Goal: Task Accomplishment & Management: Use online tool/utility

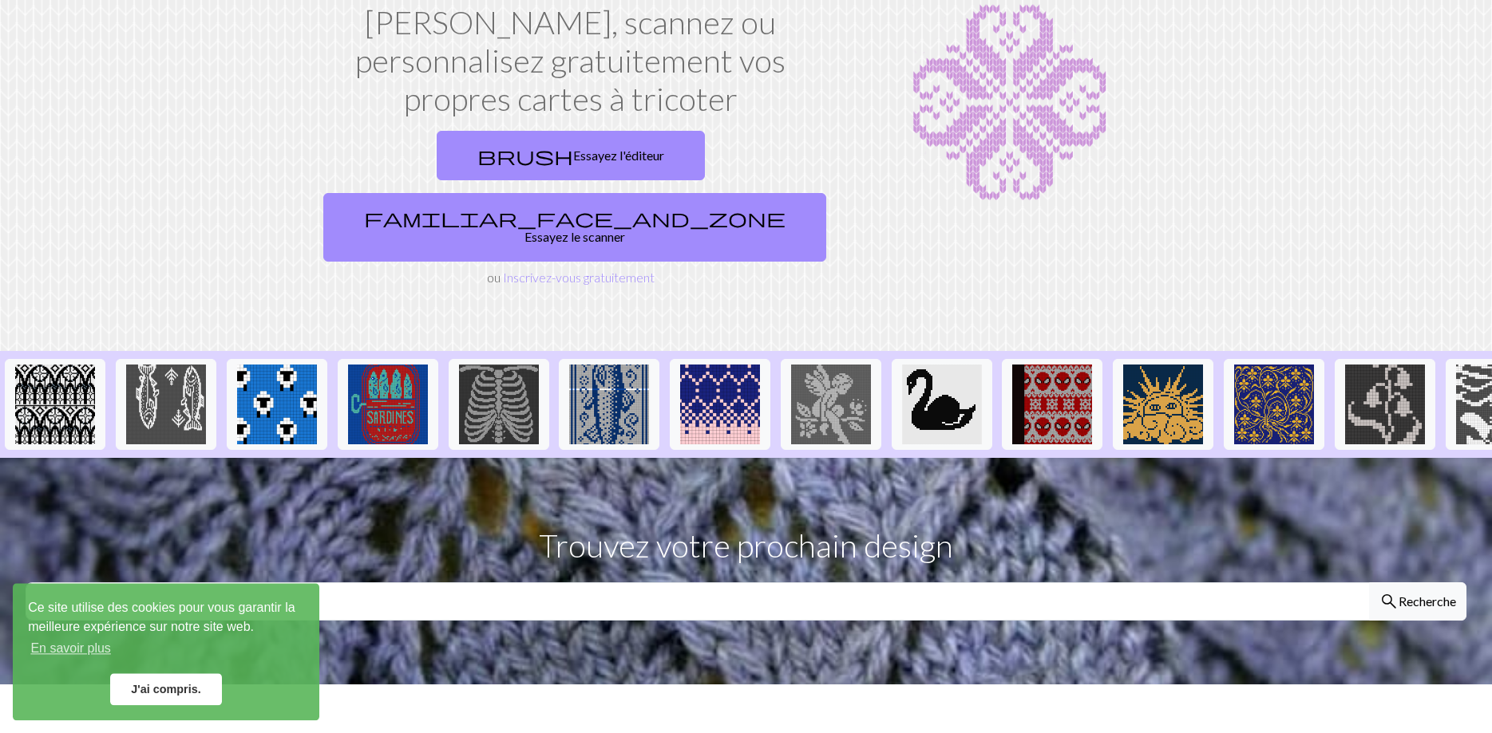
scroll to position [81, 0]
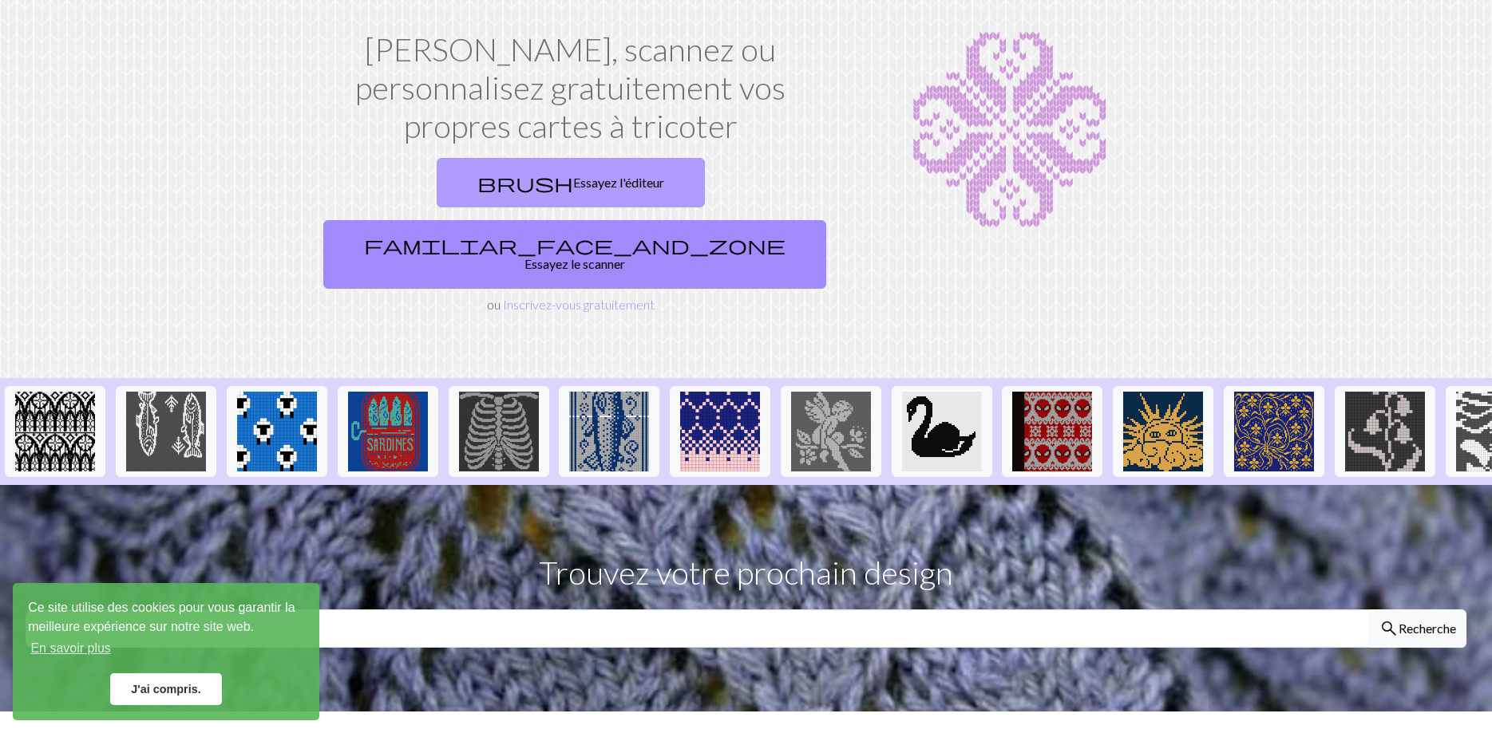
click at [448, 180] on link "brush Essayez l'éditeur" at bounding box center [571, 182] width 268 height 49
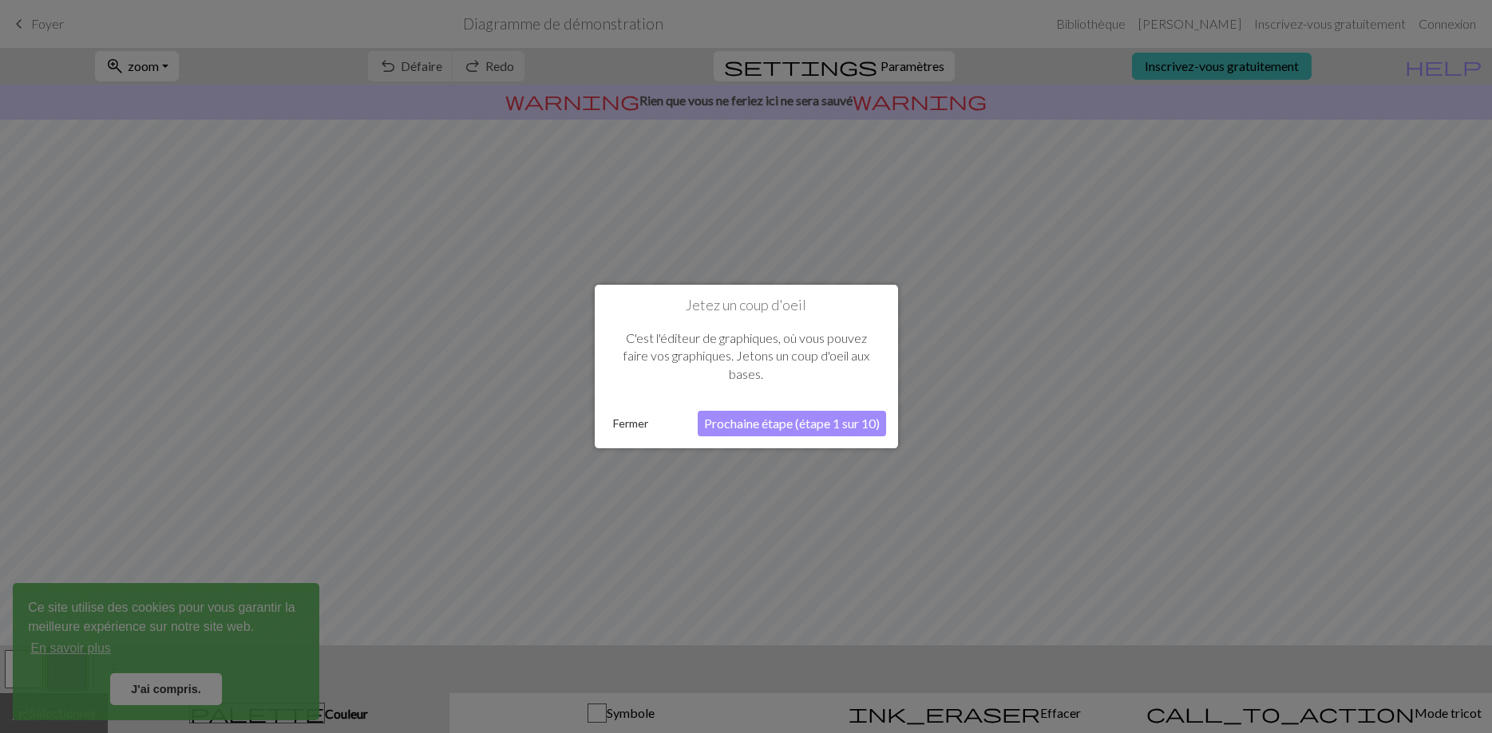
click at [620, 420] on button "Fermer" at bounding box center [631, 424] width 48 height 24
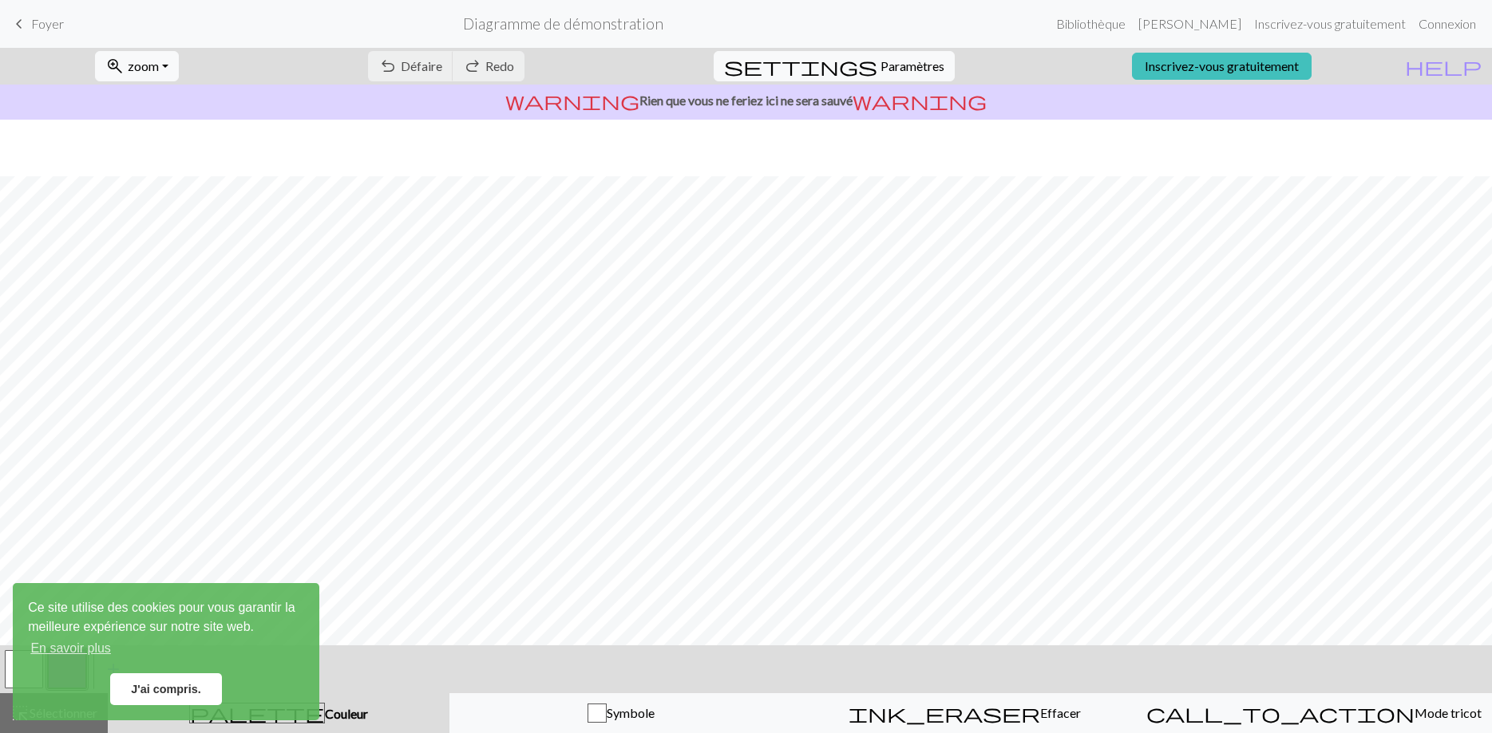
scroll to position [57, 0]
click at [599, 718] on div "button" at bounding box center [596, 713] width 19 height 19
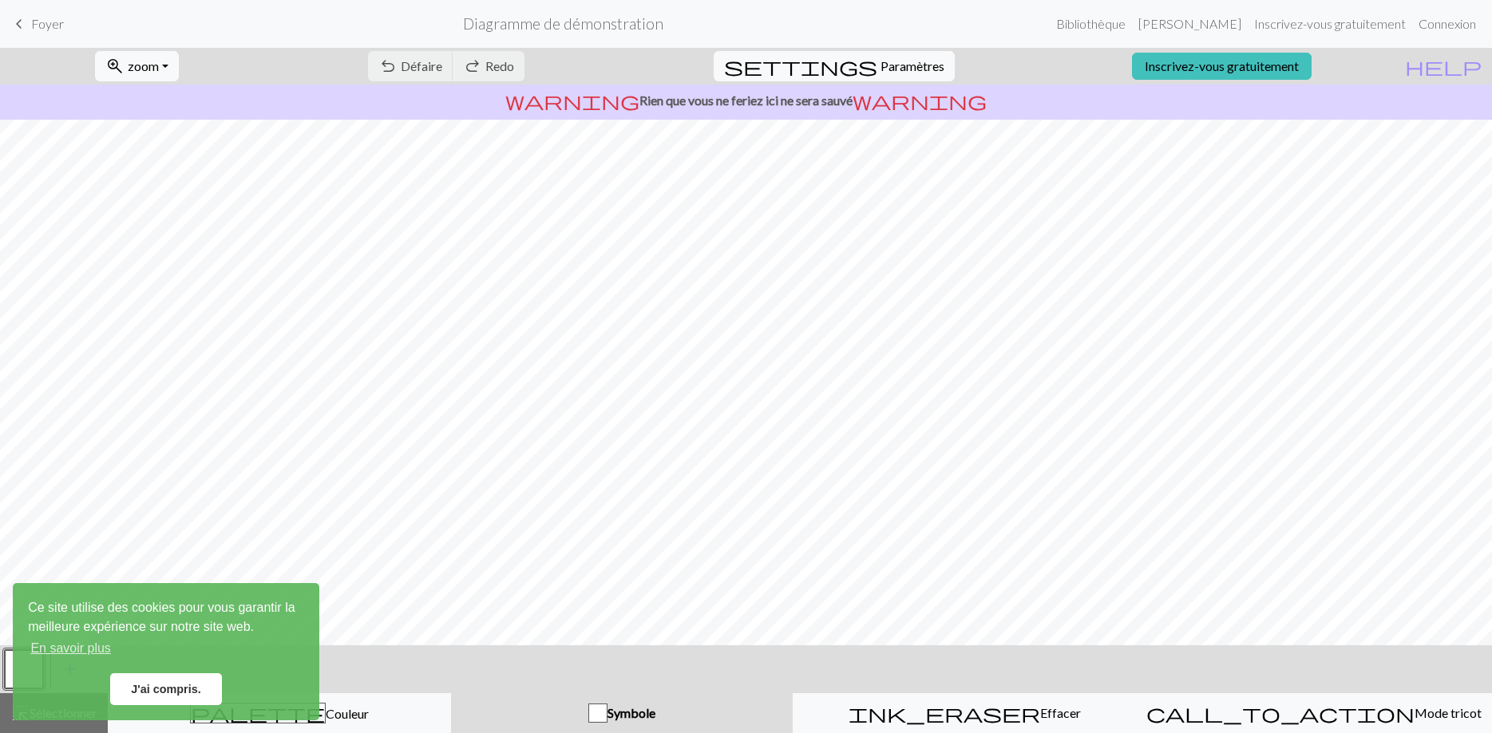
click at [167, 691] on link "J'ai compris." at bounding box center [166, 690] width 112 height 32
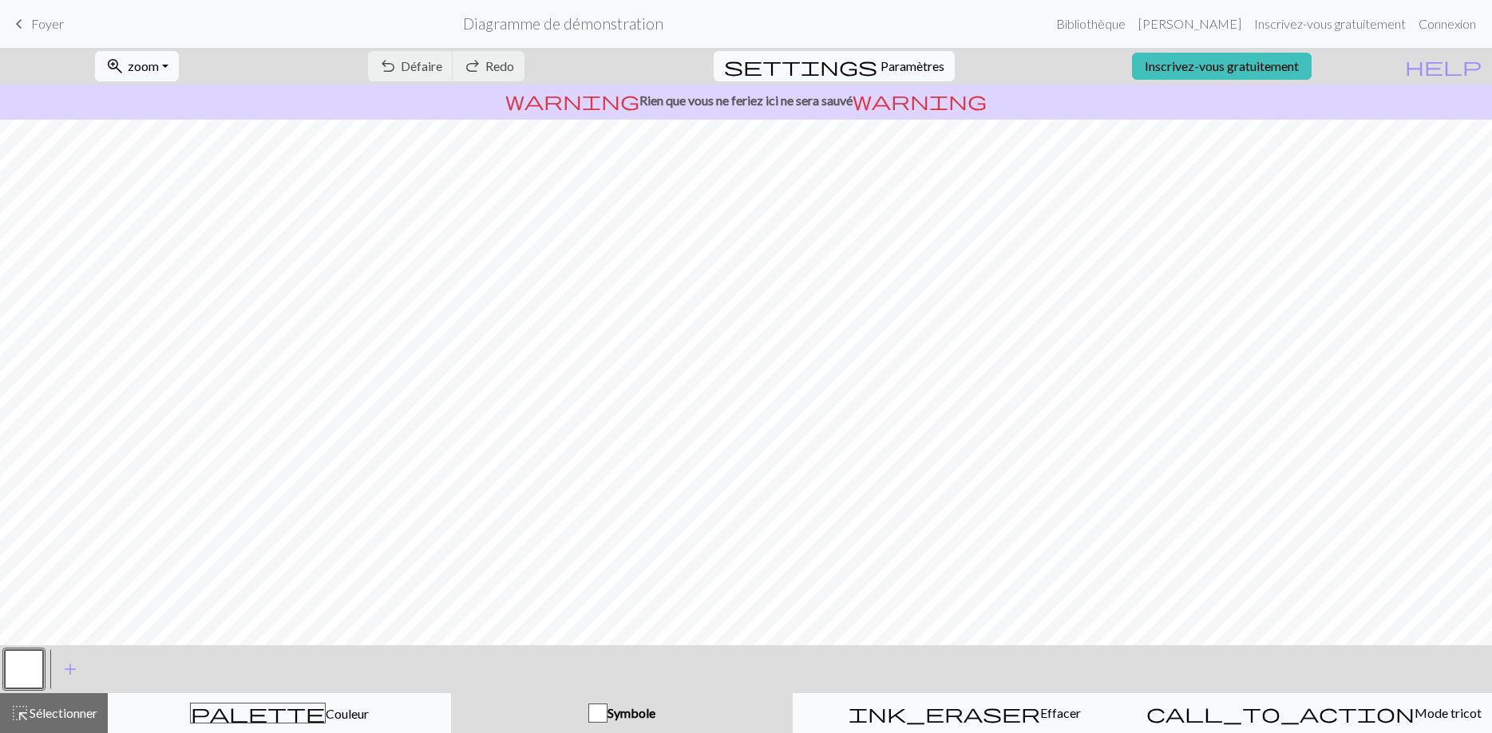
click at [631, 712] on span "Symbole" at bounding box center [631, 712] width 48 height 15
click at [603, 712] on div "button" at bounding box center [597, 713] width 19 height 19
click at [880, 68] on span "Paramètres" at bounding box center [912, 66] width 64 height 19
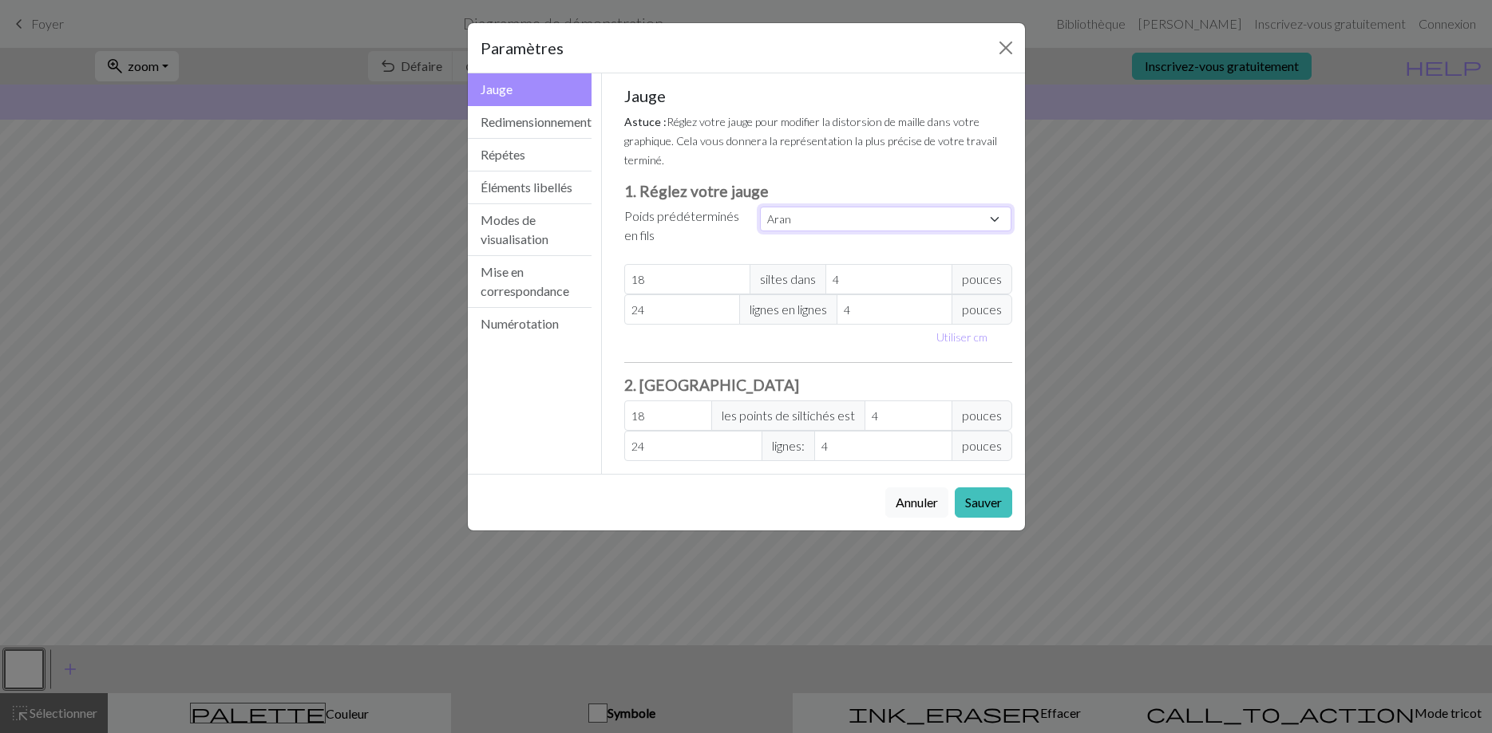
click at [760, 207] on select "Custom Square Lace Light Fingering Fingering Sport Double knit Worsted Aran Bul…" at bounding box center [886, 219] width 252 height 25
select select "fingering"
click option "Fingering" at bounding box center [0, 0] width 0 height 0
type input "28"
type input "36"
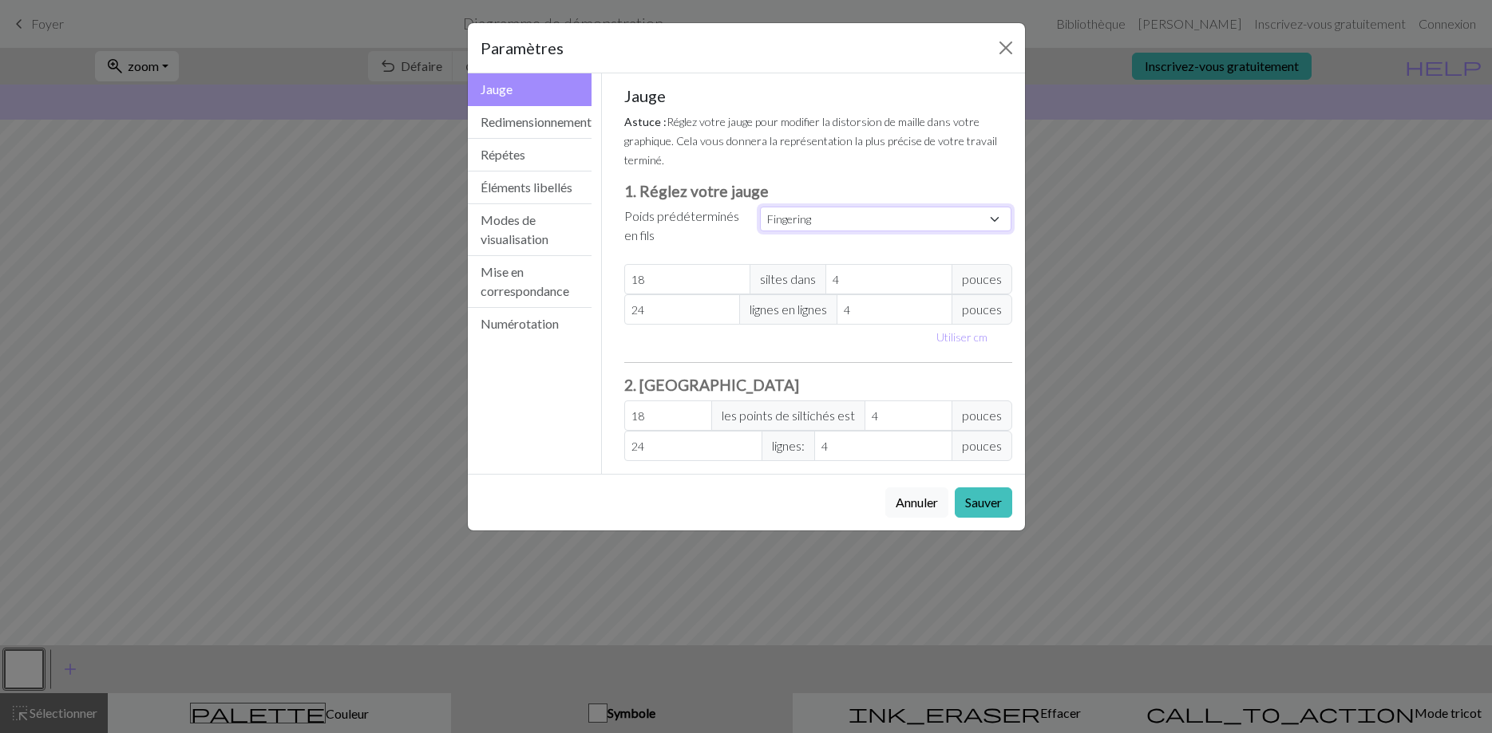
type input "28"
type input "36"
click at [992, 496] on button "Sauver" at bounding box center [982, 503] width 57 height 30
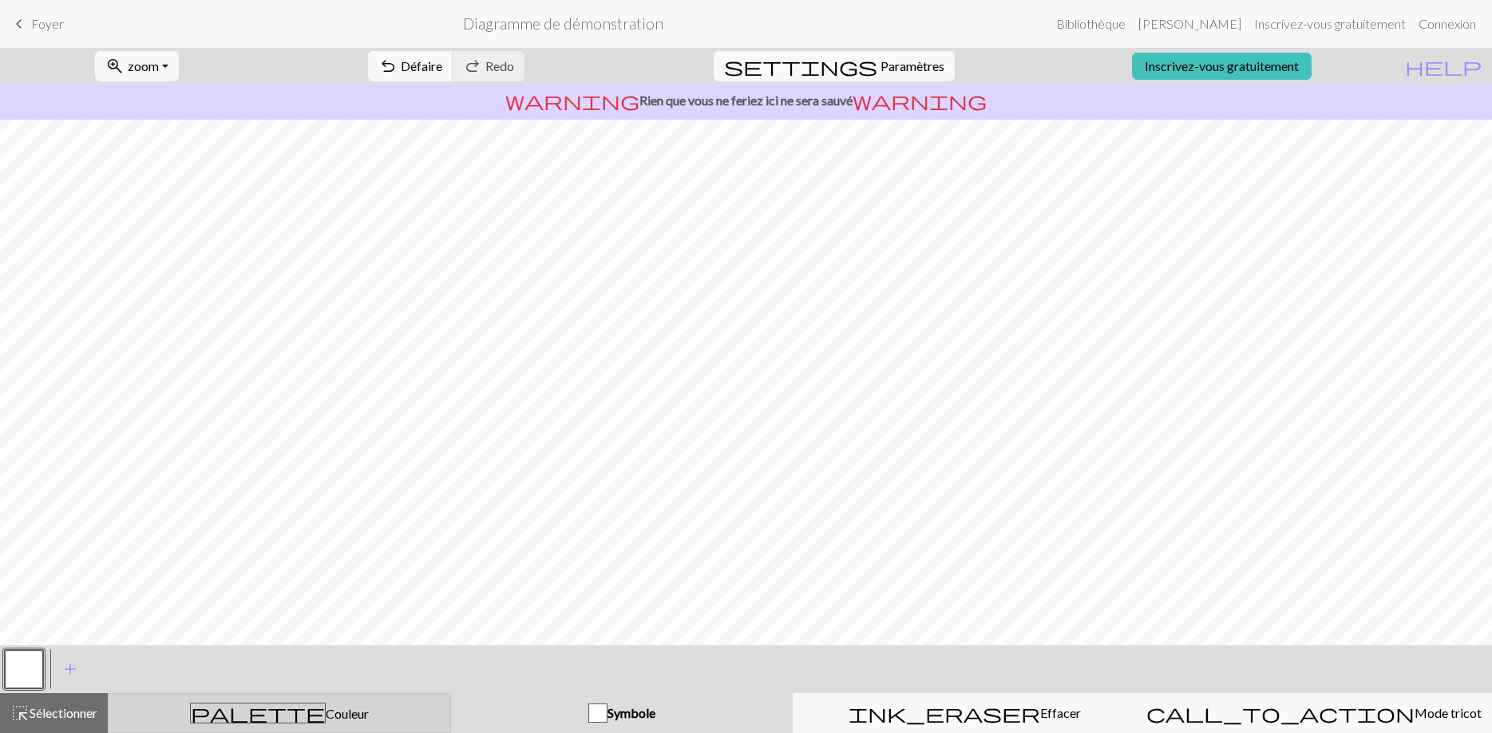
click at [326, 714] on span "Couleur" at bounding box center [347, 713] width 43 height 15
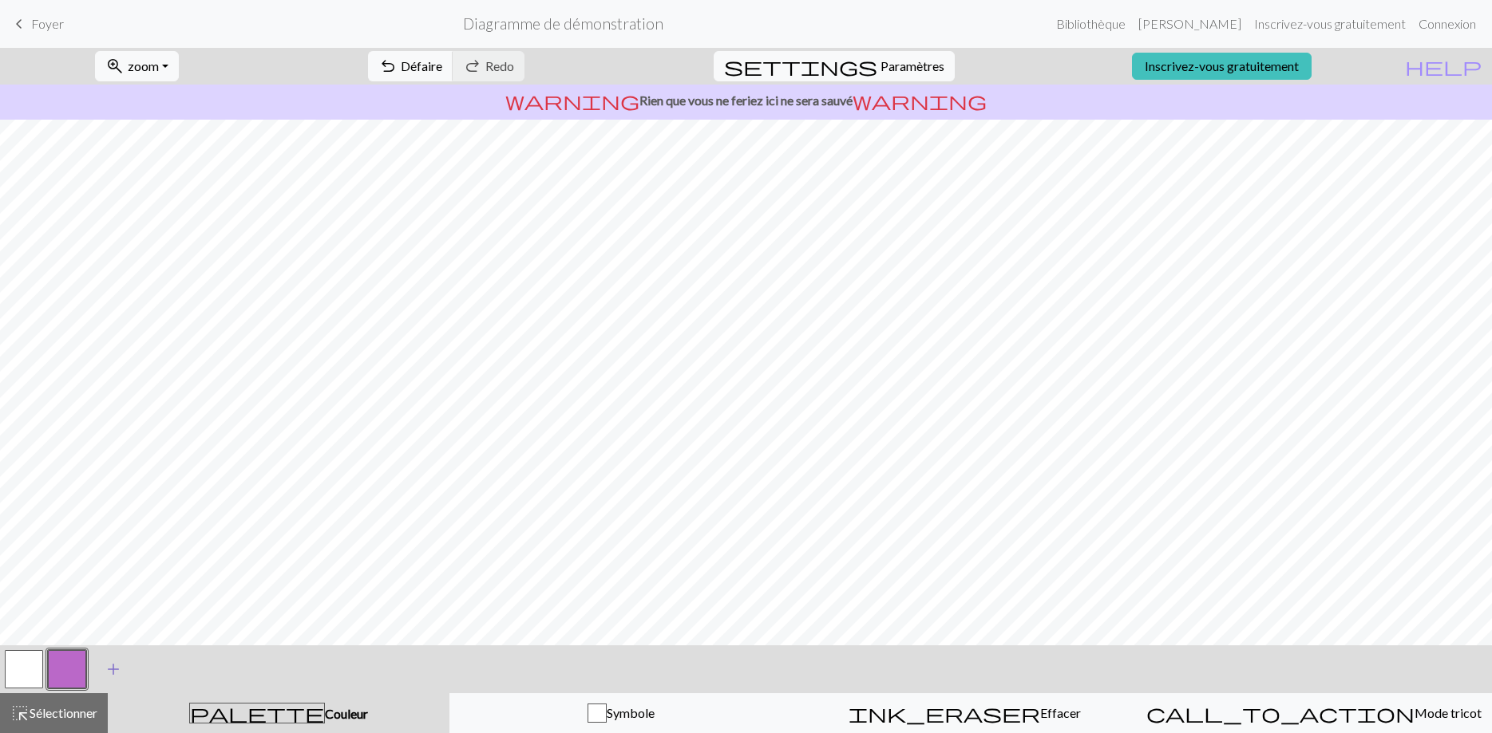
click at [115, 667] on span "add" at bounding box center [113, 669] width 19 height 22
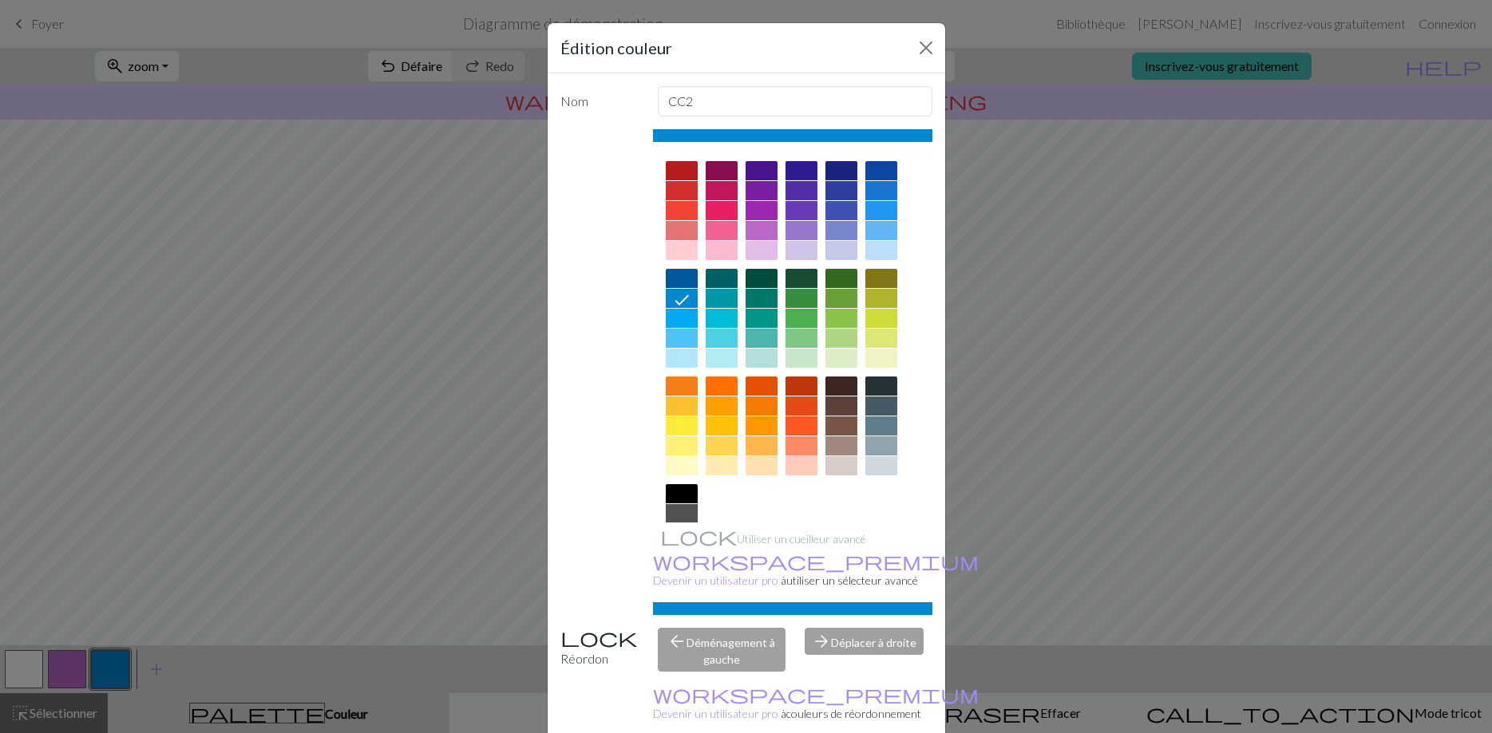
click at [199, 602] on div "Édition couleur Nom CC2 Utiliser un cueilleur avancé workspace_premium Devenir …" at bounding box center [746, 366] width 1492 height 733
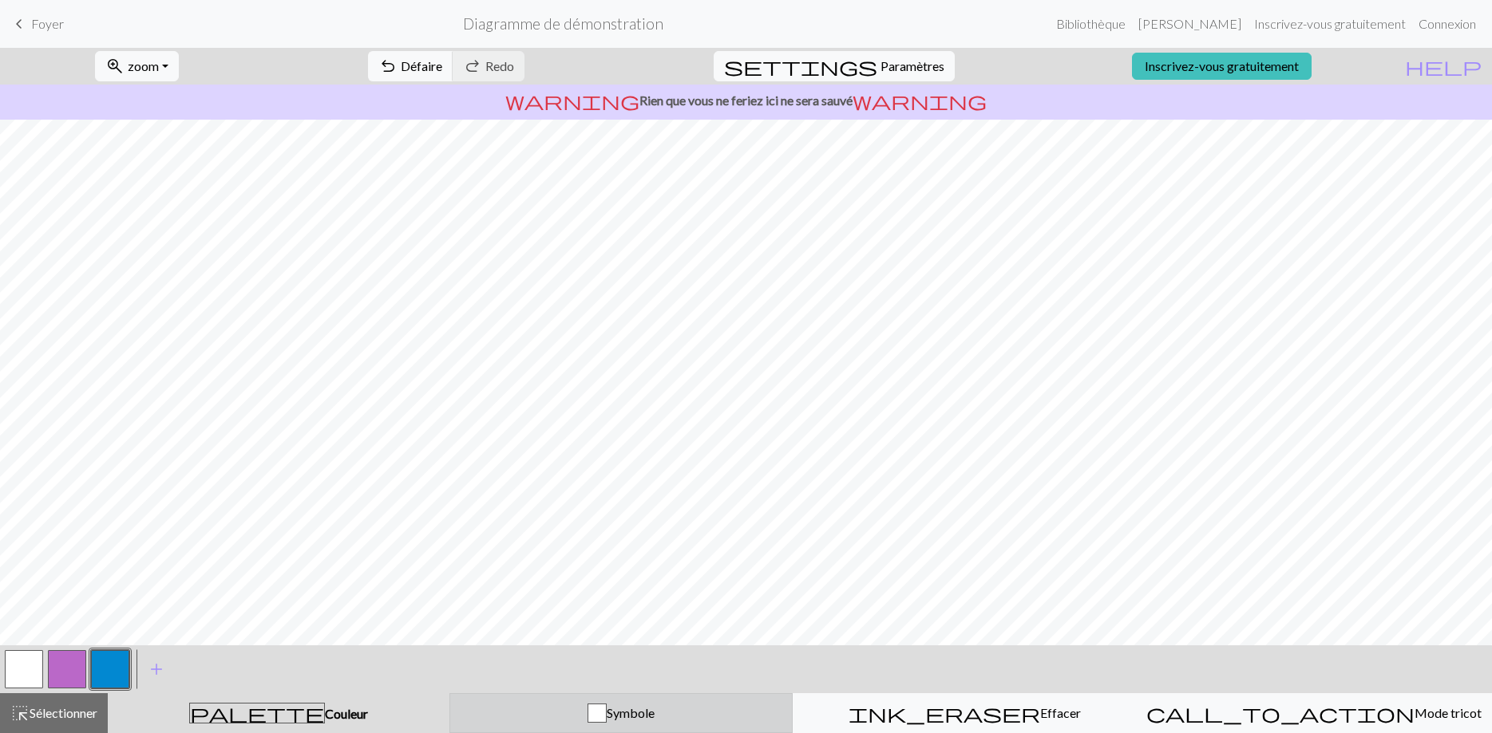
click at [633, 714] on span "Symbole" at bounding box center [631, 712] width 48 height 15
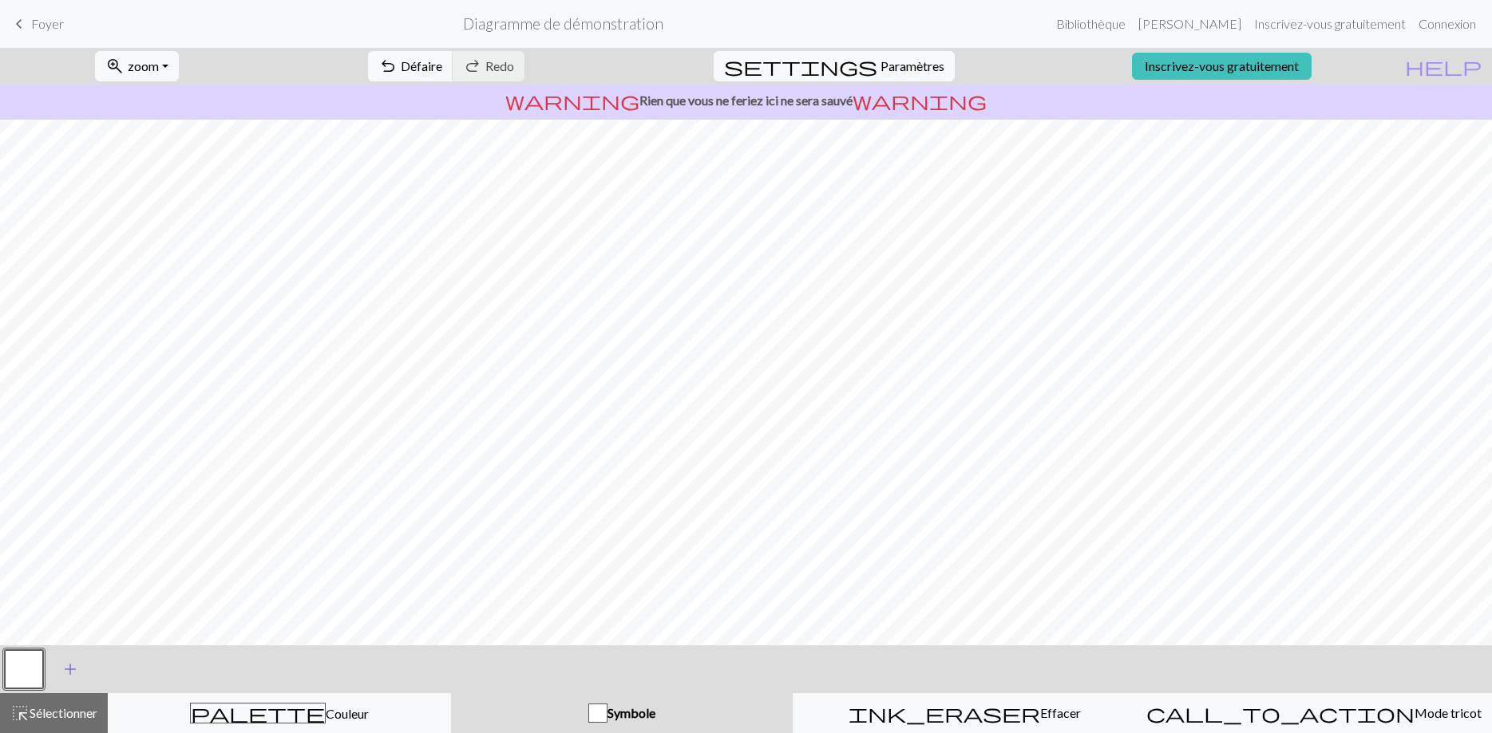
click at [68, 668] on span "add" at bounding box center [70, 669] width 19 height 22
click at [111, 670] on span "add" at bounding box center [113, 669] width 19 height 22
click at [97, 670] on button "button" at bounding box center [110, 669] width 38 height 38
click at [72, 669] on button "button" at bounding box center [67, 669] width 38 height 38
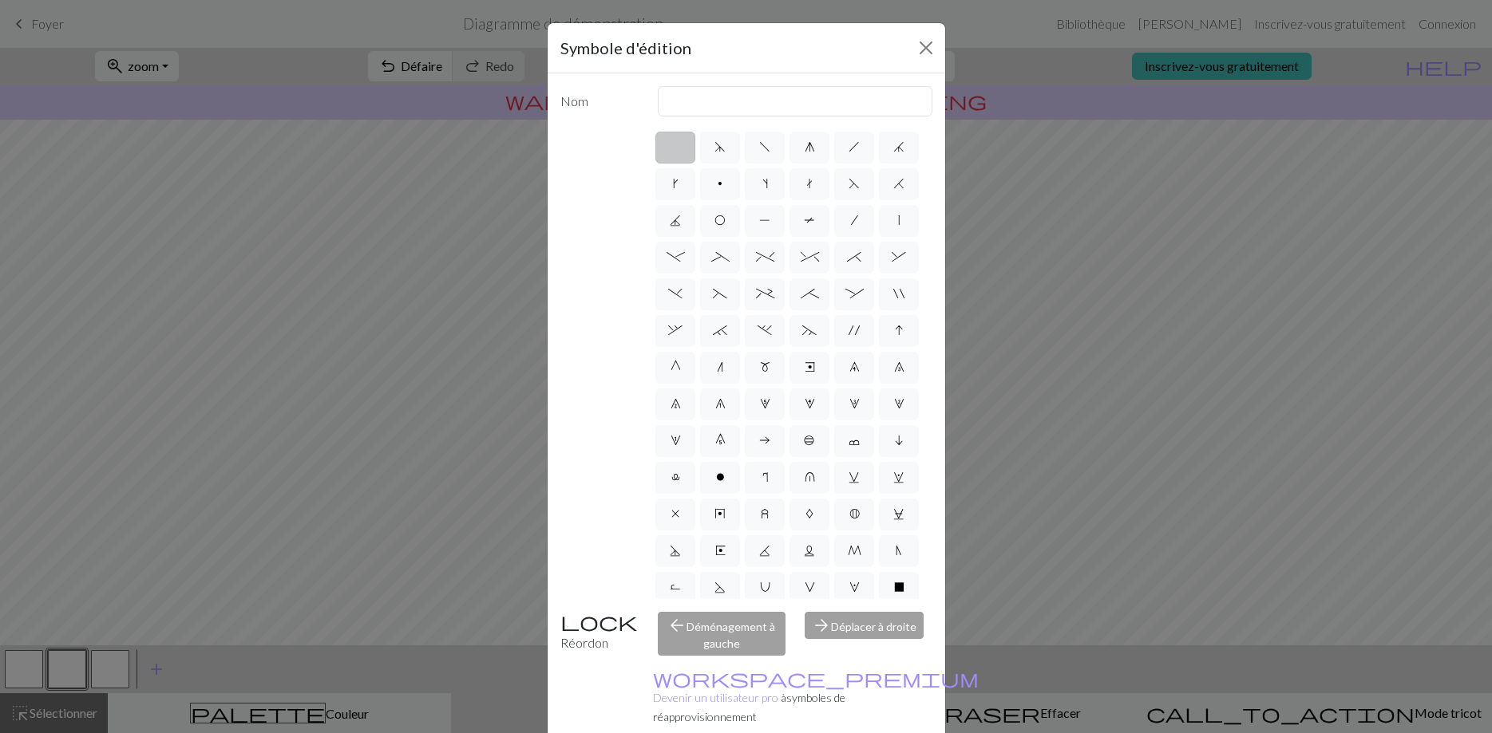
click at [30, 670] on div "Symbole d'édition Nom d f g h j k p s t F H J O P T / | - _ % ^ * & ) ( + ; : "…" at bounding box center [746, 366] width 1492 height 733
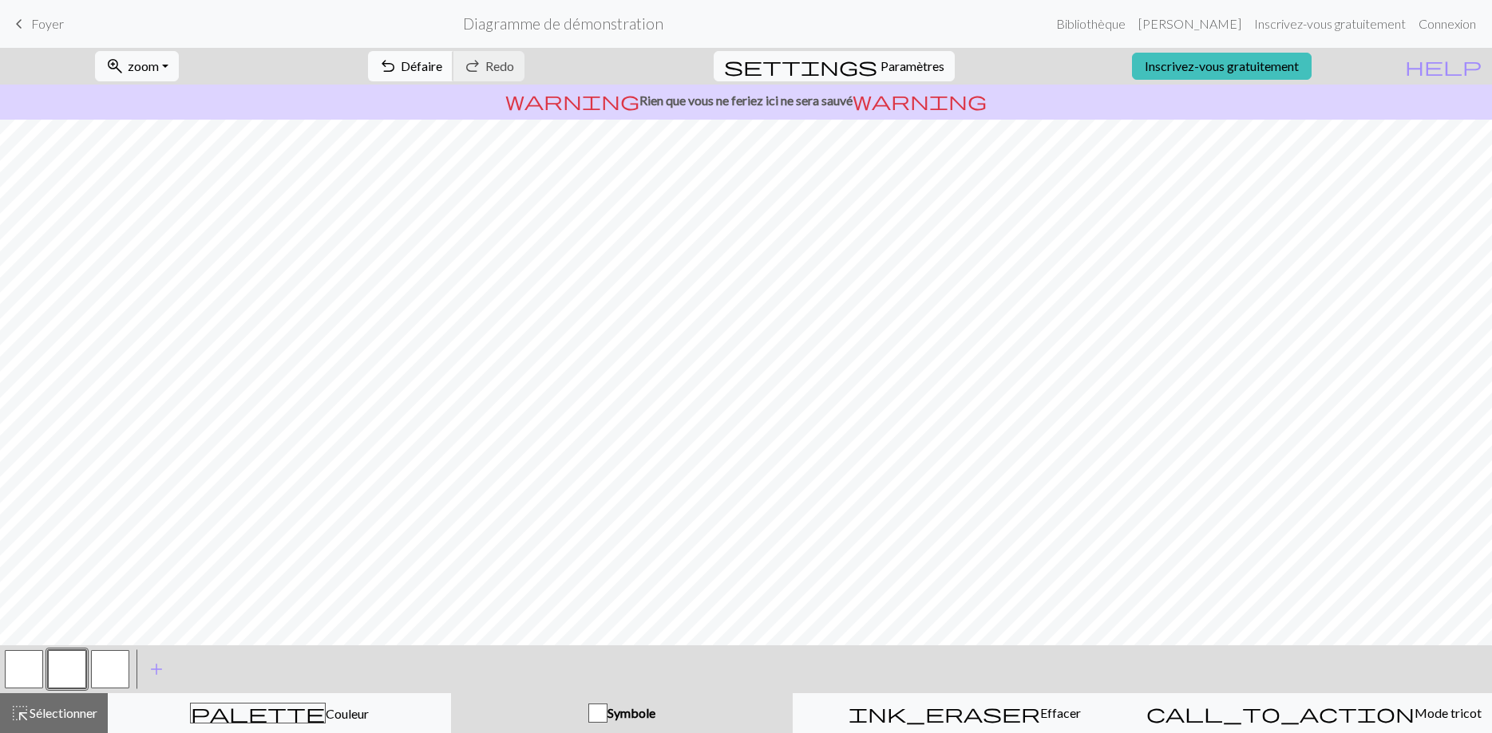
click at [442, 62] on span "Défaire" at bounding box center [421, 65] width 41 height 15
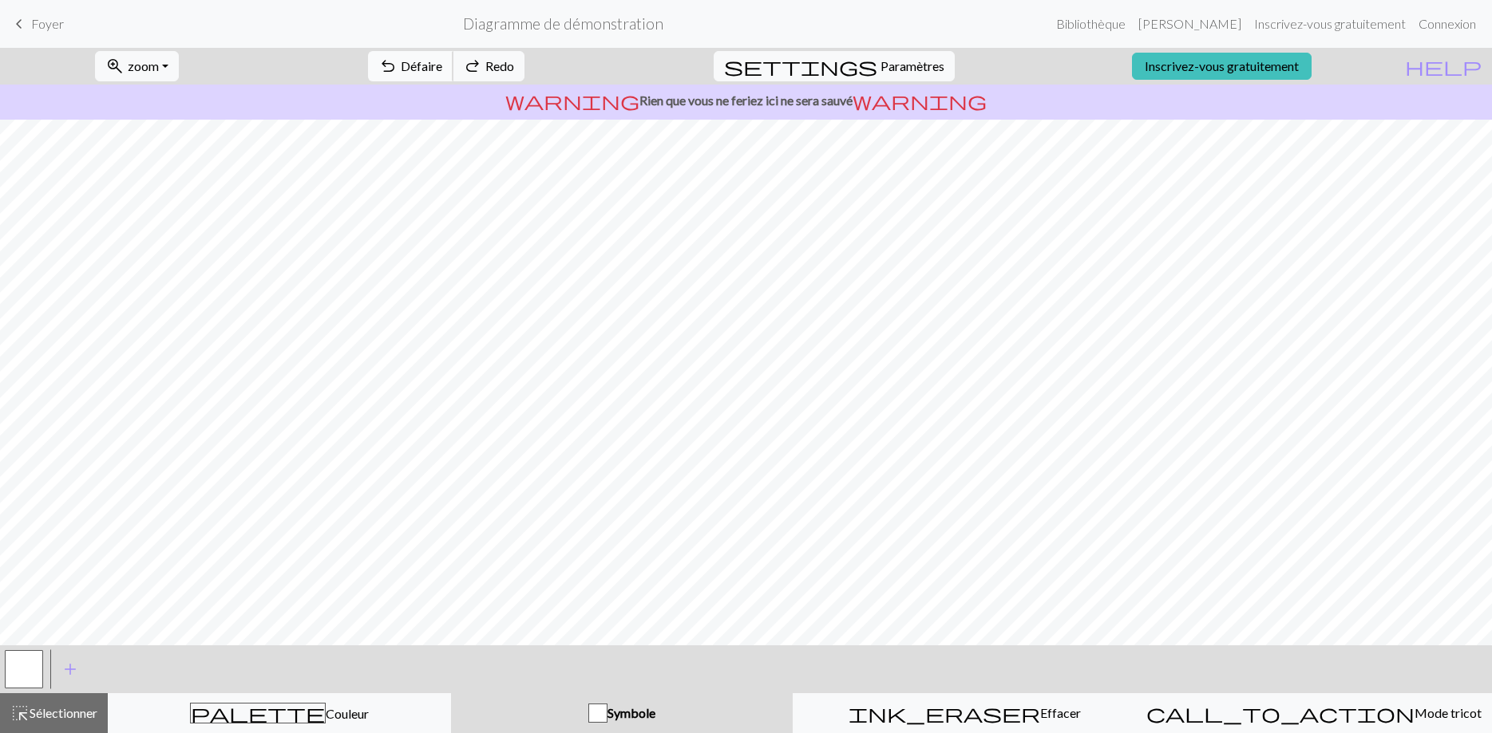
click at [442, 62] on span "Défaire" at bounding box center [421, 65] width 41 height 15
click at [476, 62] on div "undo Défaire Undo redo Redo Redo" at bounding box center [446, 66] width 180 height 37
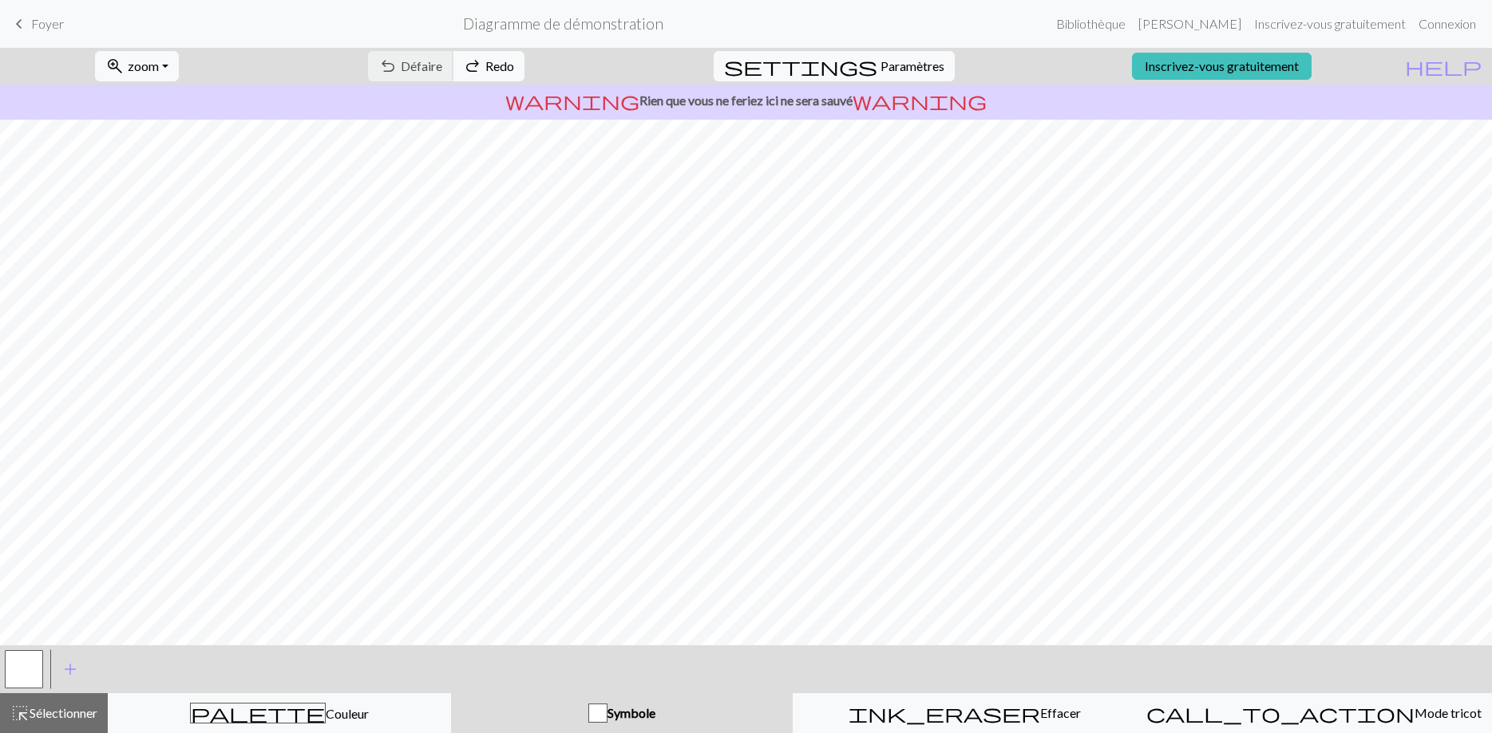
click at [476, 62] on div "undo Défaire Undo redo Redo Redo" at bounding box center [446, 66] width 180 height 37
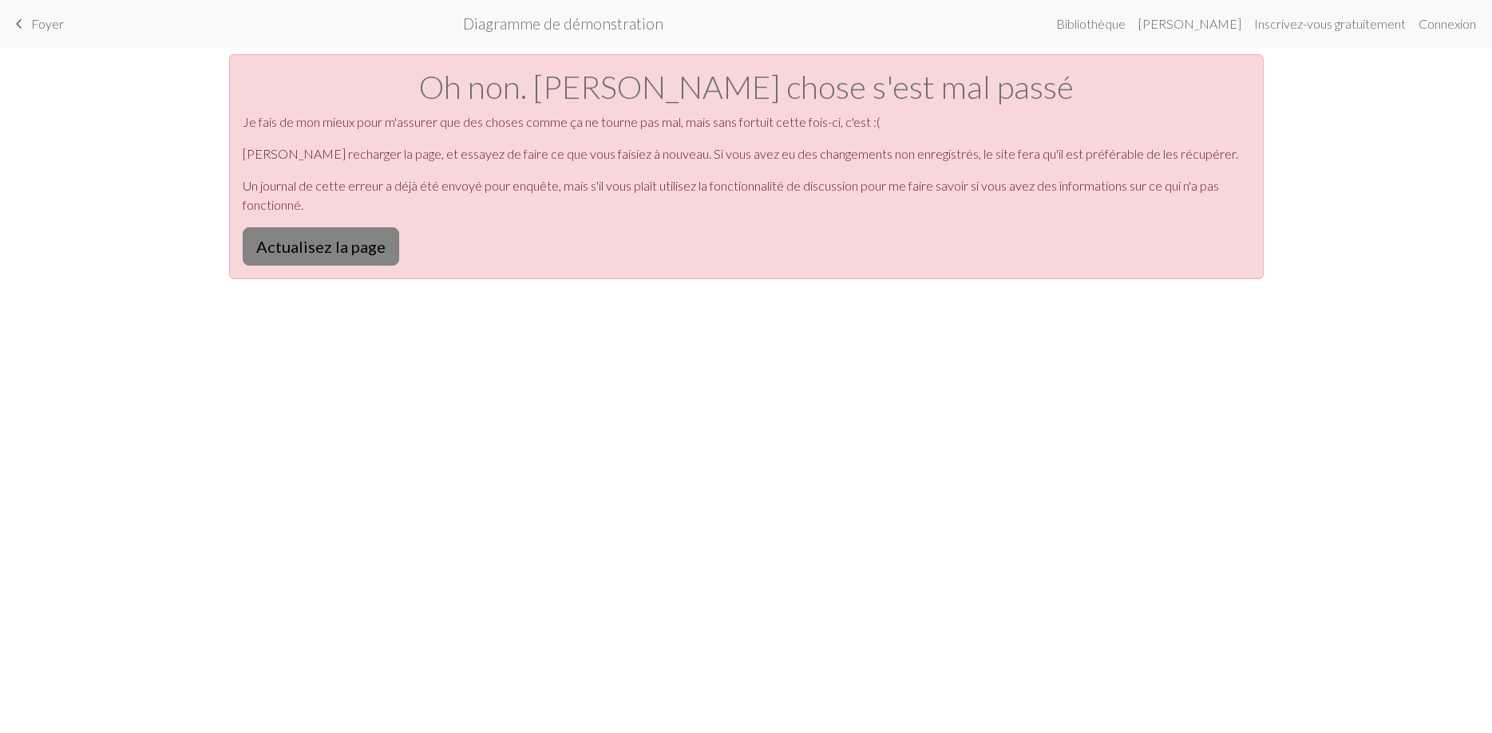
click at [344, 251] on button "Actualisez la page" at bounding box center [321, 246] width 156 height 38
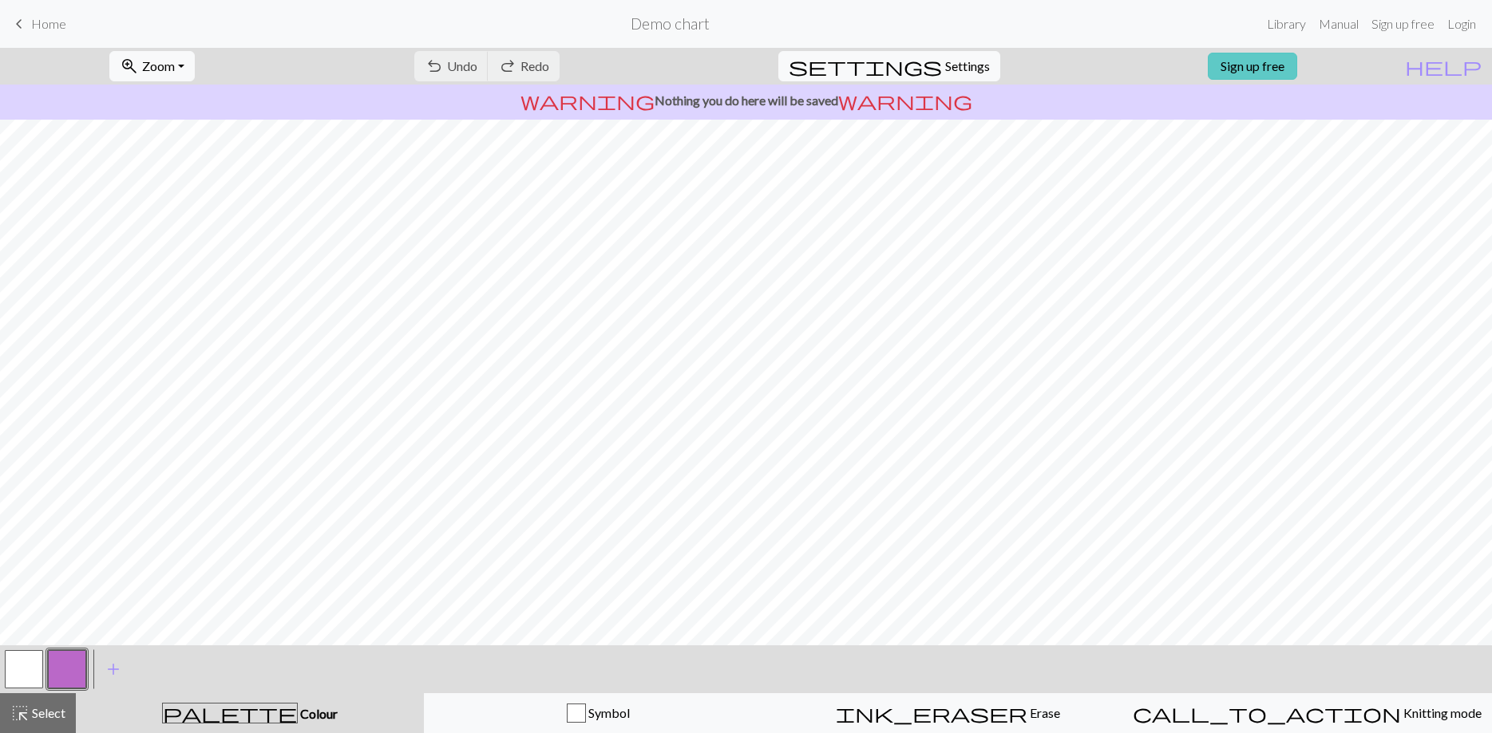
click at [1282, 63] on link "Sign up free" at bounding box center [1251, 66] width 89 height 27
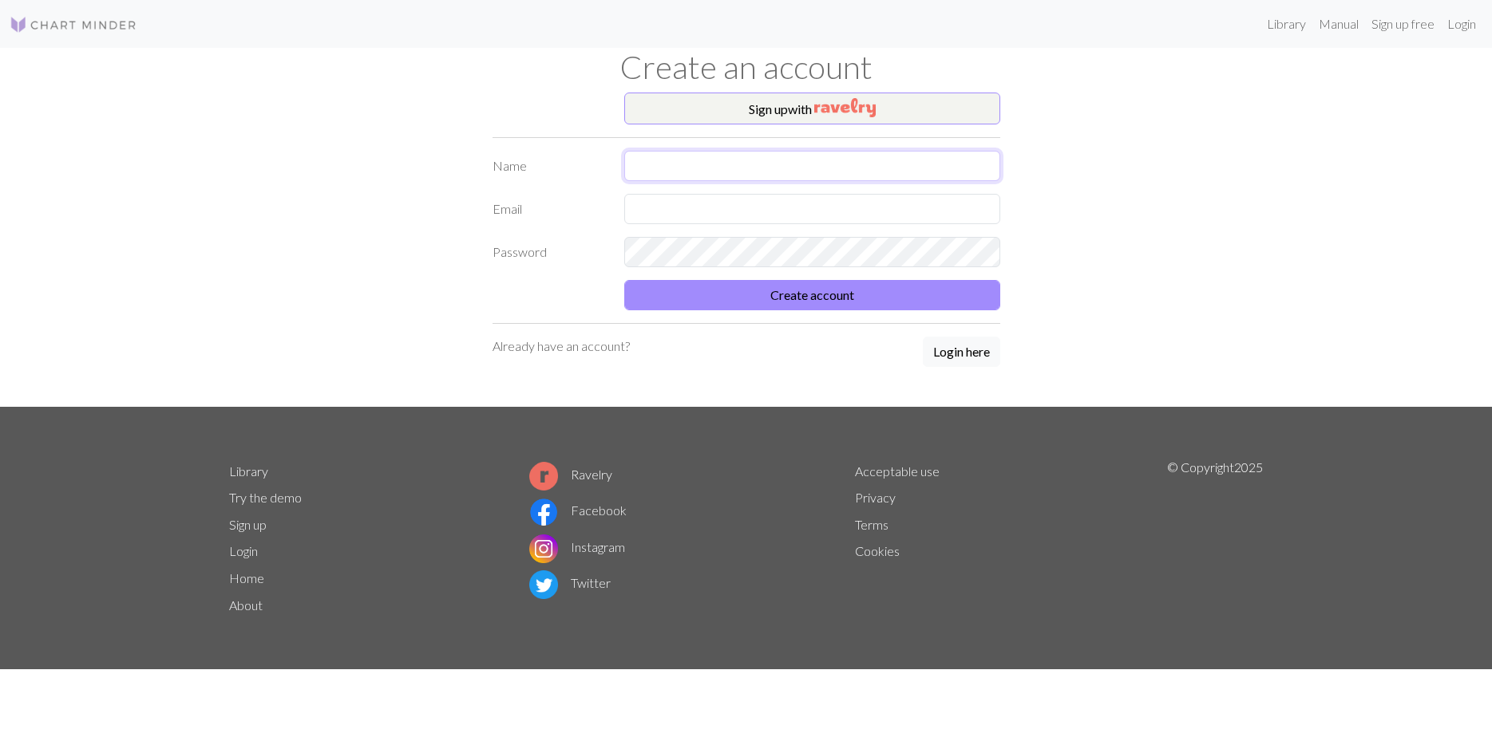
click at [717, 172] on input "text" at bounding box center [812, 166] width 376 height 30
type input "laine et mistigri"
click at [694, 208] on input "text" at bounding box center [812, 209] width 376 height 30
type input "[EMAIL_ADDRESS][DOMAIN_NAME]"
click at [753, 296] on button "Create account" at bounding box center [812, 295] width 376 height 30
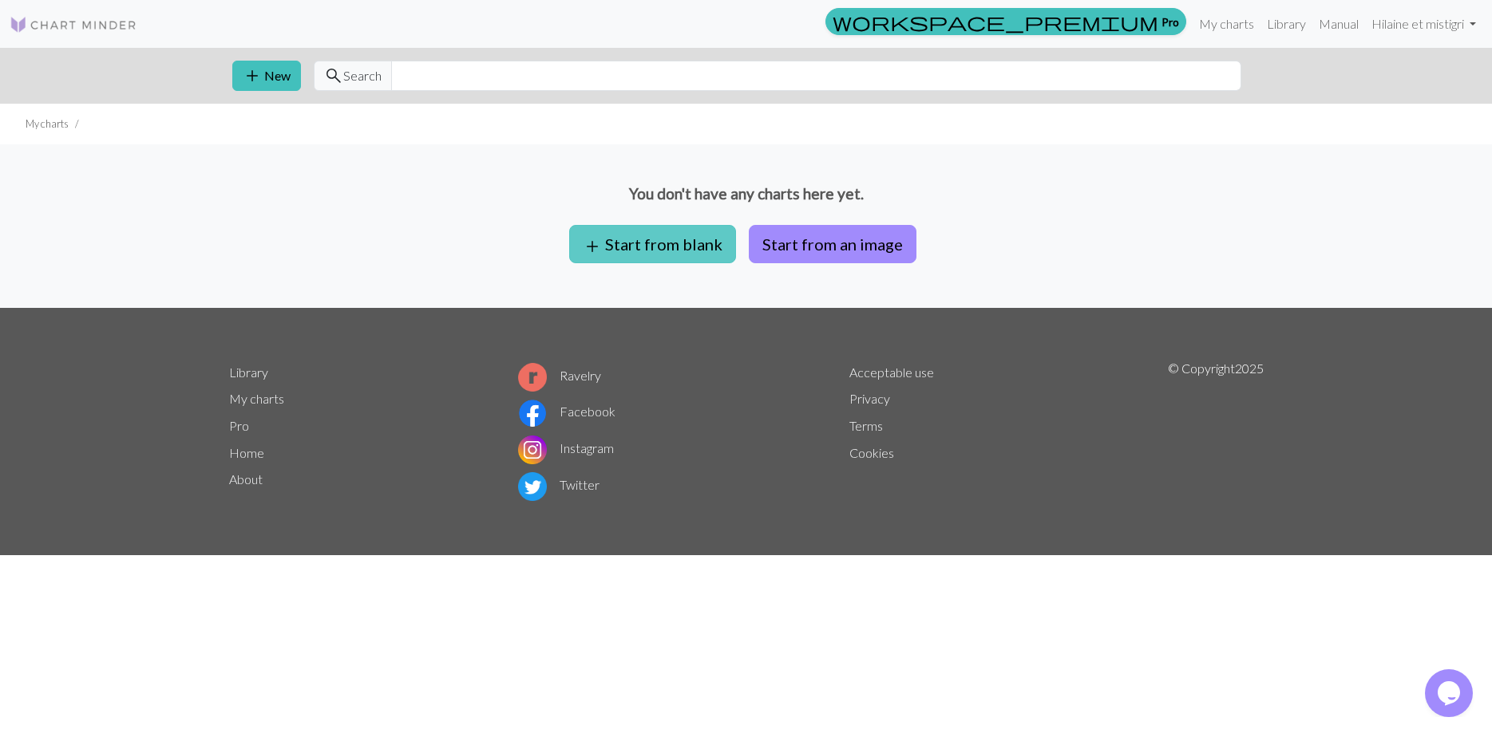
click at [645, 242] on button "add Start from blank" at bounding box center [652, 244] width 167 height 38
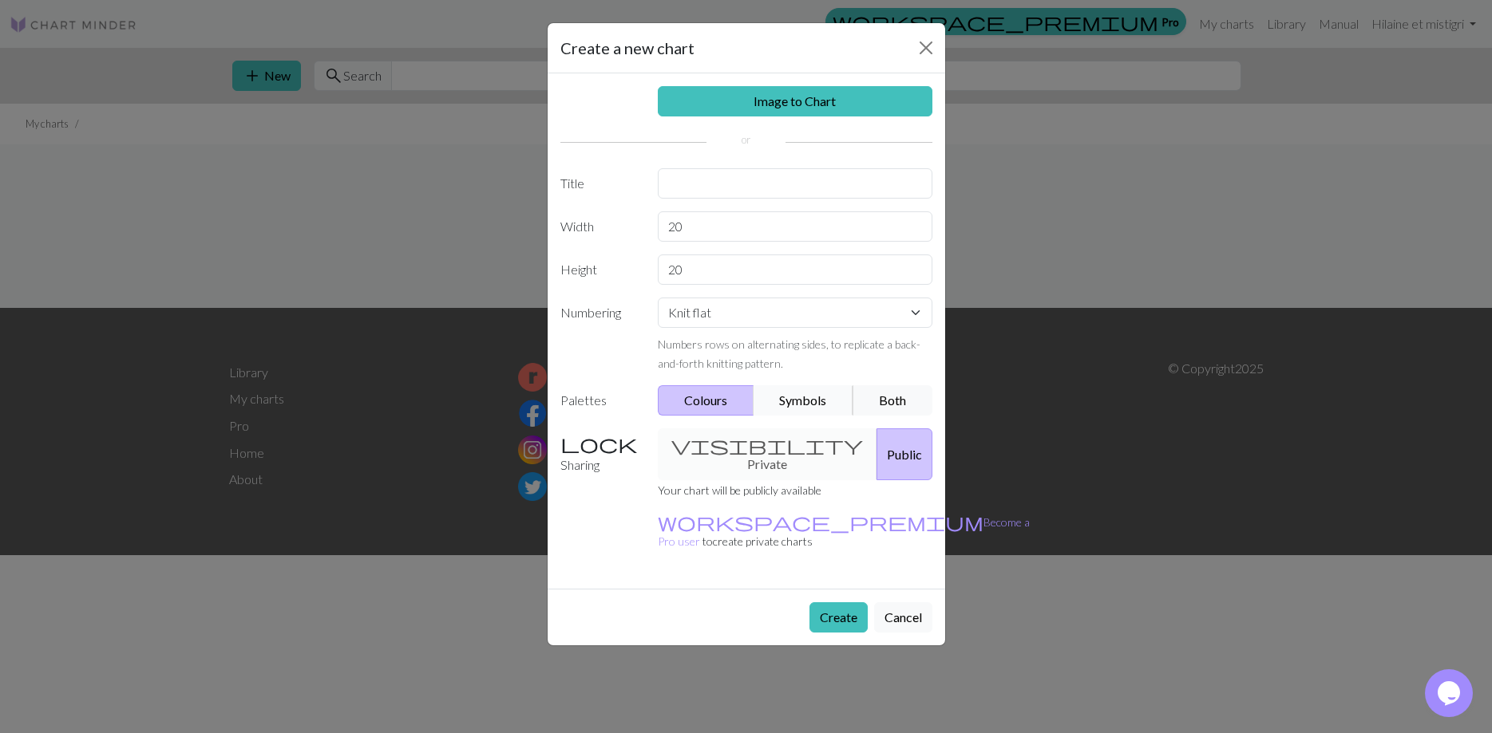
click at [793, 399] on button "Symbols" at bounding box center [803, 400] width 101 height 30
click at [694, 227] on input "20" at bounding box center [795, 226] width 275 height 30
type input "2"
type input "15"
click at [658, 298] on select "Knit flat Knit in the round Lace knitting Cross stitch" at bounding box center [795, 313] width 275 height 30
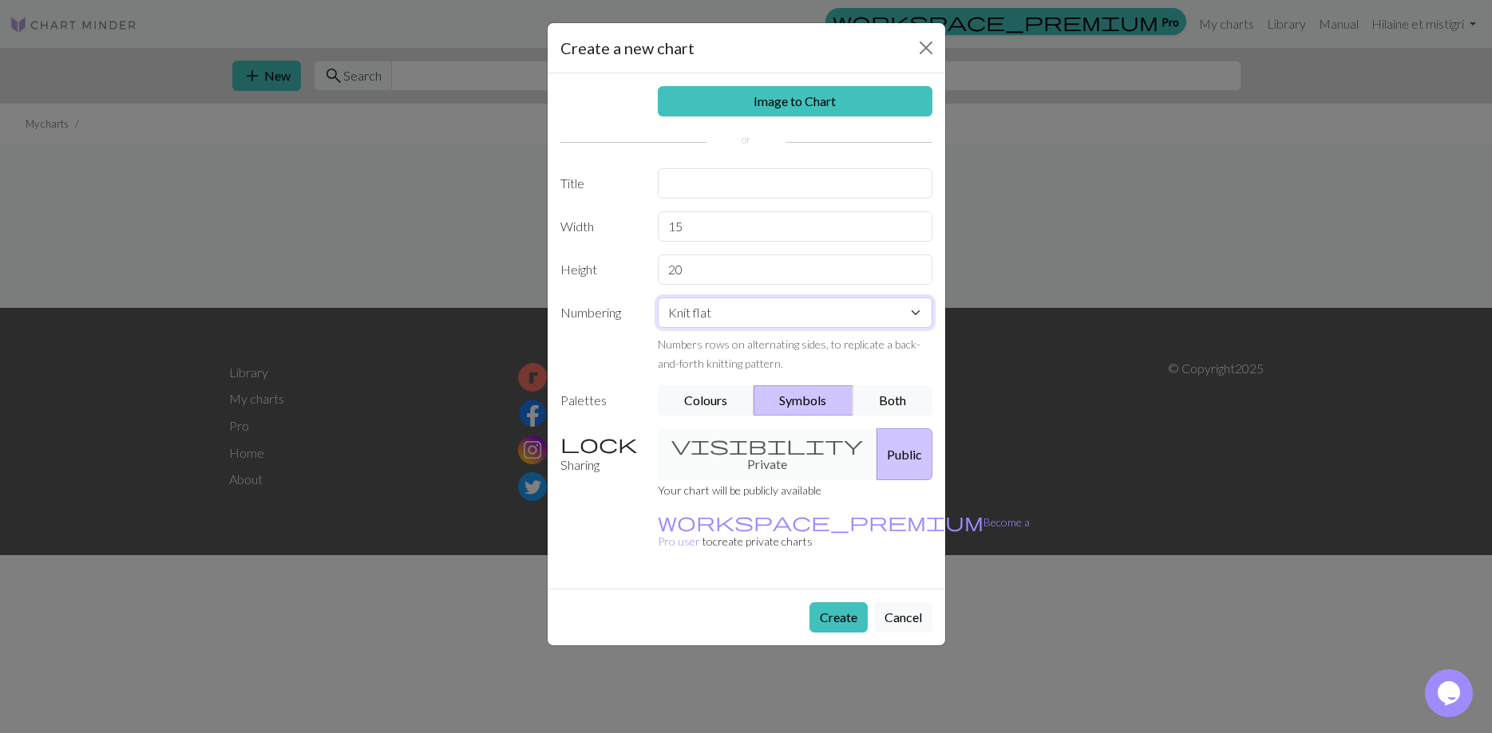
select select "round"
click option "Knit in the round" at bounding box center [0, 0] width 0 height 0
click at [728, 445] on div "visibility Private Public" at bounding box center [795, 455] width 294 height 52
click at [753, 444] on div "visibility Private Public" at bounding box center [795, 455] width 294 height 52
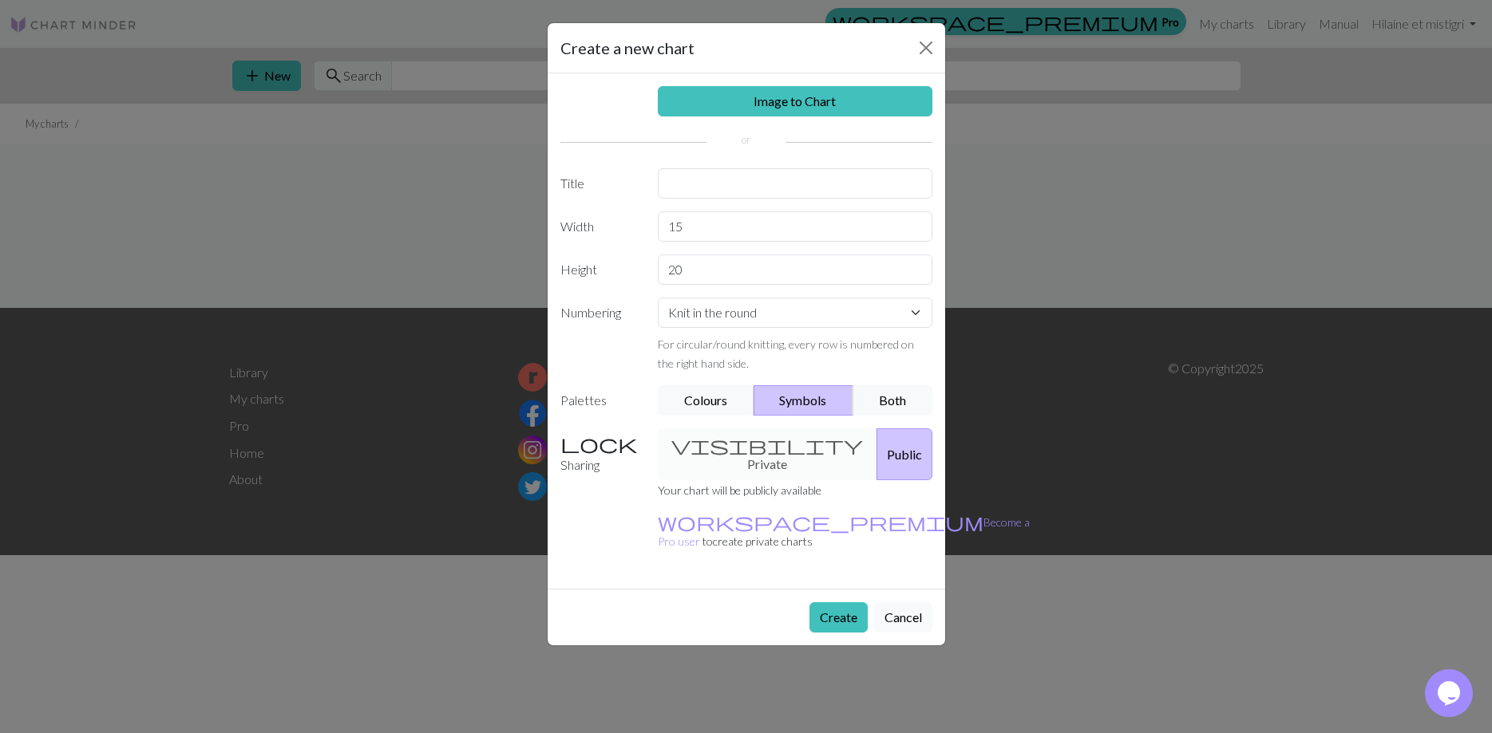
click at [753, 444] on div "visibility Private Public" at bounding box center [795, 455] width 294 height 52
click at [836, 603] on button "Create" at bounding box center [838, 618] width 58 height 30
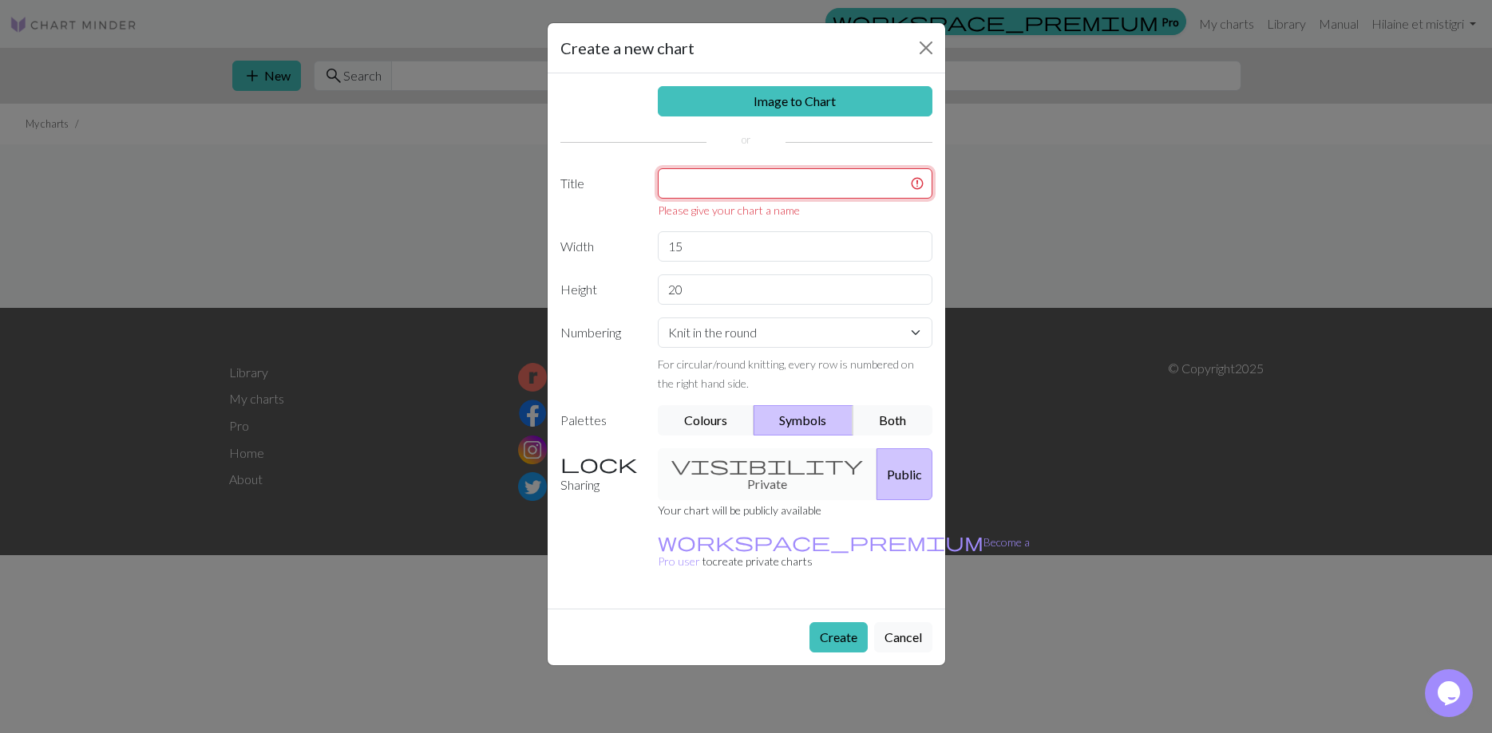
click at [703, 186] on input "text" at bounding box center [795, 183] width 275 height 30
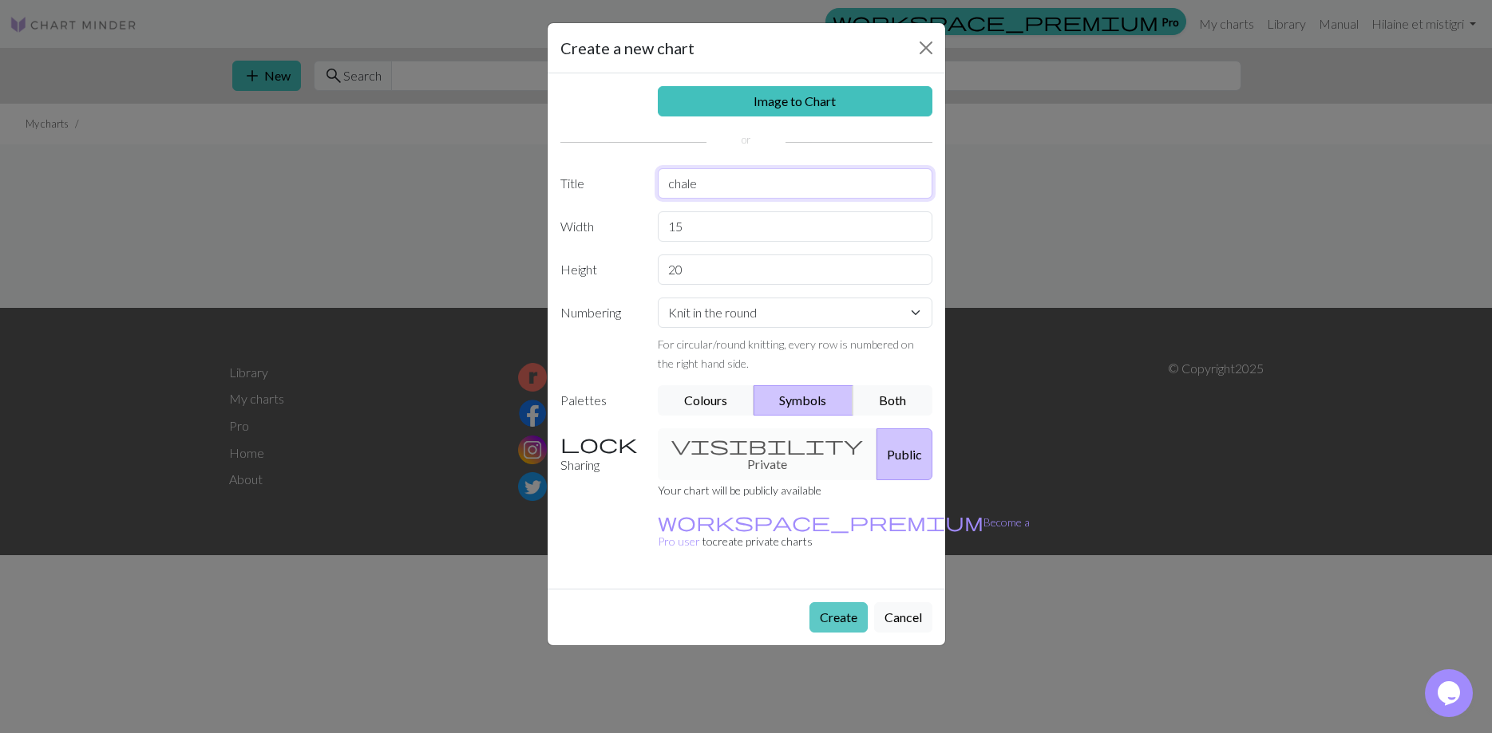
type input "chale"
click at [831, 603] on button "Create" at bounding box center [838, 618] width 58 height 30
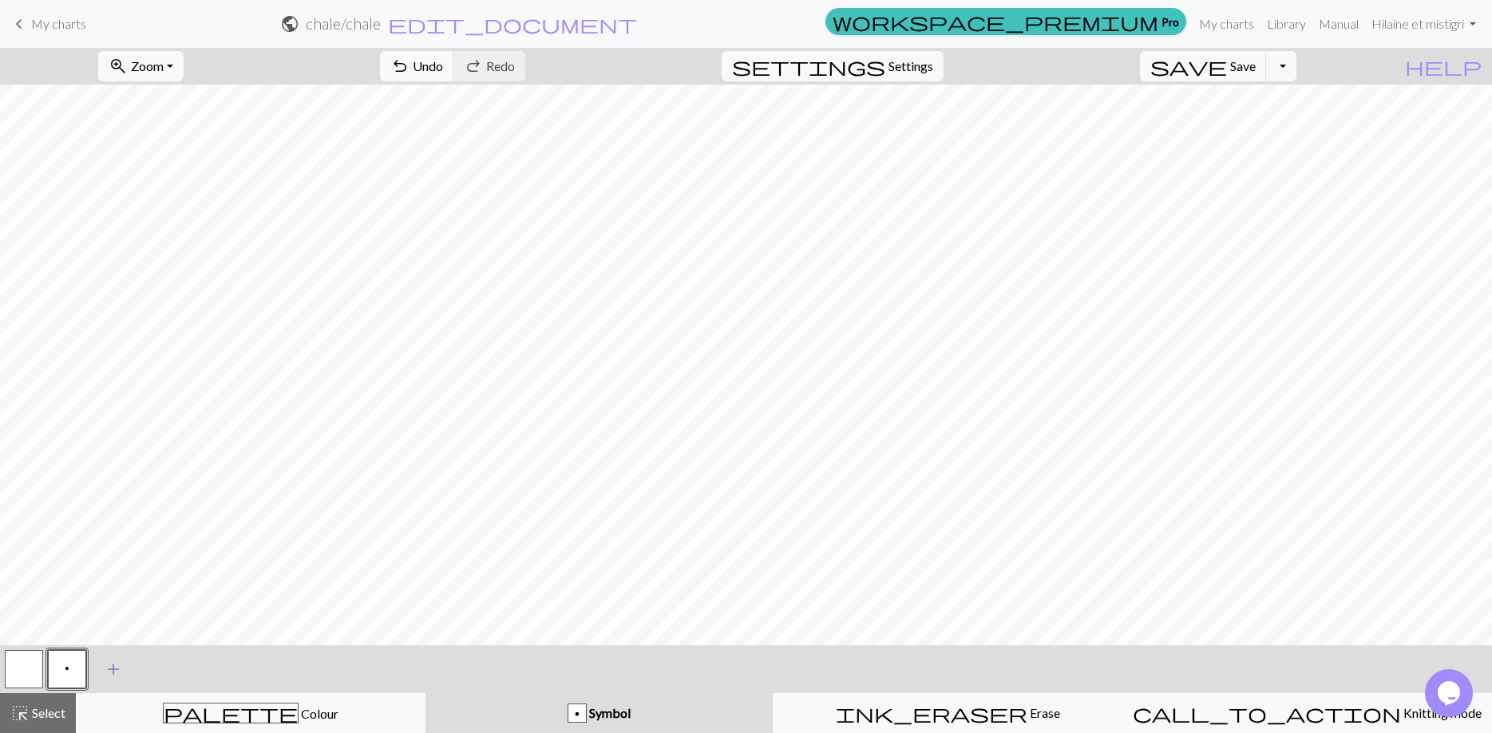
click at [110, 666] on span "add" at bounding box center [113, 669] width 19 height 22
click at [113, 668] on button "button" at bounding box center [110, 669] width 38 height 38
click at [113, 668] on div "Edit symbol Name d f g h j k p s t F H J O P T / | - _ % ^ * & ) ( + ; : " , ` …" at bounding box center [746, 366] width 1492 height 733
click at [113, 668] on button "button" at bounding box center [110, 669] width 38 height 38
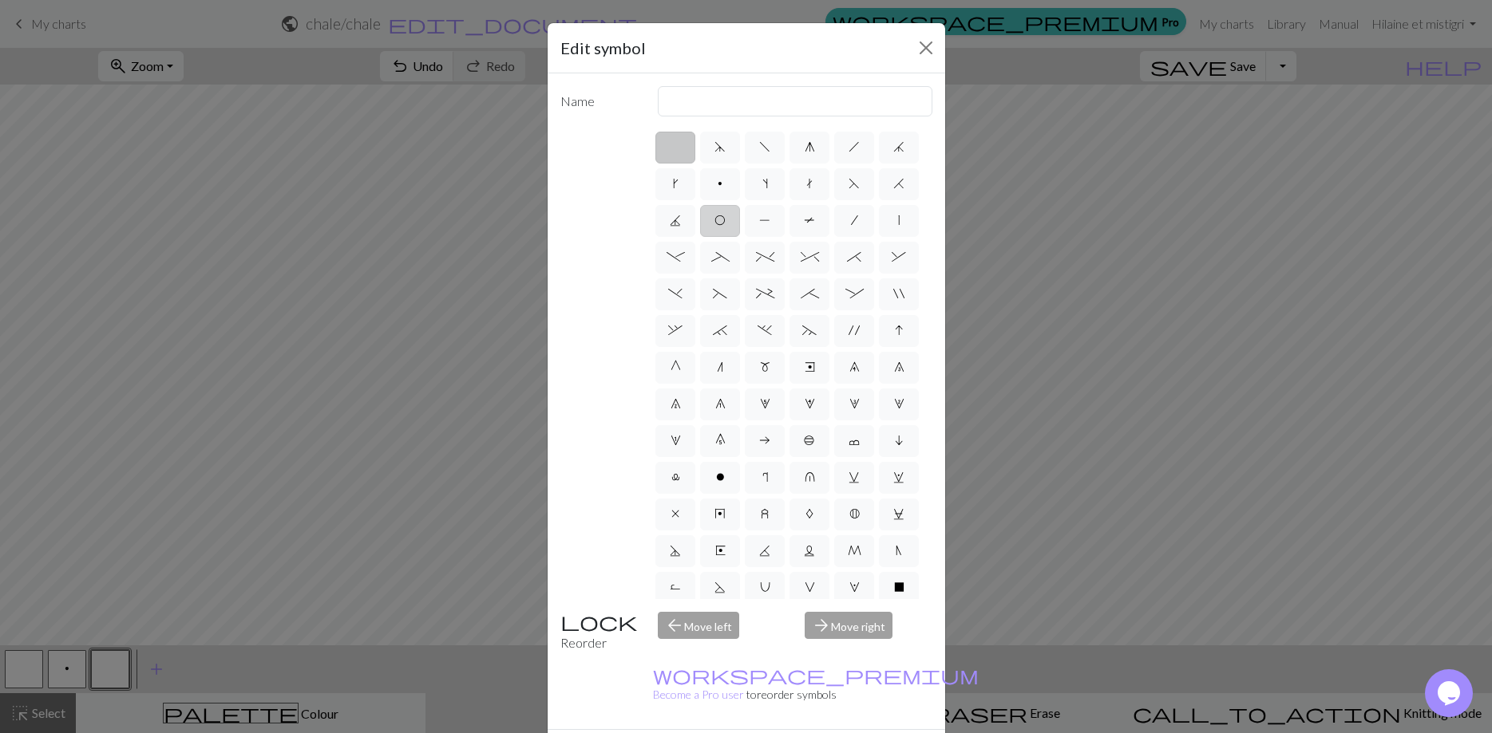
click at [729, 218] on label "O" at bounding box center [720, 221] width 40 height 32
click at [725, 218] on input "O" at bounding box center [719, 216] width 10 height 10
radio input "true"
type input "yo"
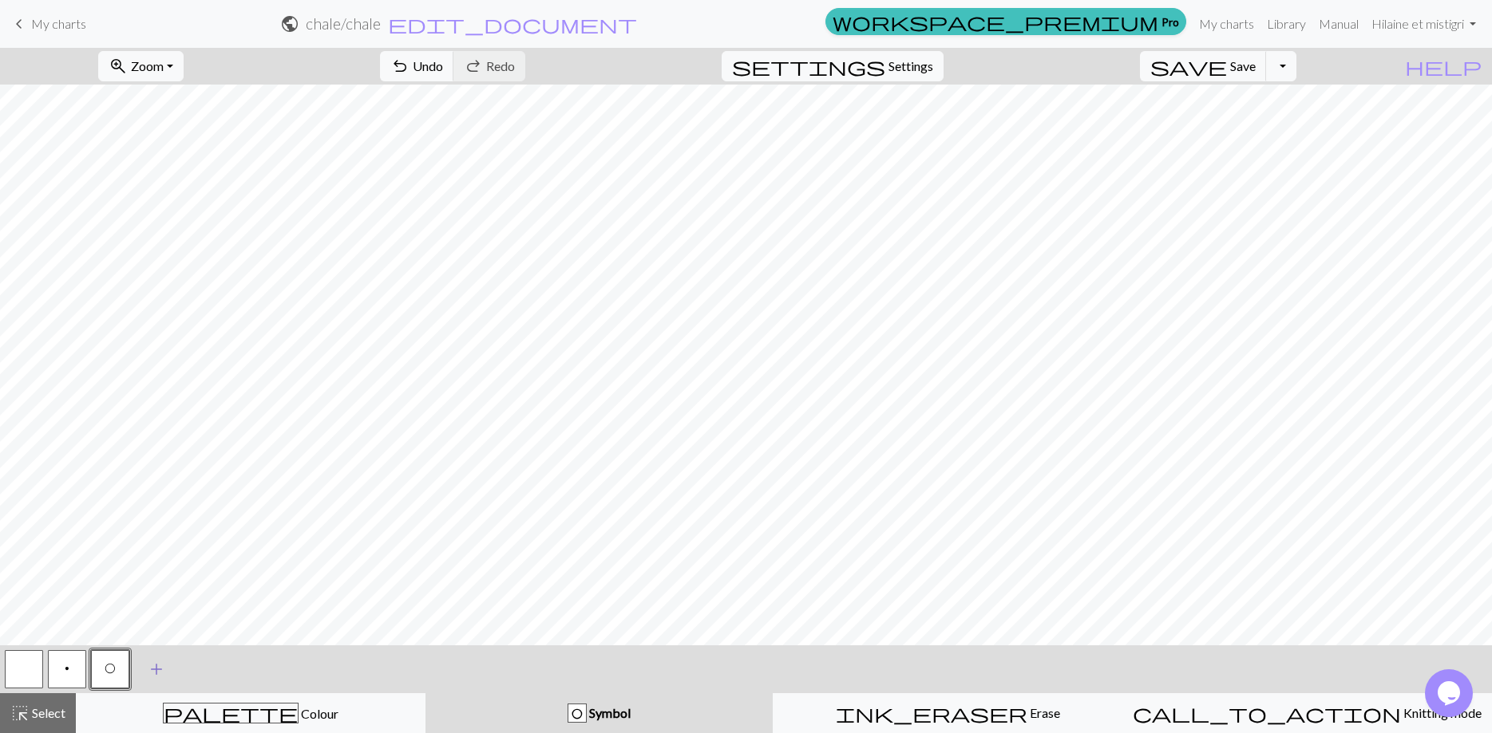
click at [159, 670] on span "add" at bounding box center [156, 669] width 19 height 22
click at [159, 670] on button "button" at bounding box center [153, 669] width 38 height 38
click at [153, 666] on button "button" at bounding box center [153, 669] width 38 height 38
click at [153, 666] on div "Edit symbol Name d f g h j k p s t F H J O P T / | - _ % ^ * & ) ( + ; : " , ` …" at bounding box center [746, 366] width 1492 height 733
click at [153, 666] on button "button" at bounding box center [153, 669] width 38 height 38
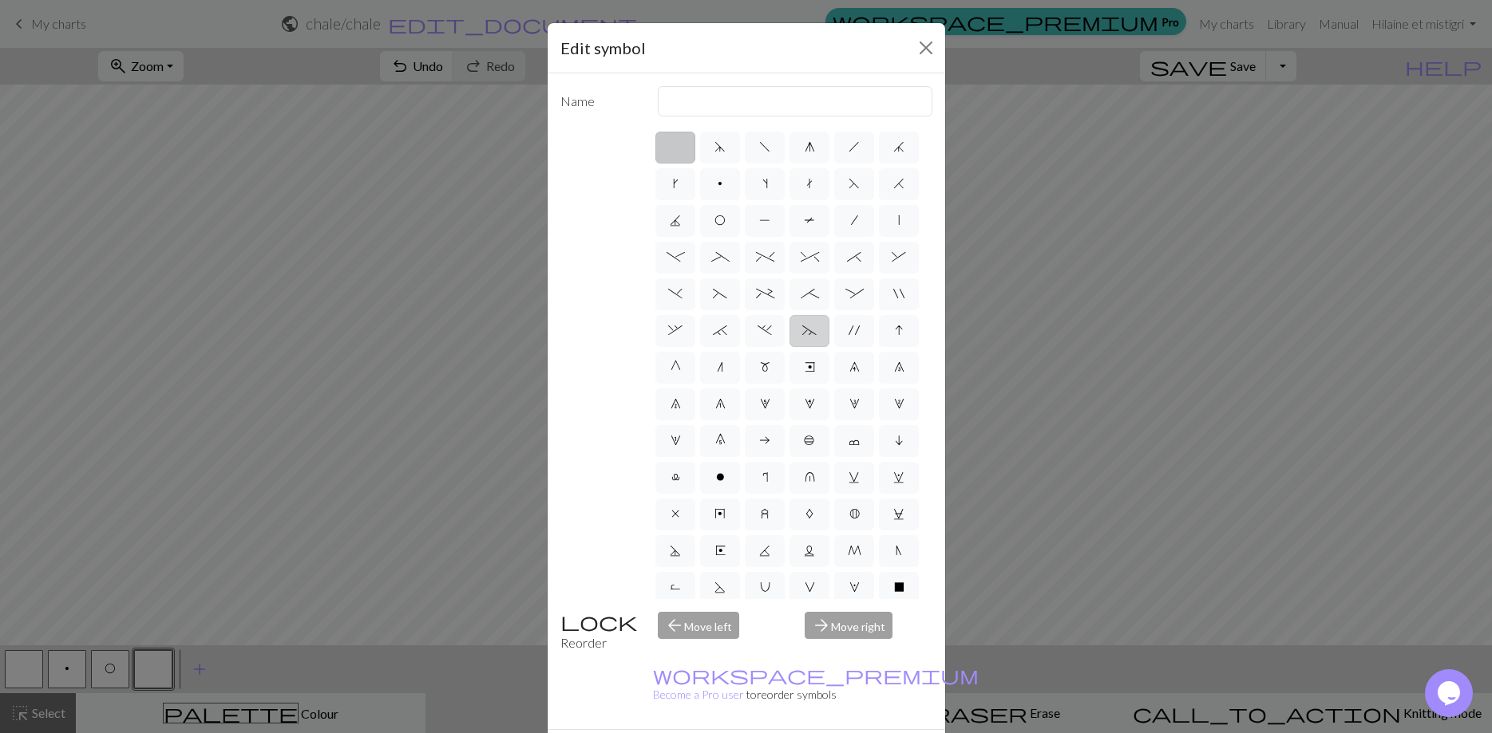
click at [813, 327] on span "~" at bounding box center [809, 330] width 14 height 13
click at [812, 327] on input "~" at bounding box center [807, 326] width 10 height 10
radio input "true"
type input "3+ stitch left twist"
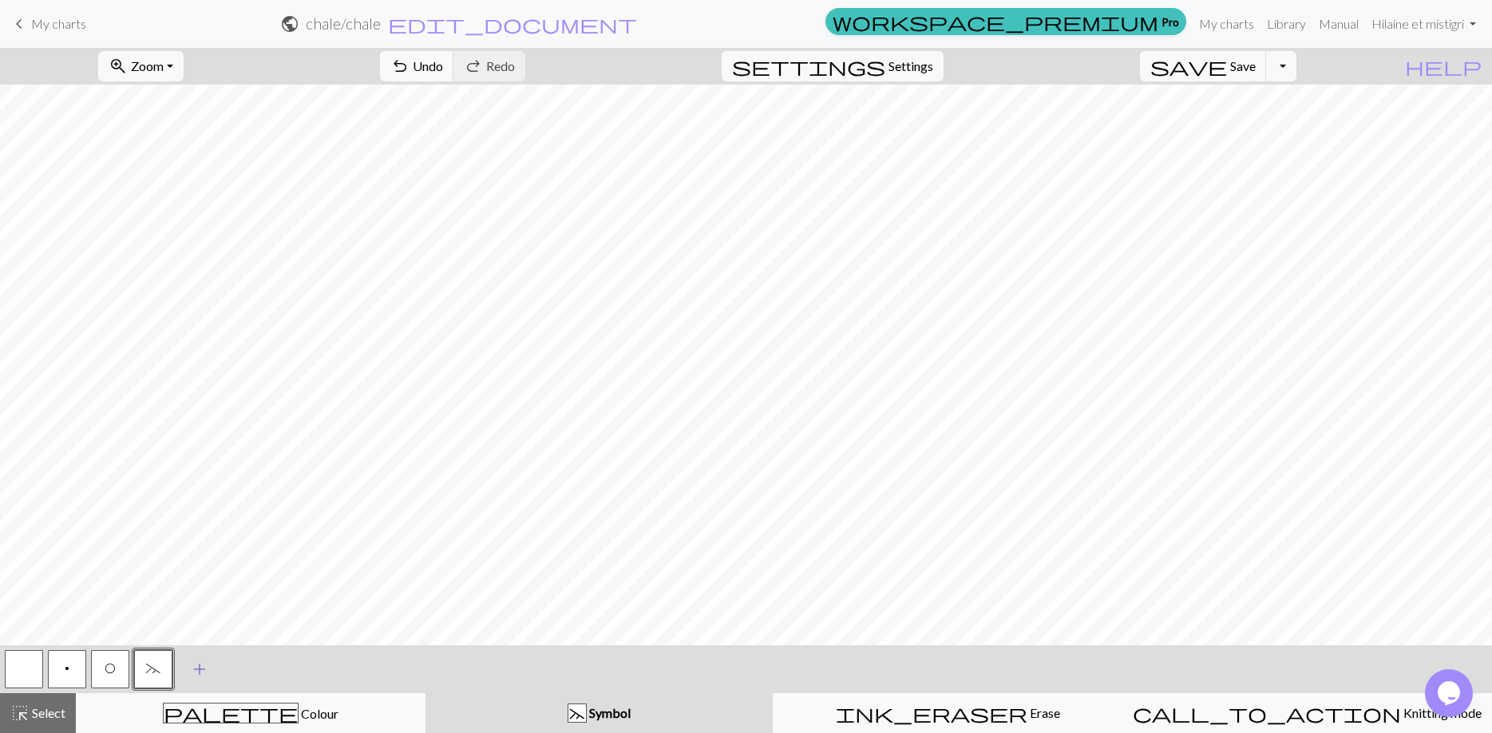
click at [204, 668] on span "add" at bounding box center [199, 669] width 19 height 22
click at [204, 668] on button "button" at bounding box center [196, 669] width 38 height 38
click at [188, 664] on button "button" at bounding box center [196, 669] width 38 height 38
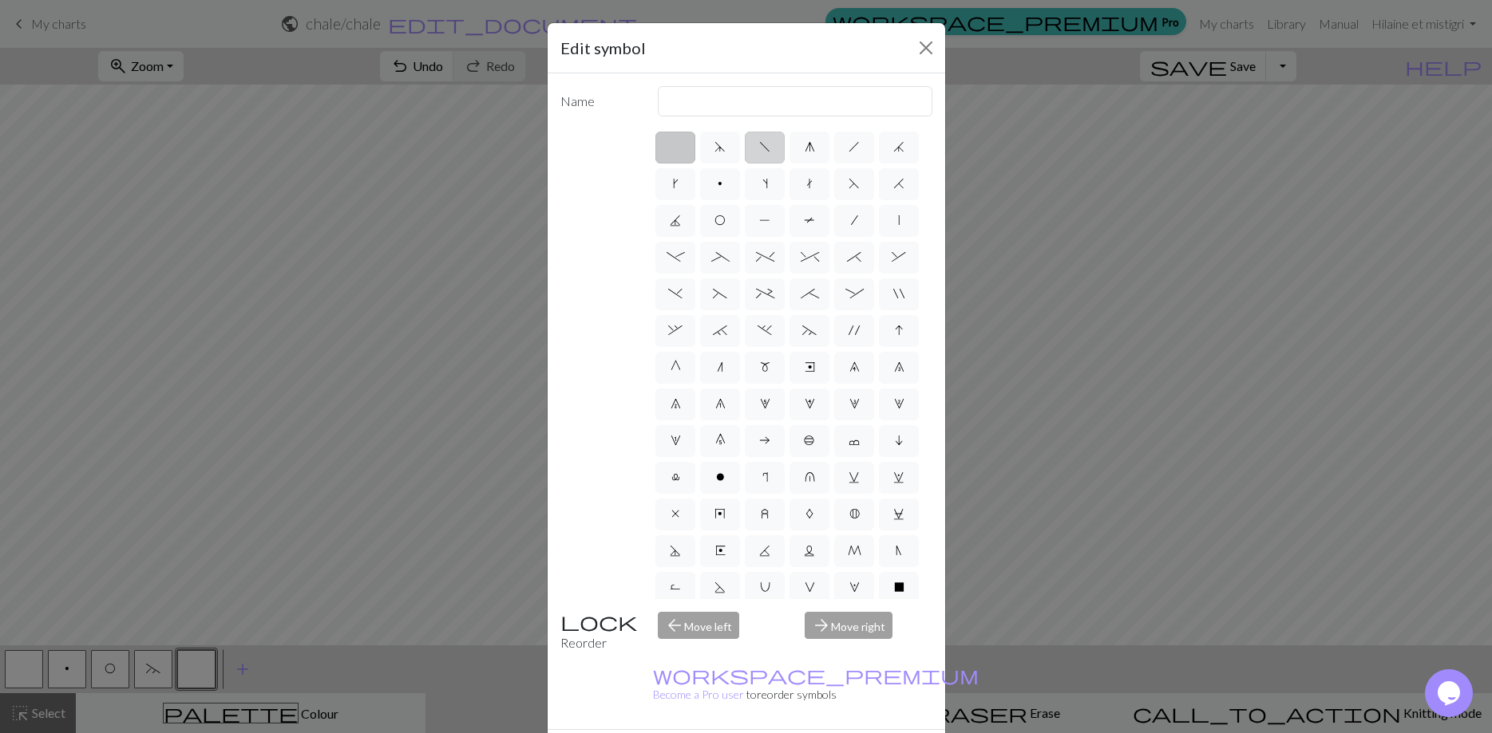
click at [767, 148] on span "f" at bounding box center [764, 146] width 11 height 13
click at [767, 148] on input "f" at bounding box center [764, 142] width 10 height 10
radio input "true"
type input "left leaning decrease"
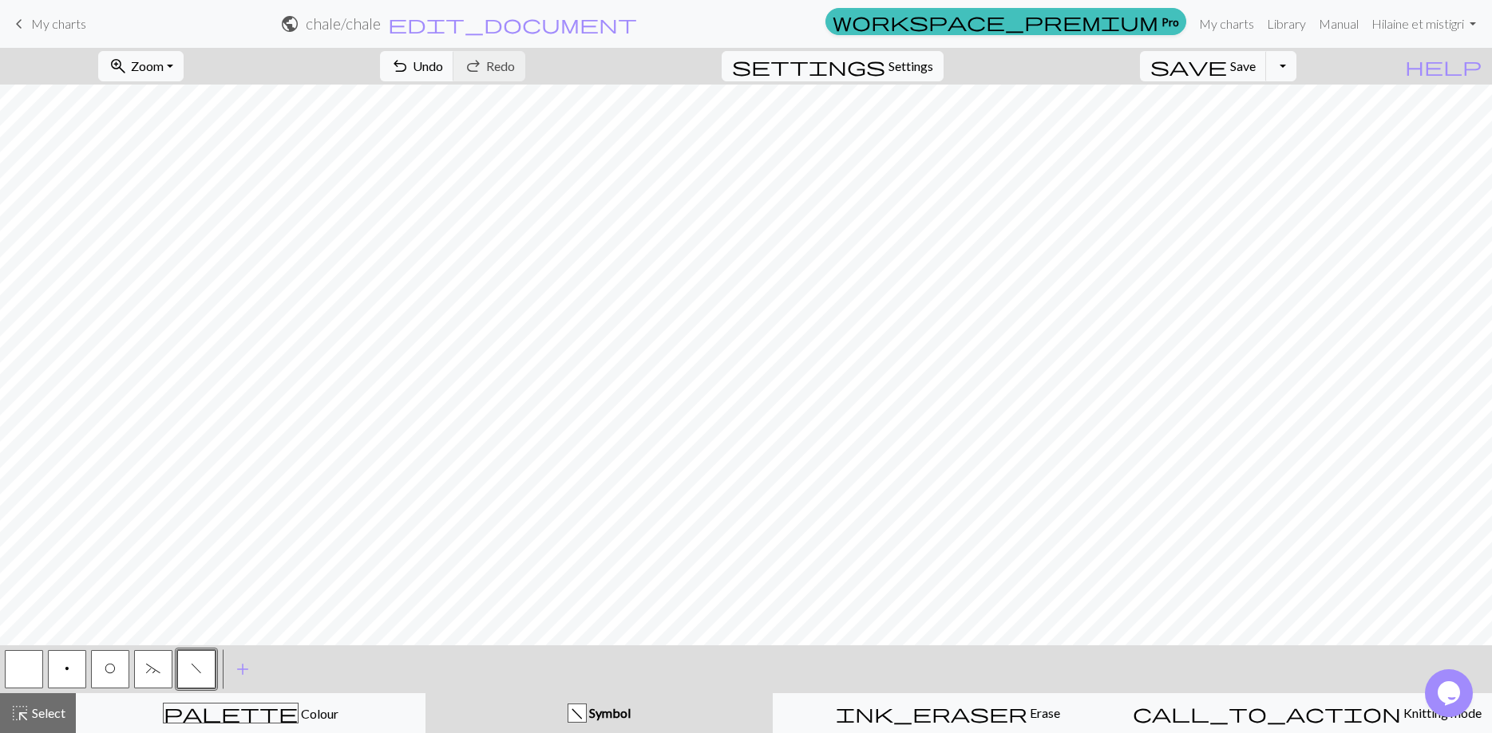
click at [160, 661] on button "~" at bounding box center [153, 669] width 38 height 38
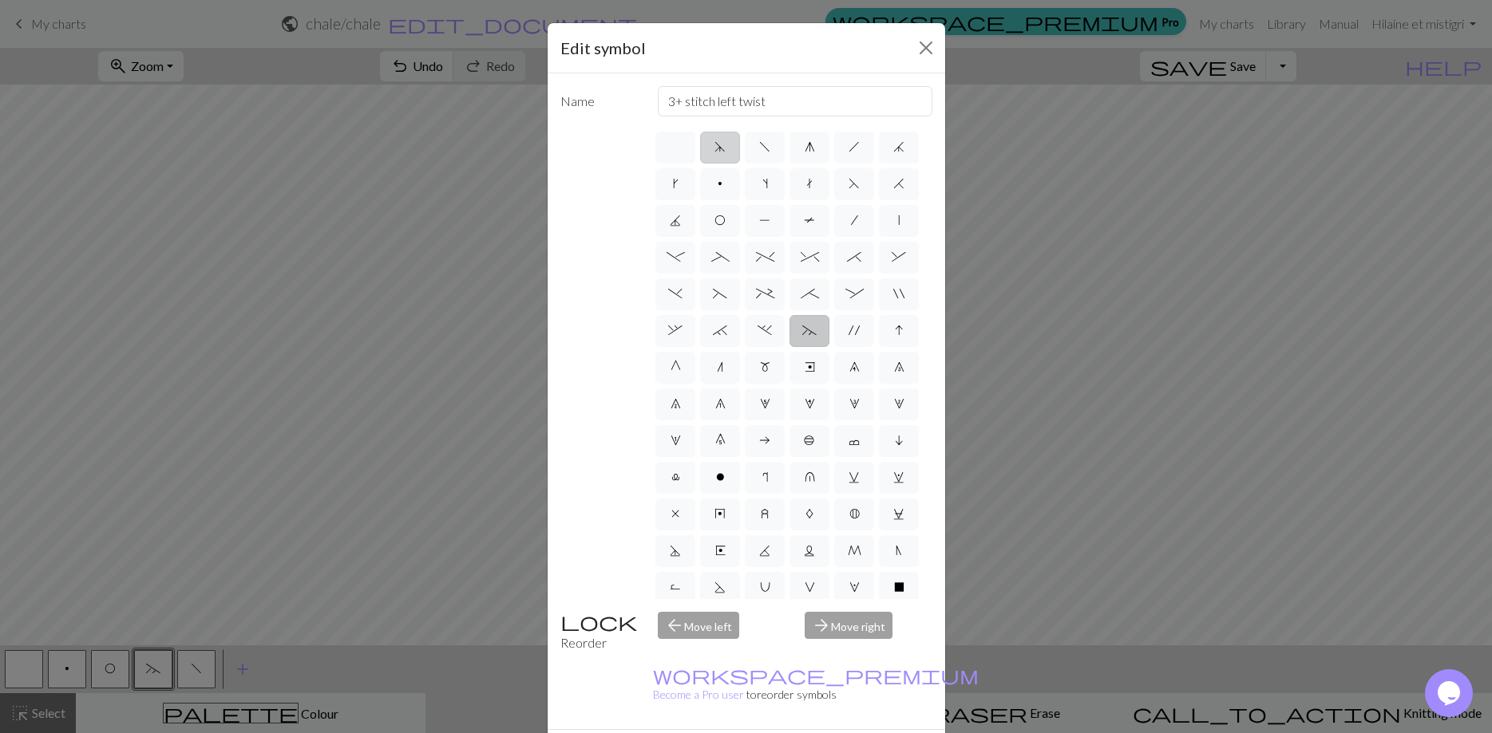
click at [721, 148] on span "d" at bounding box center [719, 146] width 11 height 13
click at [721, 148] on input "d" at bounding box center [719, 142] width 10 height 10
radio input "true"
type input "sk2p"
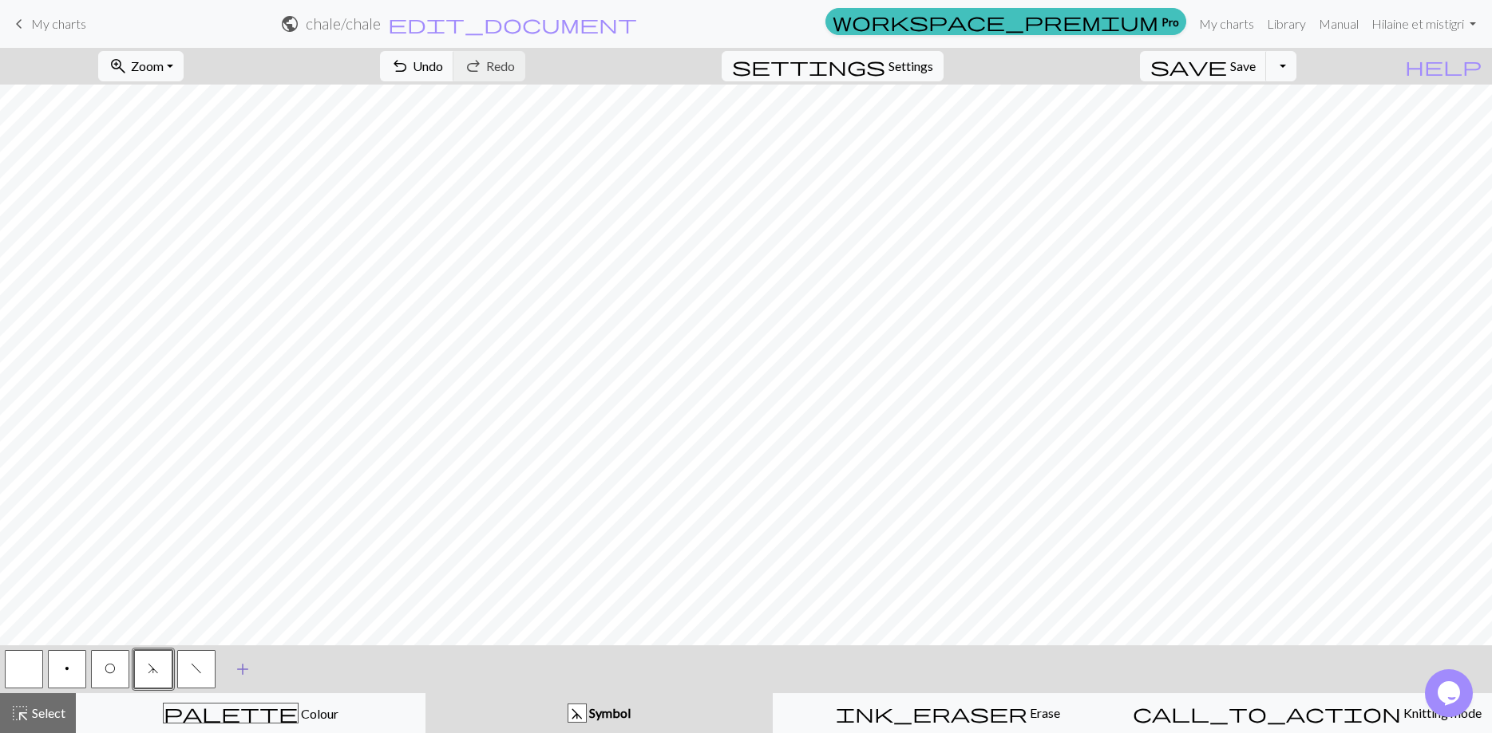
click at [241, 663] on span "add" at bounding box center [242, 669] width 19 height 22
click at [245, 669] on button "button" at bounding box center [239, 669] width 38 height 38
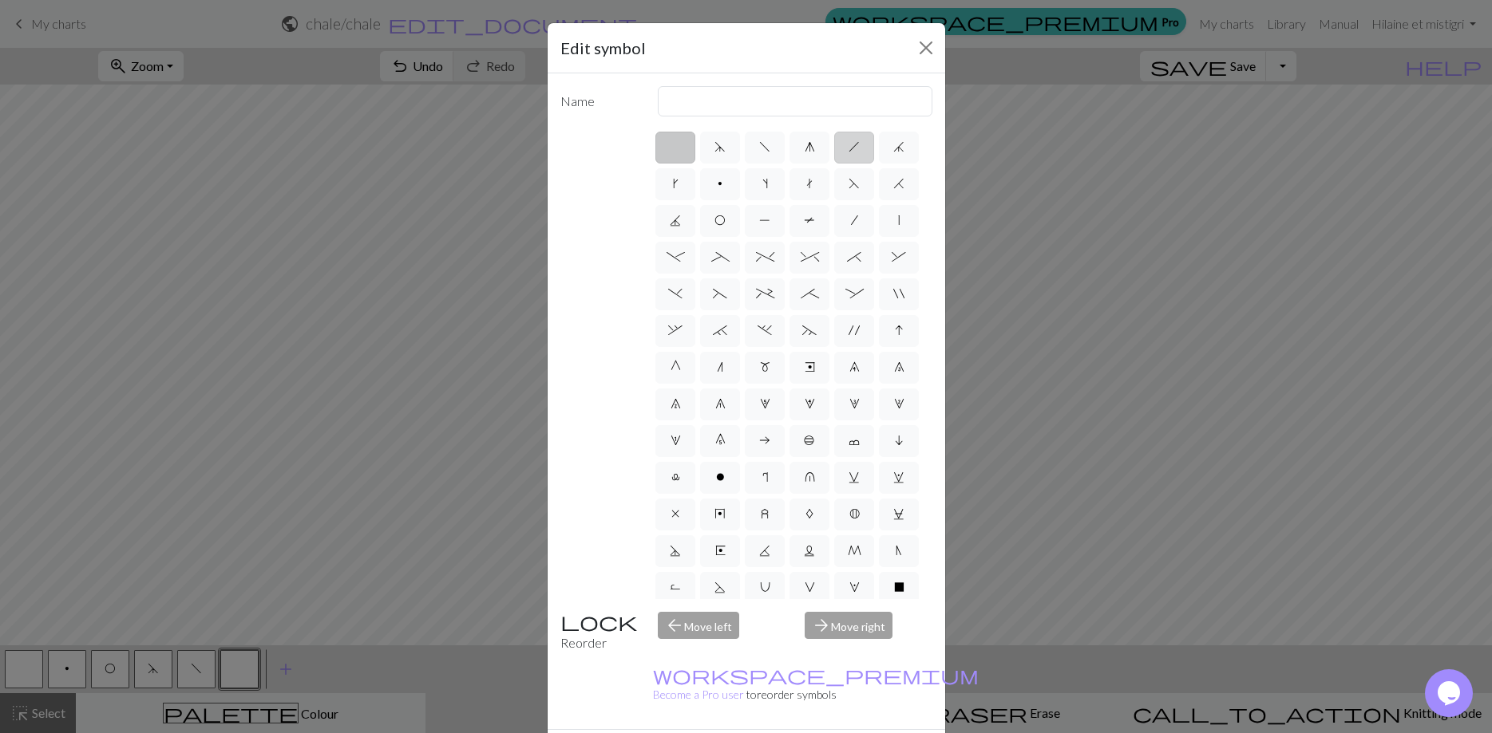
click at [858, 146] on span "h" at bounding box center [853, 146] width 11 height 13
click at [858, 146] on input "h" at bounding box center [853, 142] width 10 height 10
radio input "true"
type input "right leaning decrease"
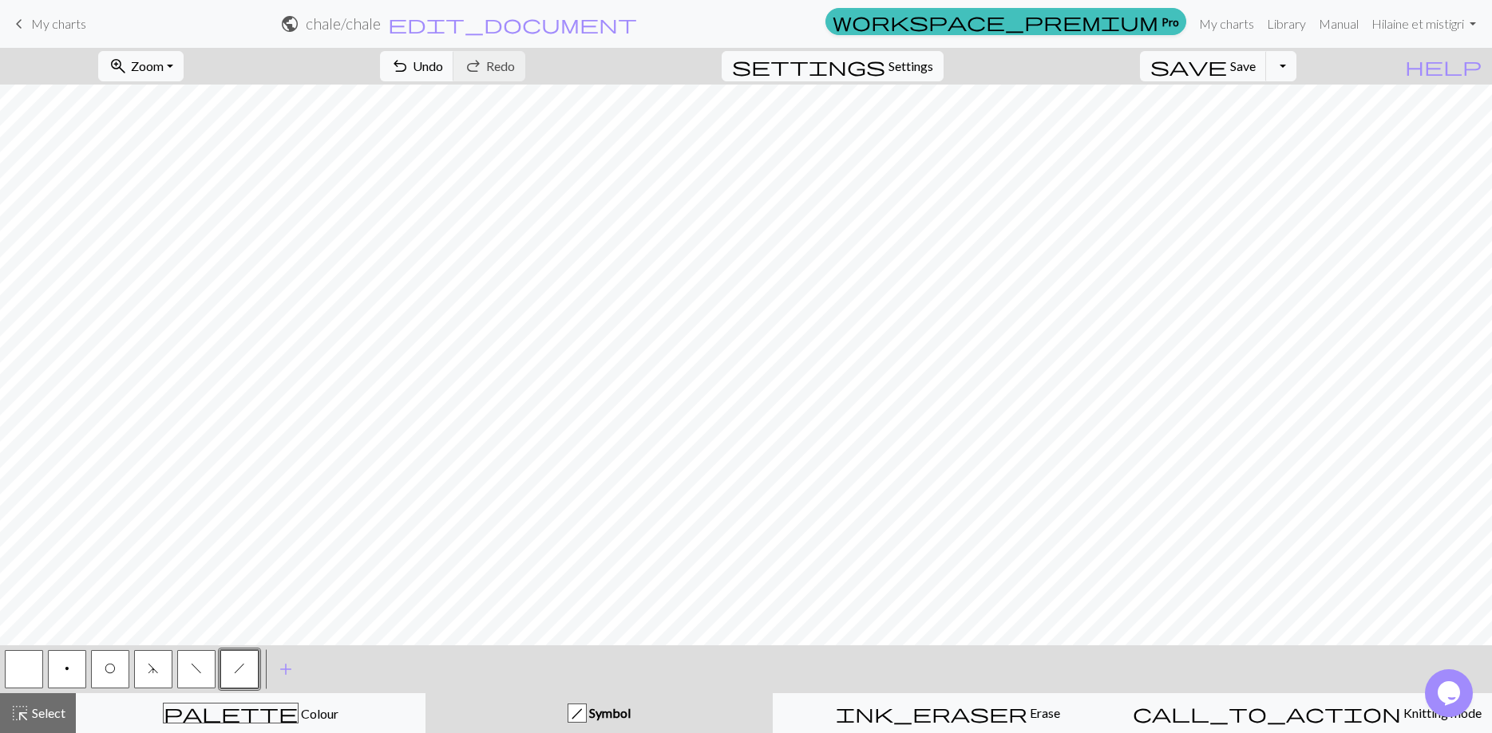
click at [69, 660] on button "p" at bounding box center [67, 669] width 38 height 38
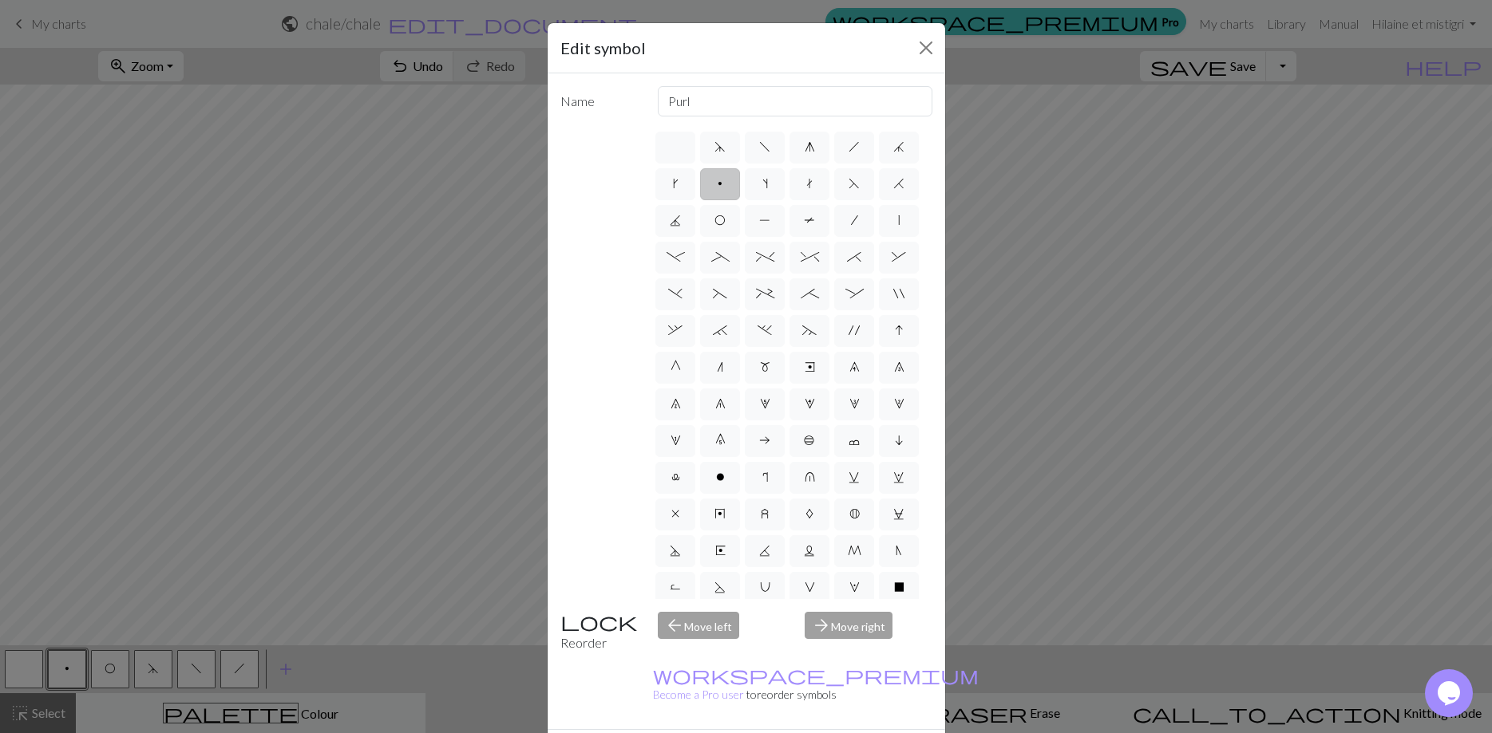
click at [340, 552] on div "Edit symbol Name Purl d f g h j k p s t F H J O P T / | - _ % ^ * & ) ( + ; : "…" at bounding box center [746, 366] width 1492 height 733
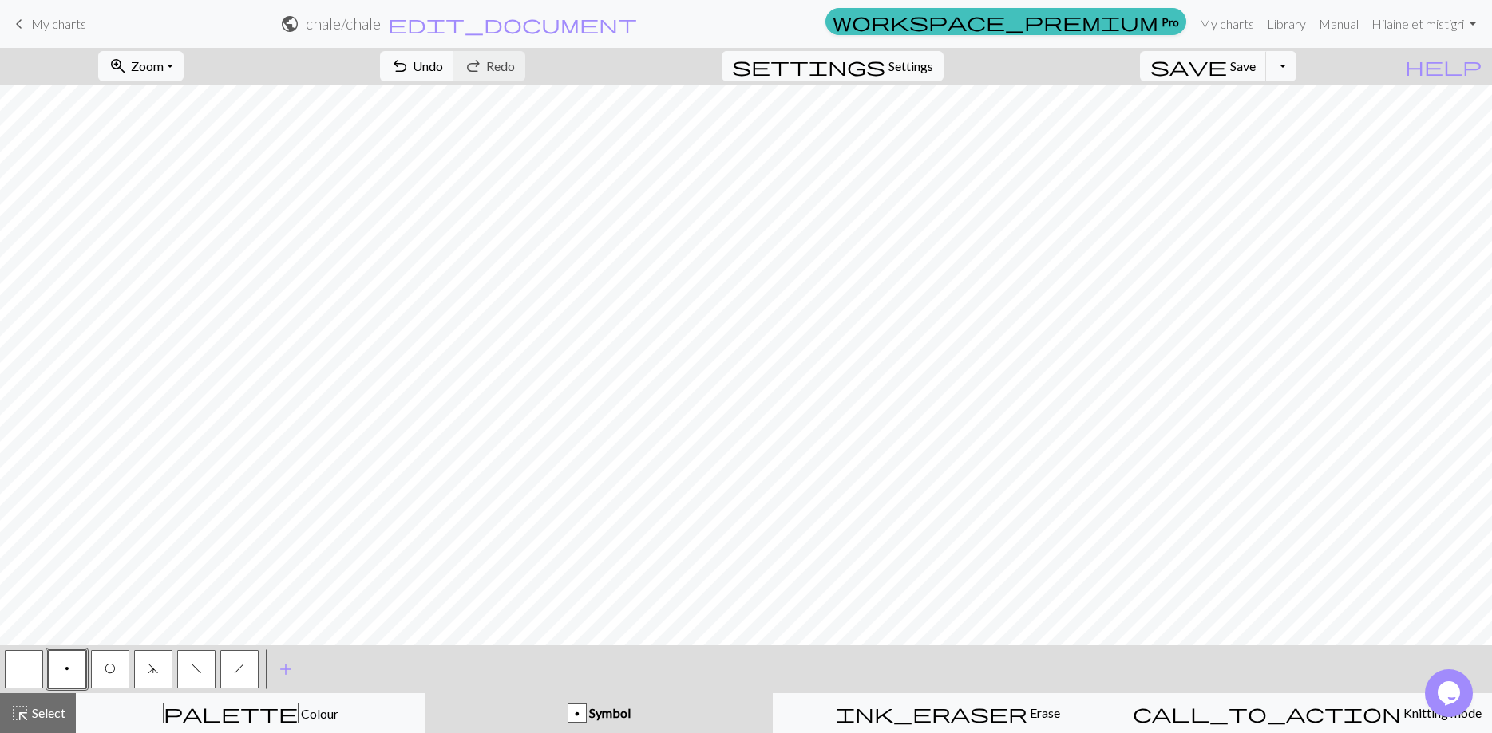
click at [109, 665] on span "O" at bounding box center [110, 668] width 11 height 13
click at [280, 665] on span "add" at bounding box center [285, 669] width 19 height 22
click at [285, 670] on button "button" at bounding box center [282, 669] width 38 height 38
click at [279, 668] on button "button" at bounding box center [282, 669] width 38 height 38
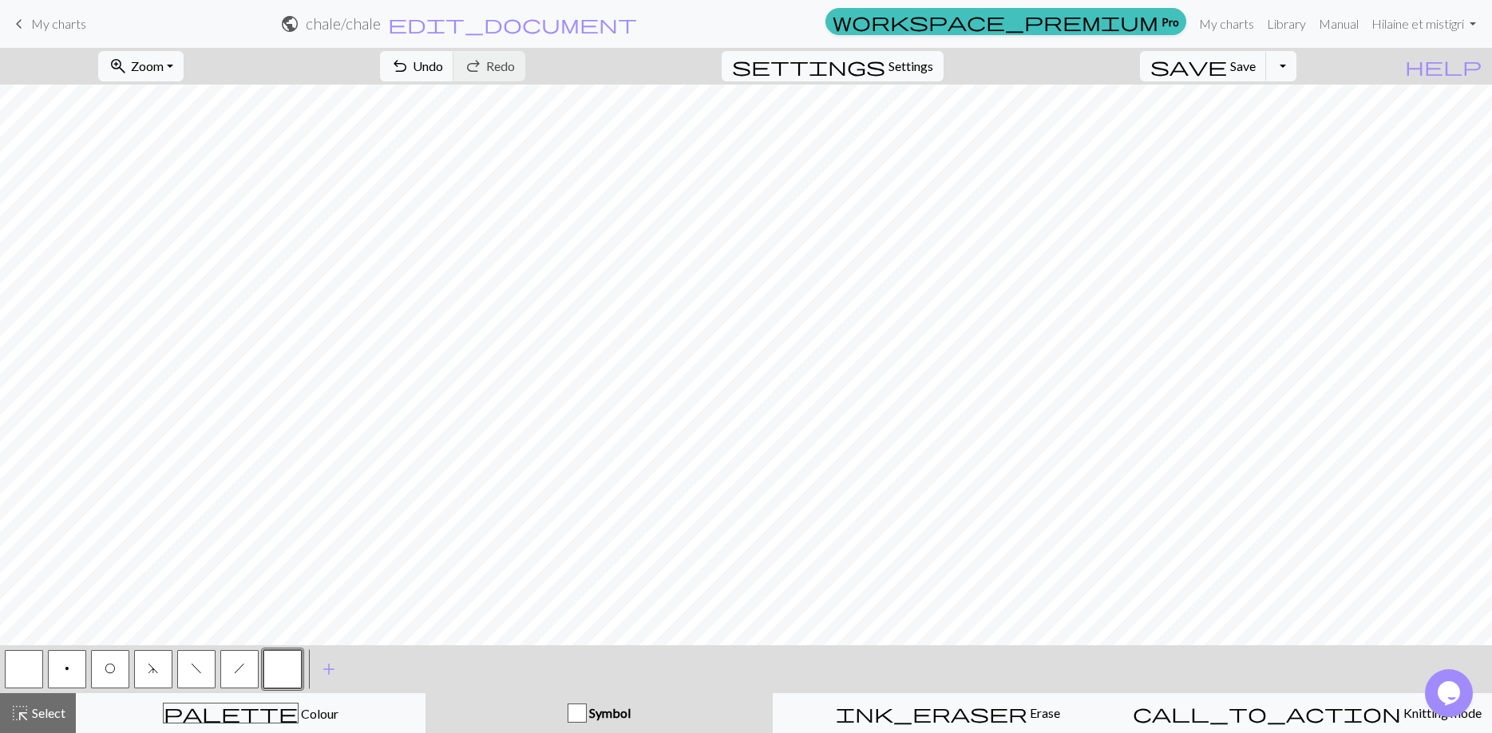
click at [279, 668] on div "Edit symbol Name d f g h j k p s t F H J O P T / | - _ % ^ * & ) ( + ; : " , ` …" at bounding box center [746, 366] width 1492 height 733
click at [279, 668] on button "button" at bounding box center [282, 669] width 38 height 38
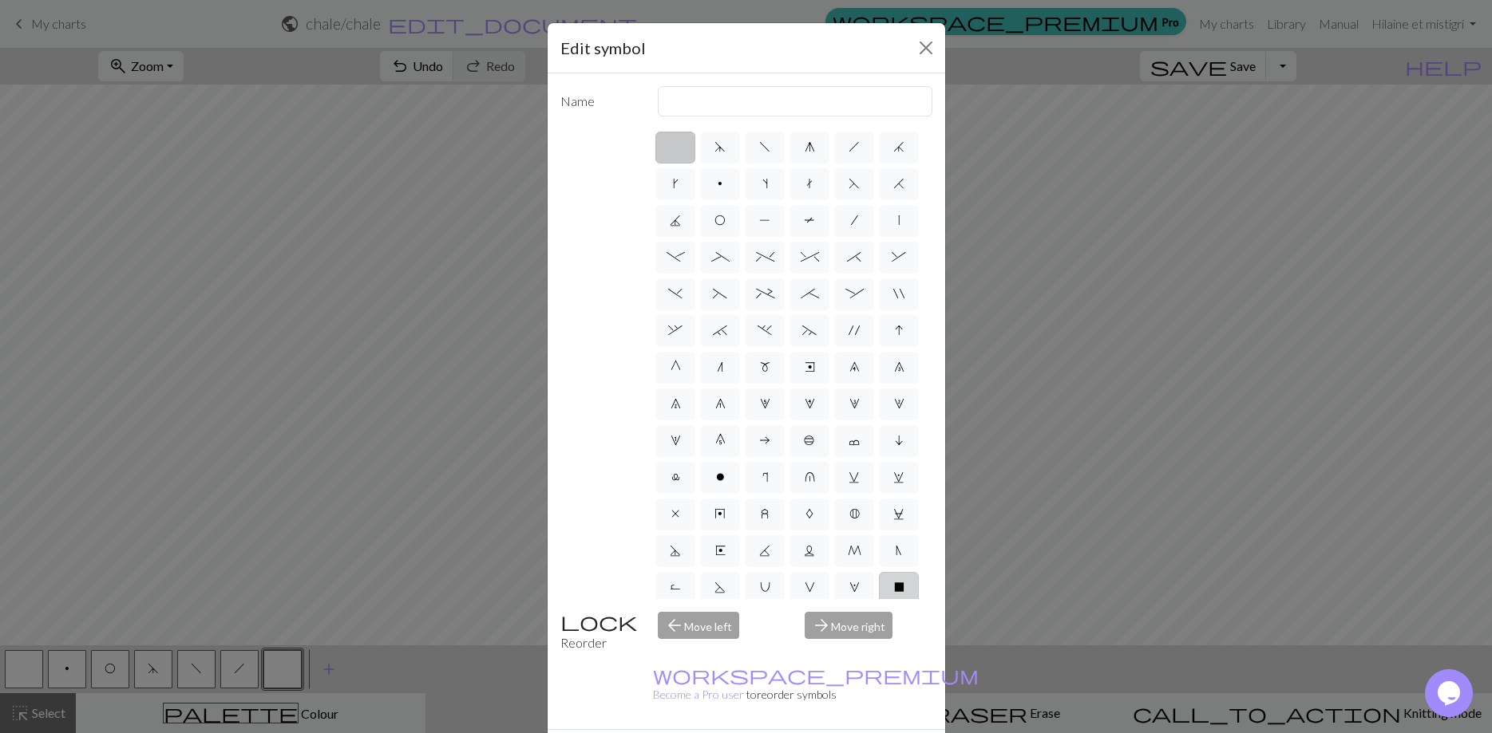
click at [899, 586] on span "X" at bounding box center [899, 587] width 10 height 13
click at [899, 586] on input "X" at bounding box center [899, 583] width 10 height 10
radio input "true"
type input "no stitch"
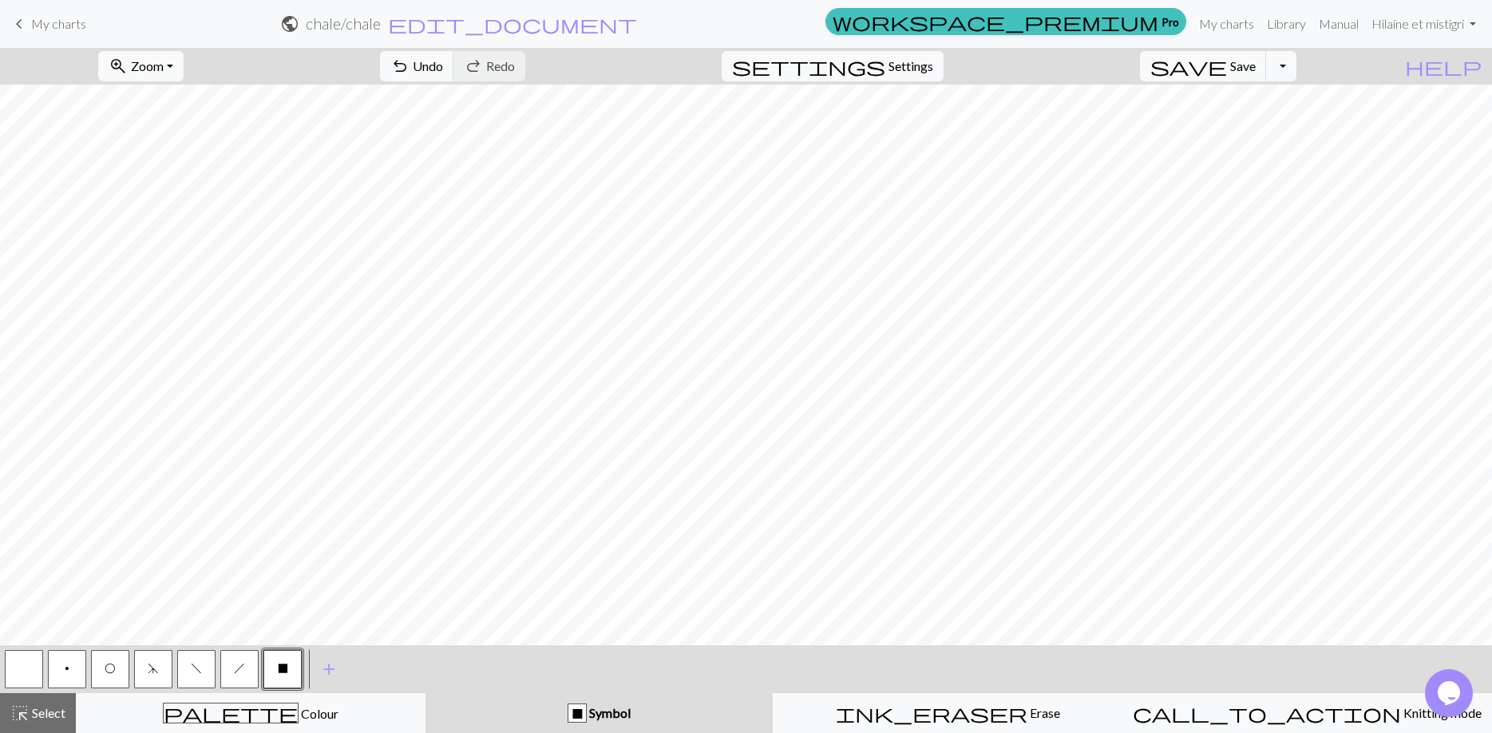
click at [15, 667] on button "button" at bounding box center [24, 669] width 38 height 38
click at [282, 660] on button "X" at bounding box center [282, 669] width 38 height 38
click at [124, 666] on button "O" at bounding box center [110, 669] width 38 height 38
click at [116, 666] on button "O" at bounding box center [110, 669] width 38 height 38
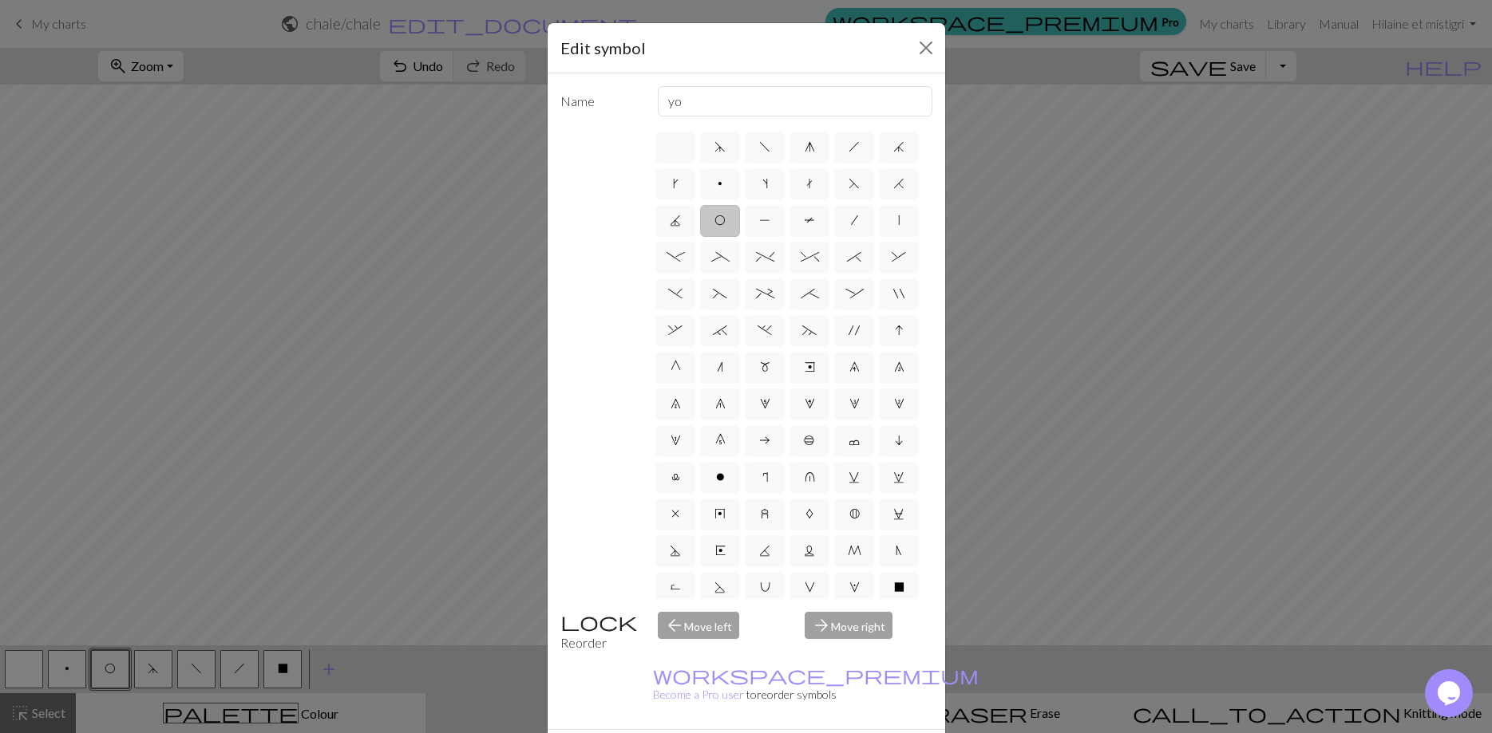
click at [437, 492] on div "Edit symbol Name yo d f g h j k p s t F H J O P T / | - _ % ^ * & ) ( + ; : " ,…" at bounding box center [746, 366] width 1492 height 733
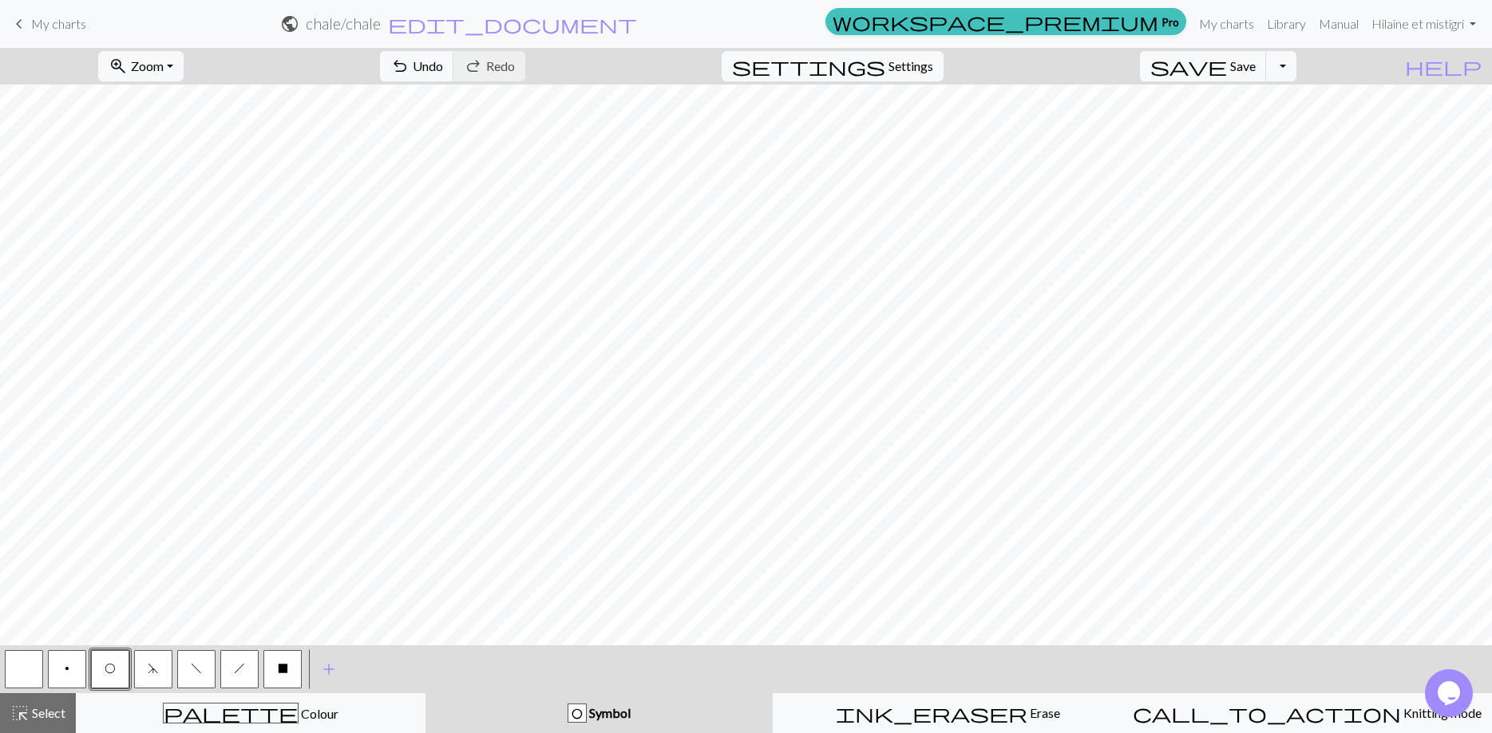
click at [274, 668] on button "X" at bounding box center [282, 669] width 38 height 38
click at [30, 663] on button "button" at bounding box center [24, 669] width 38 height 38
click at [101, 658] on button "O" at bounding box center [110, 669] width 38 height 38
click at [18, 656] on button "button" at bounding box center [24, 669] width 38 height 38
click at [114, 666] on span "O" at bounding box center [110, 668] width 11 height 13
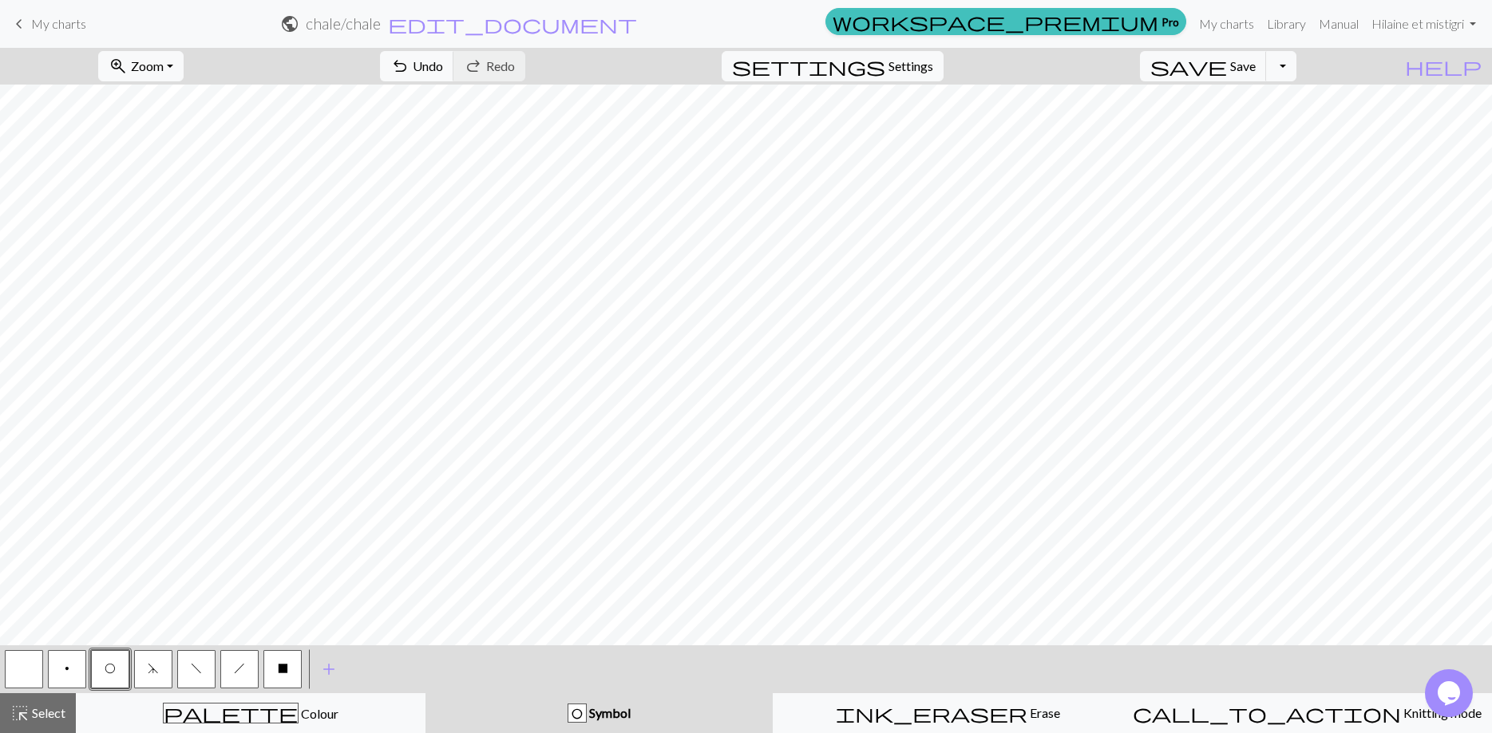
click at [275, 670] on button "X" at bounding box center [282, 669] width 38 height 38
click at [206, 672] on button "f" at bounding box center [196, 669] width 38 height 38
click at [239, 668] on span "h" at bounding box center [239, 668] width 11 height 13
click at [168, 673] on button "d" at bounding box center [153, 669] width 38 height 38
click at [933, 68] on span "Settings" at bounding box center [910, 66] width 45 height 19
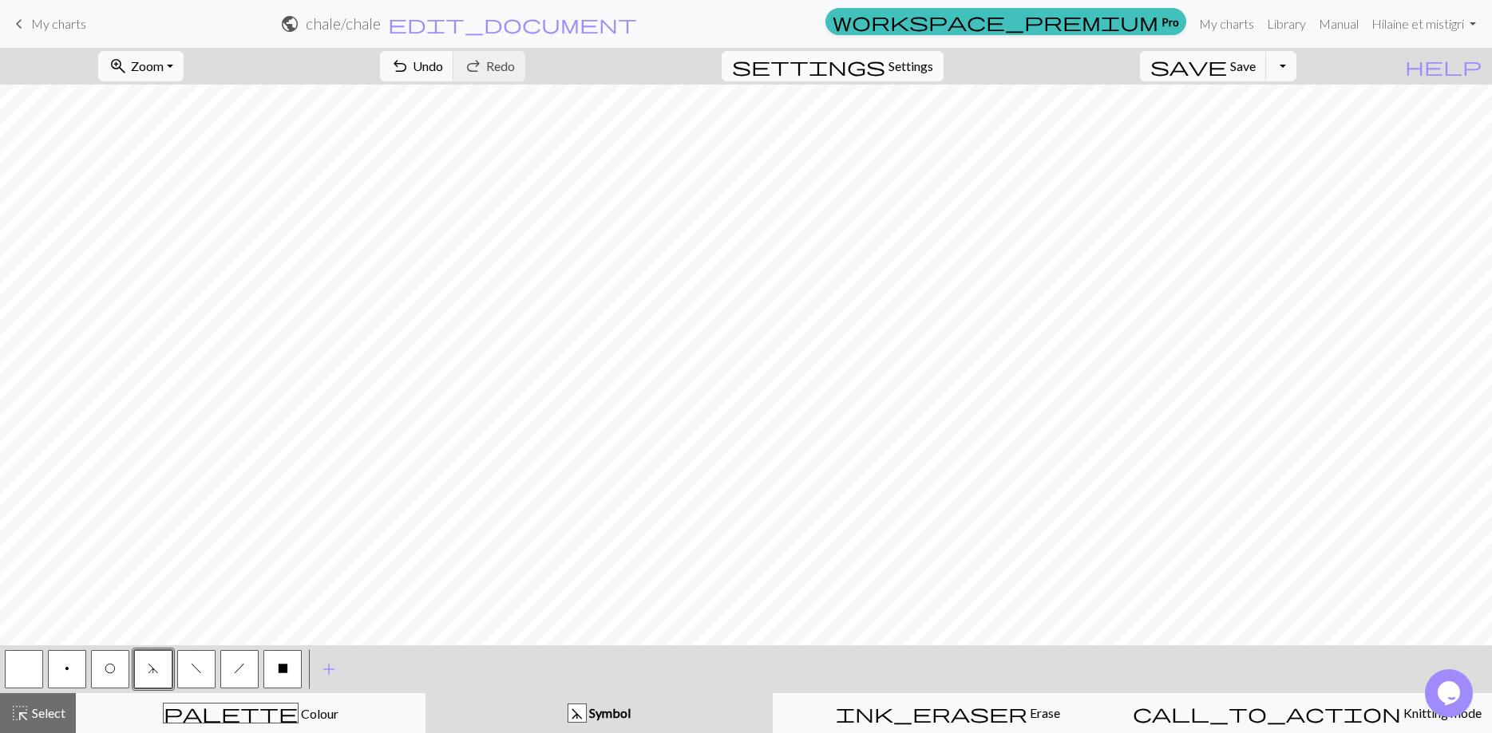
select select "aran"
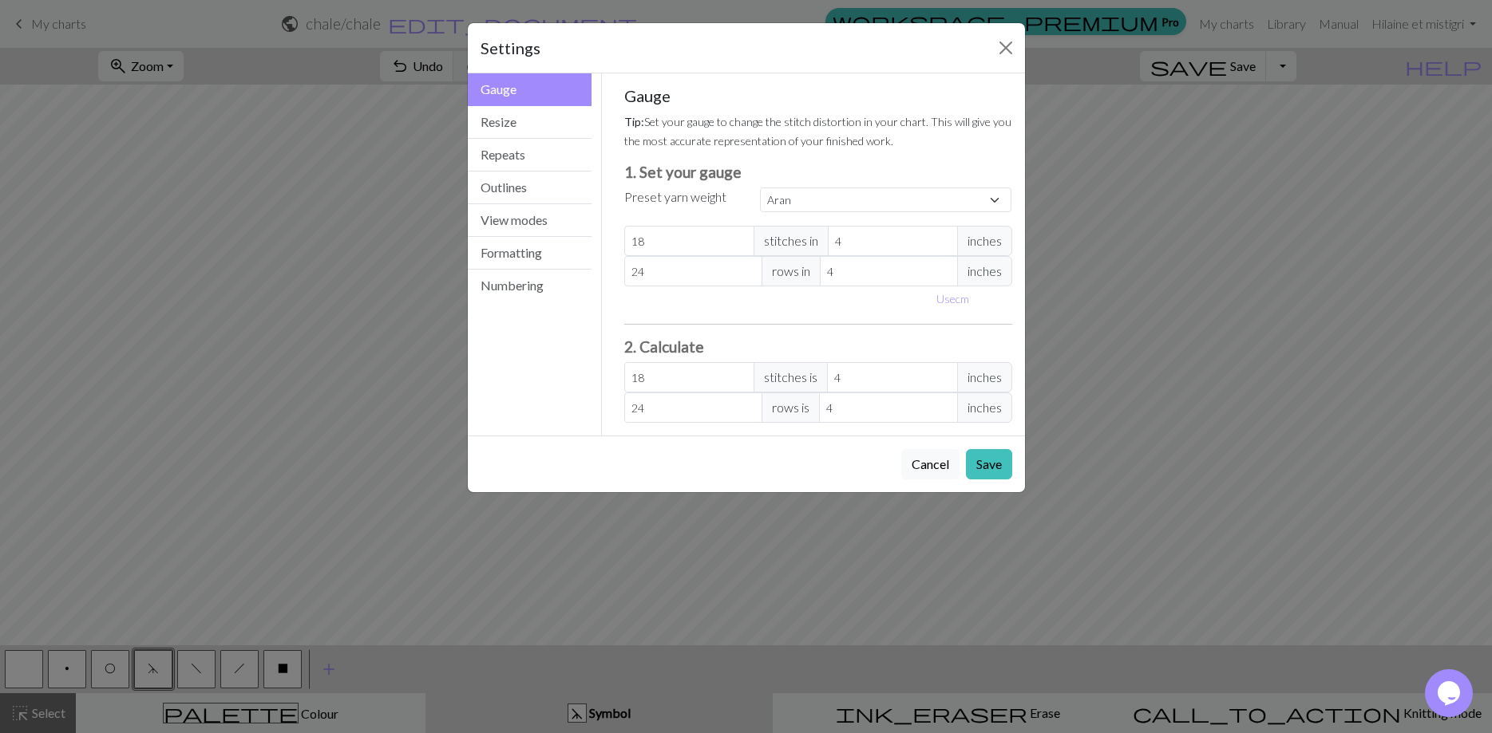
click at [1077, 275] on div "Settings Gauge Gauge Resize Repeats Outlines View modes Formatting Numbering Ga…" at bounding box center [746, 366] width 1492 height 733
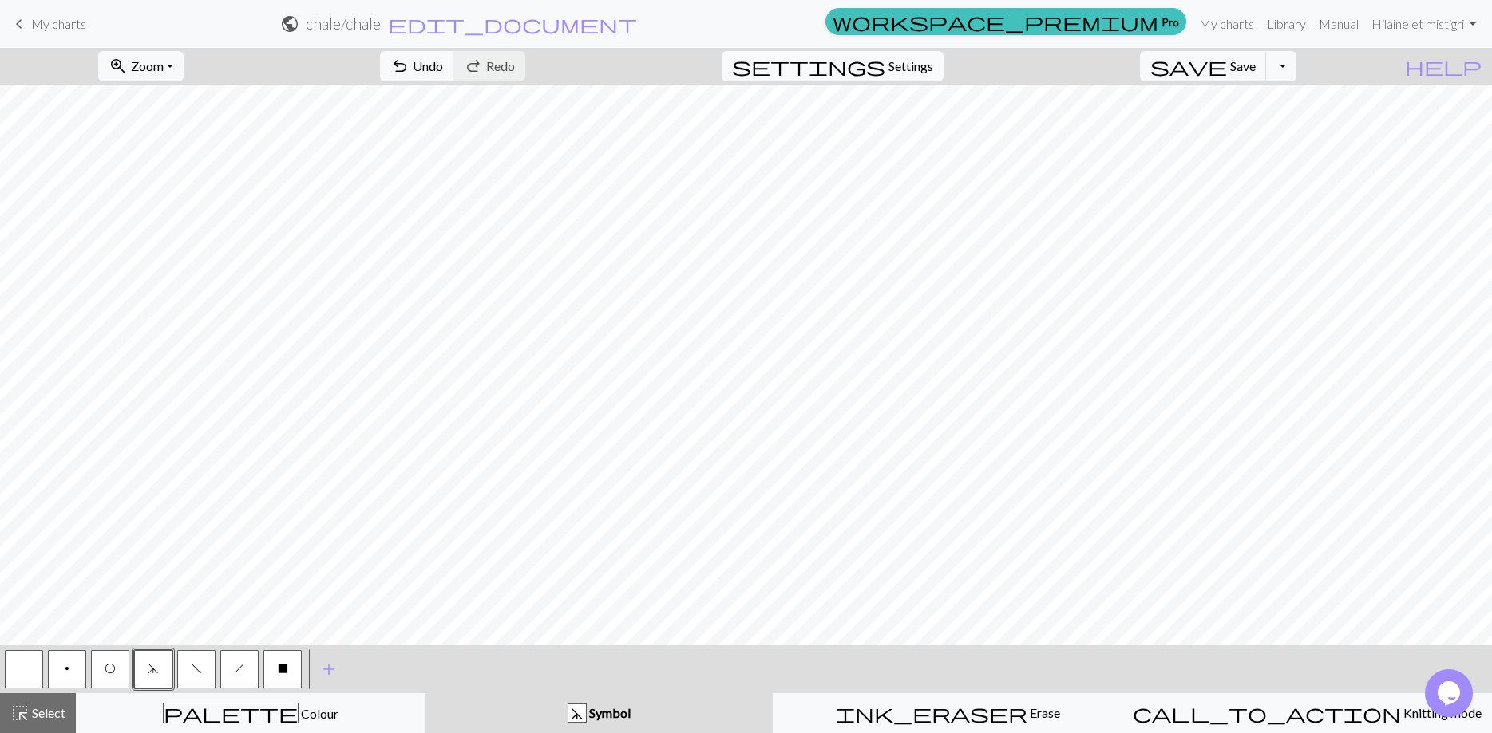
click at [931, 70] on span "Settings" at bounding box center [910, 66] width 45 height 19
select select "aran"
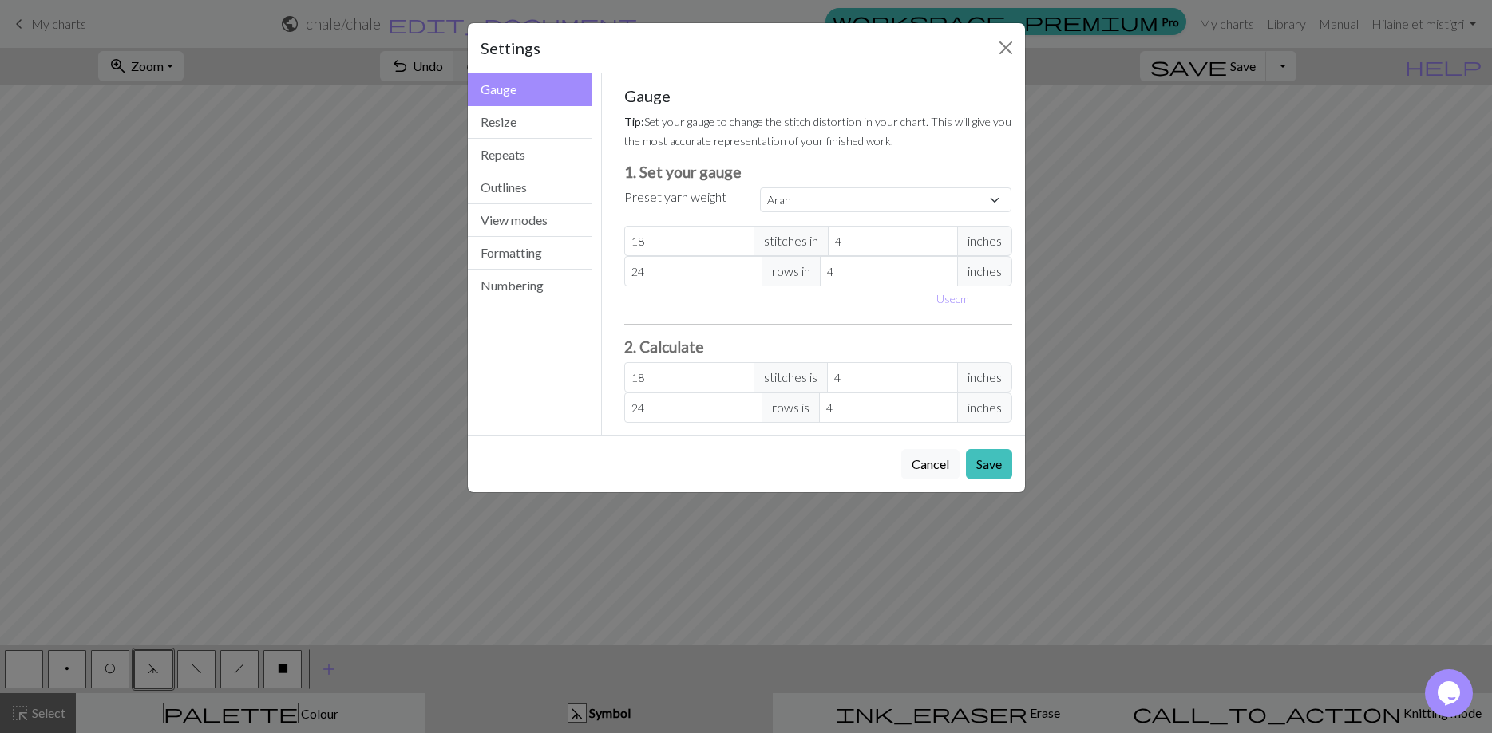
click at [1120, 354] on div "Settings Gauge Gauge Resize Repeats Outlines View modes Formatting Numbering Ga…" at bounding box center [746, 366] width 1492 height 733
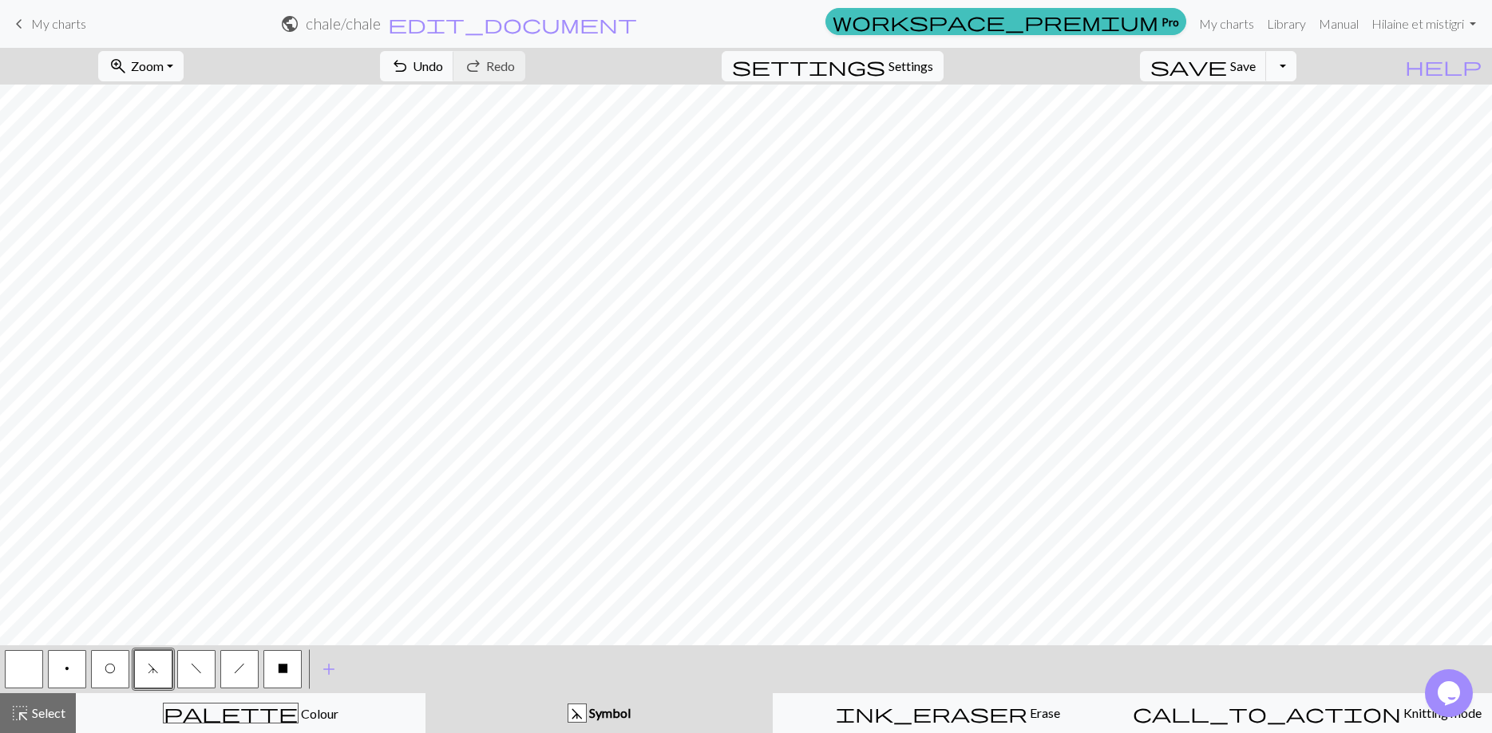
click at [1296, 70] on button "Toggle Dropdown" at bounding box center [1281, 66] width 30 height 30
click at [1243, 130] on button "save_alt Download" at bounding box center [1163, 127] width 263 height 26
click at [722, 52] on button "Download" at bounding box center [707, 52] width 77 height 30
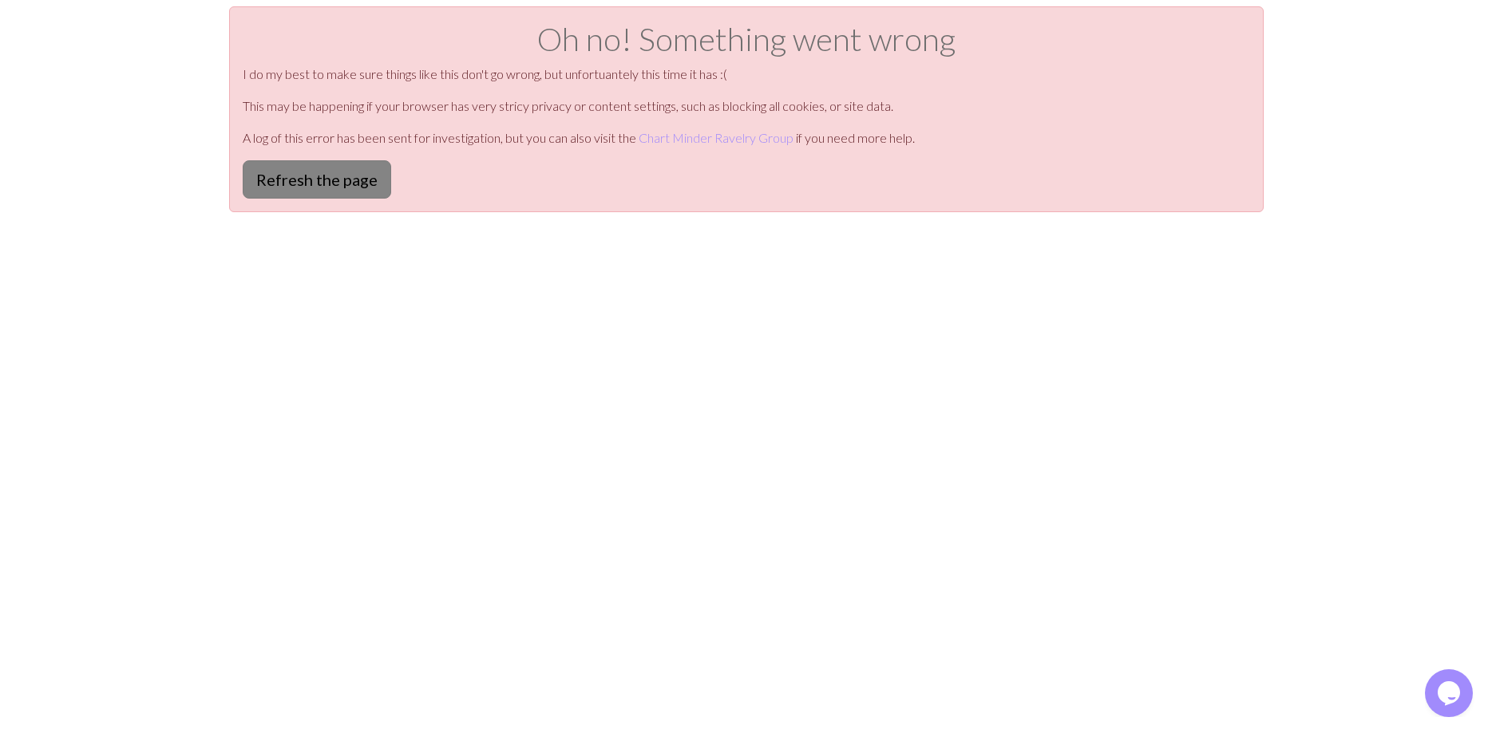
click at [276, 176] on button "Refresh the page" at bounding box center [317, 179] width 148 height 38
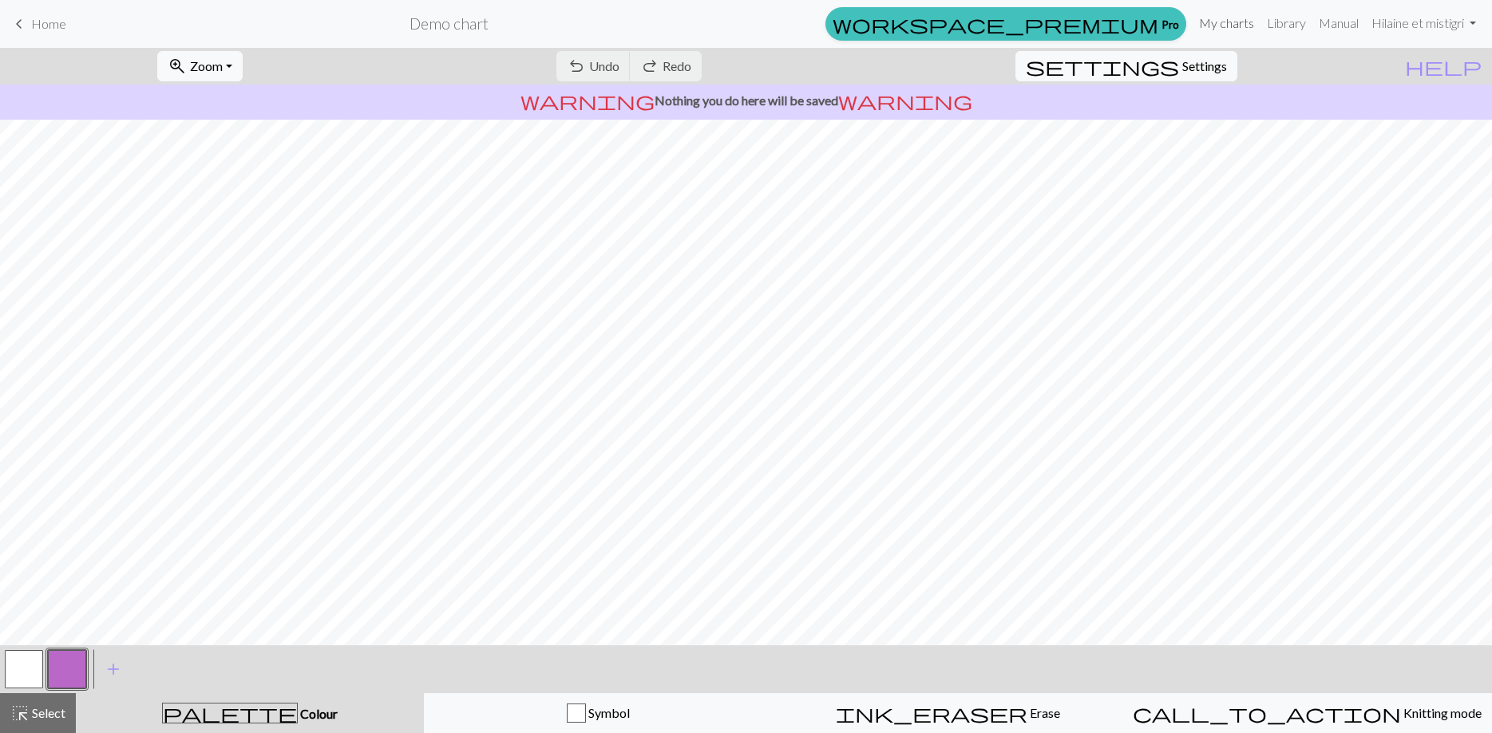
click at [1214, 20] on link "My charts" at bounding box center [1226, 23] width 68 height 32
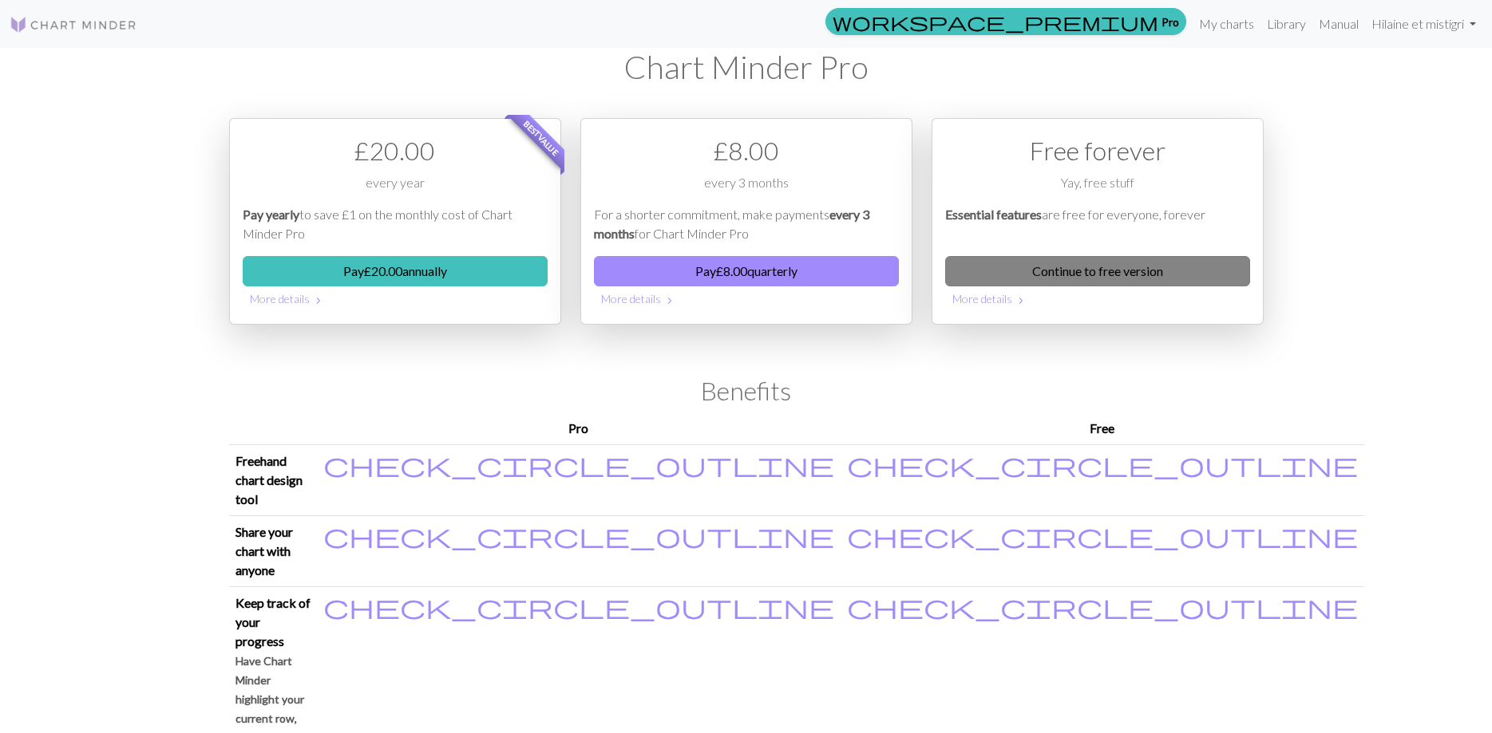
click at [1108, 275] on link "Continue to free version" at bounding box center [1097, 271] width 305 height 30
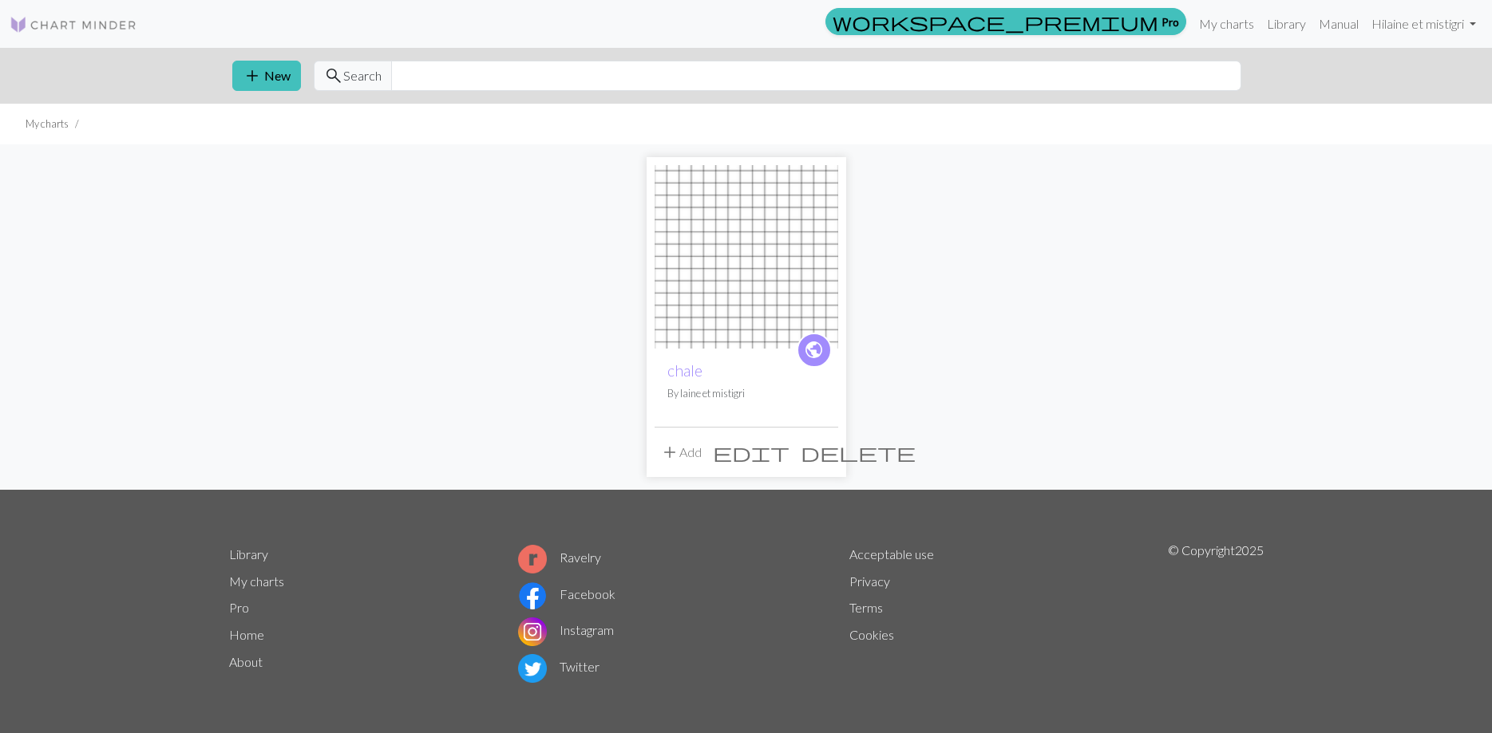
click at [817, 357] on span "public" at bounding box center [814, 350] width 20 height 25
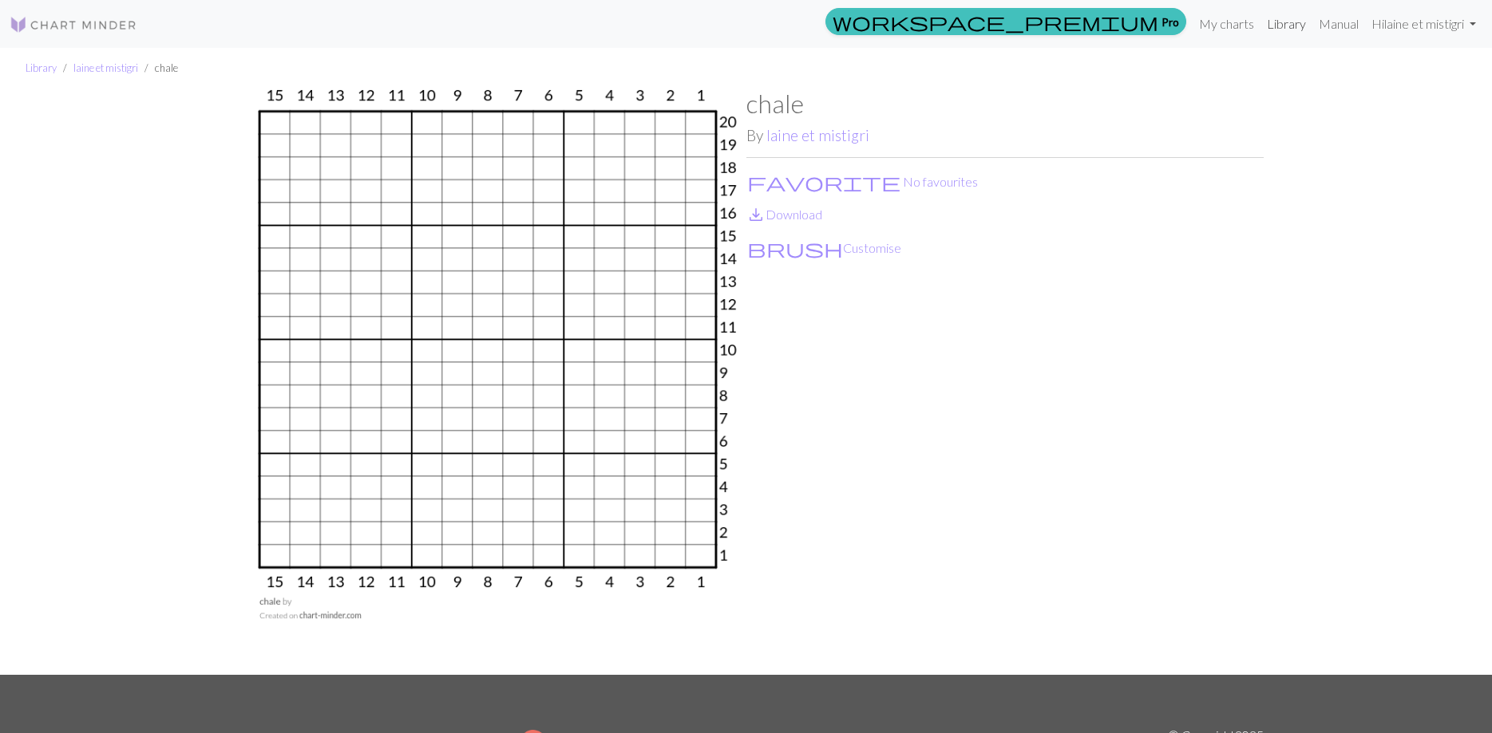
click at [1281, 27] on link "Library" at bounding box center [1286, 24] width 52 height 32
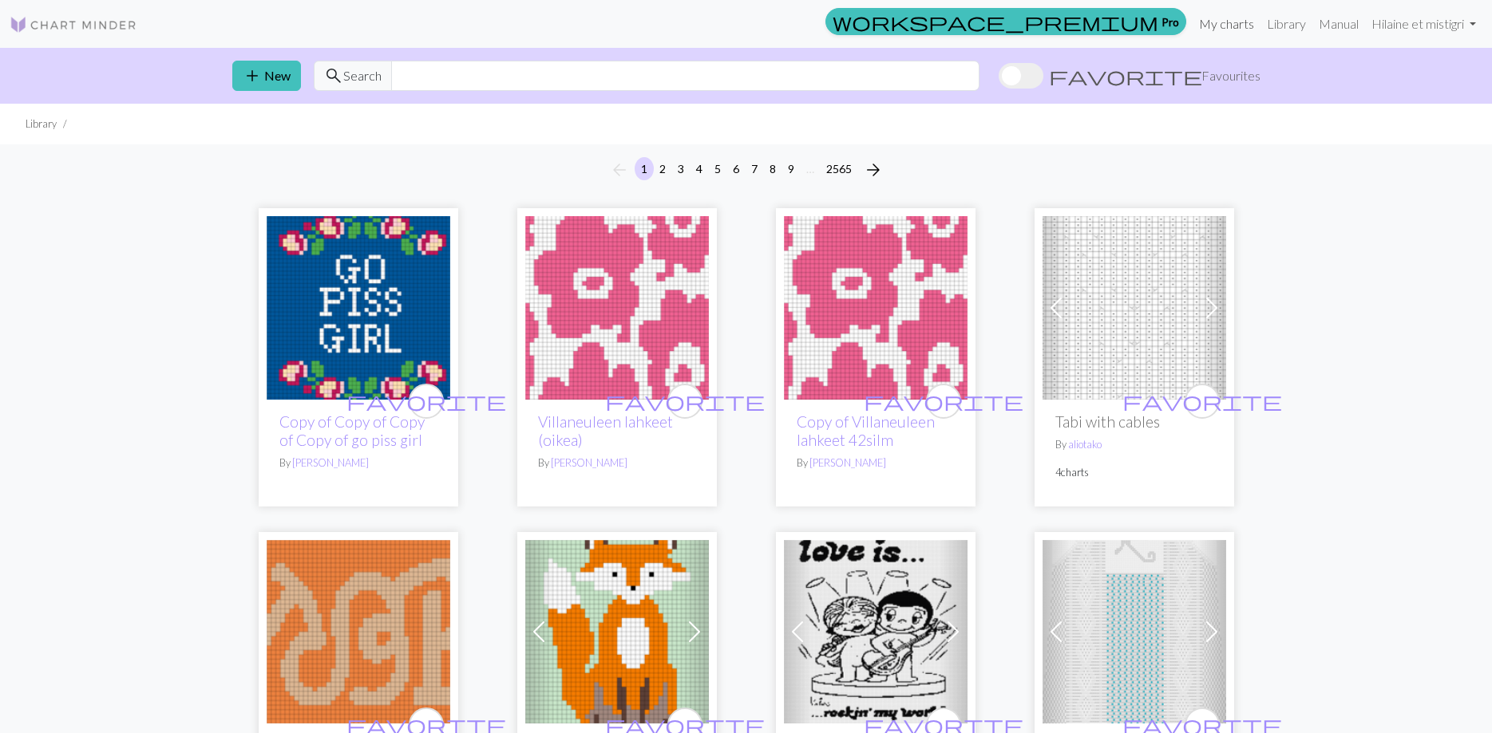
click at [1211, 28] on link "My charts" at bounding box center [1226, 24] width 68 height 32
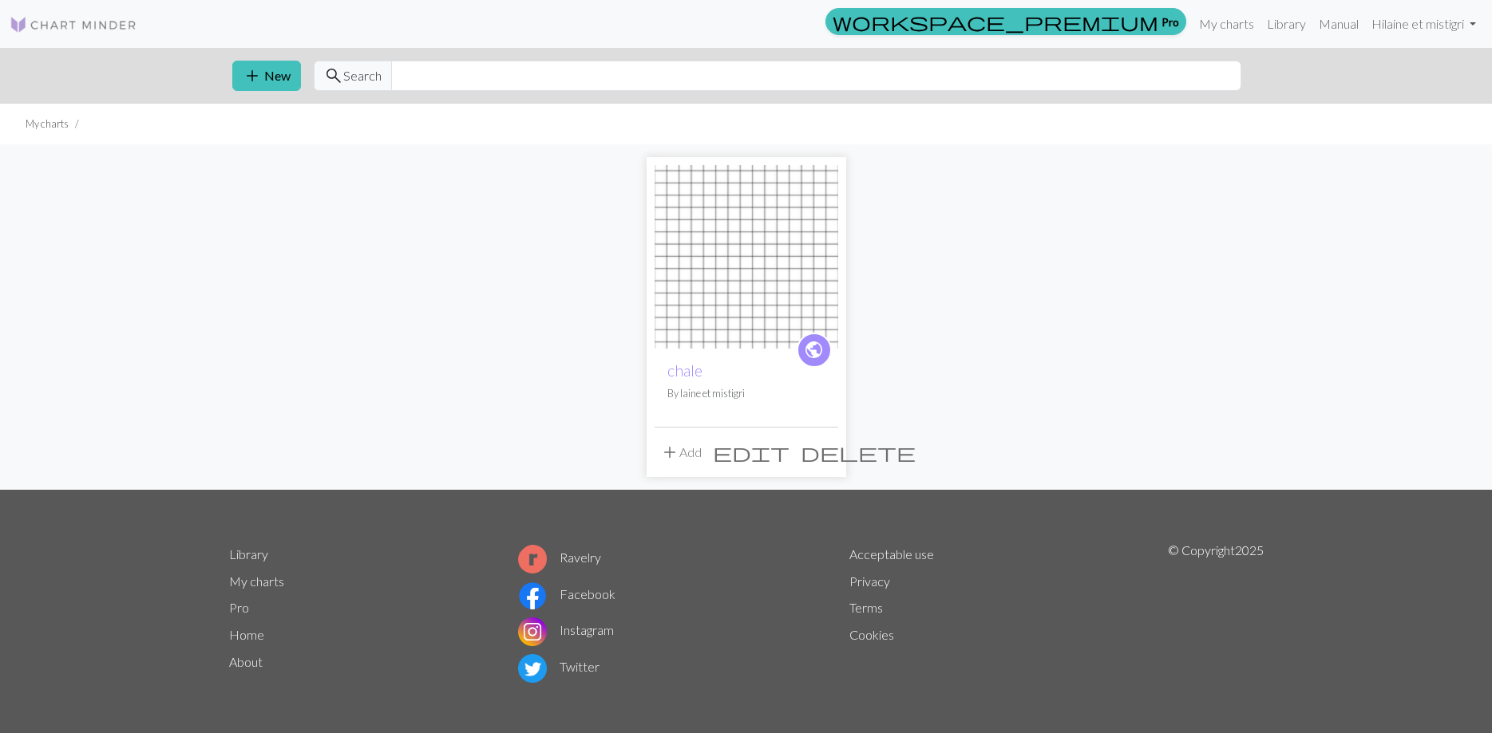
click at [757, 279] on img at bounding box center [746, 257] width 184 height 184
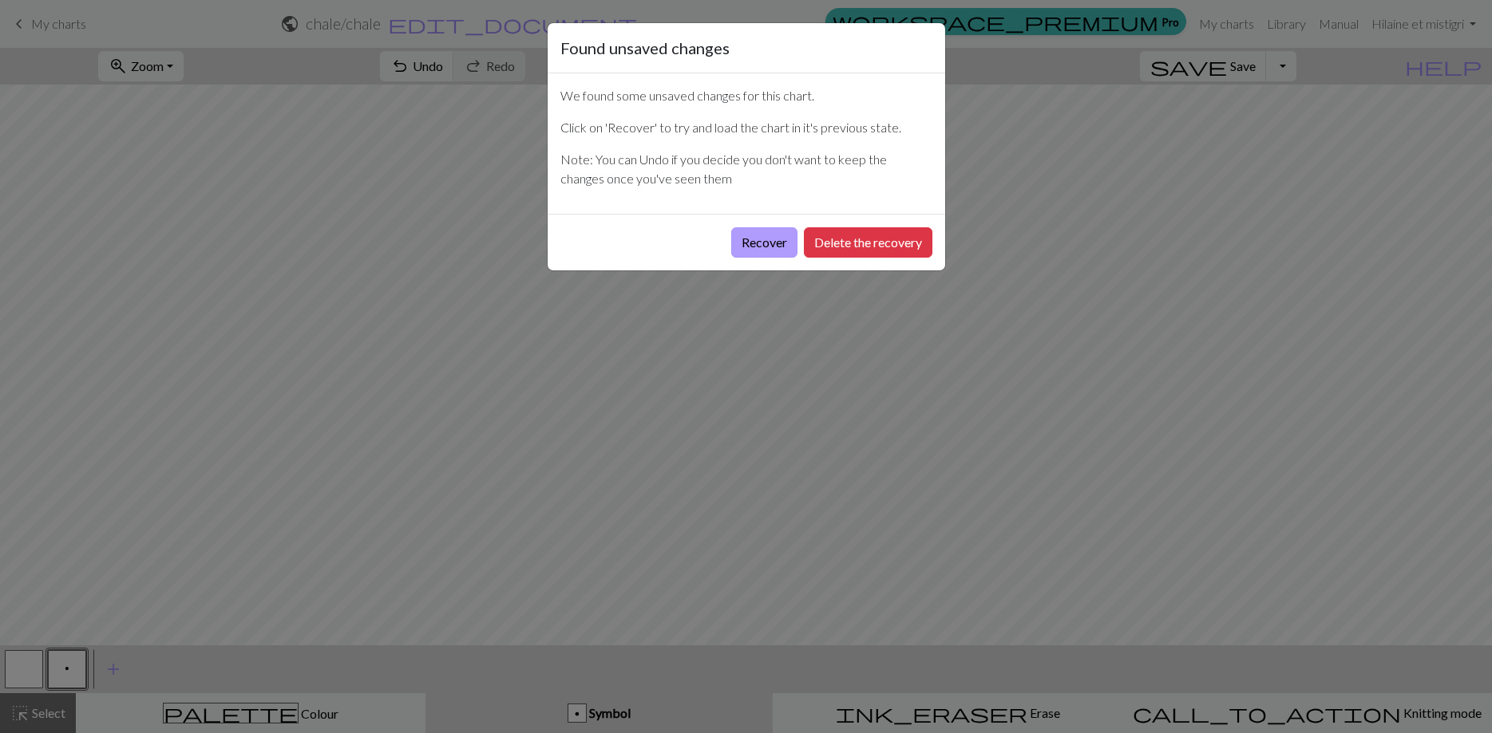
click at [777, 242] on button "Recover" at bounding box center [764, 242] width 66 height 30
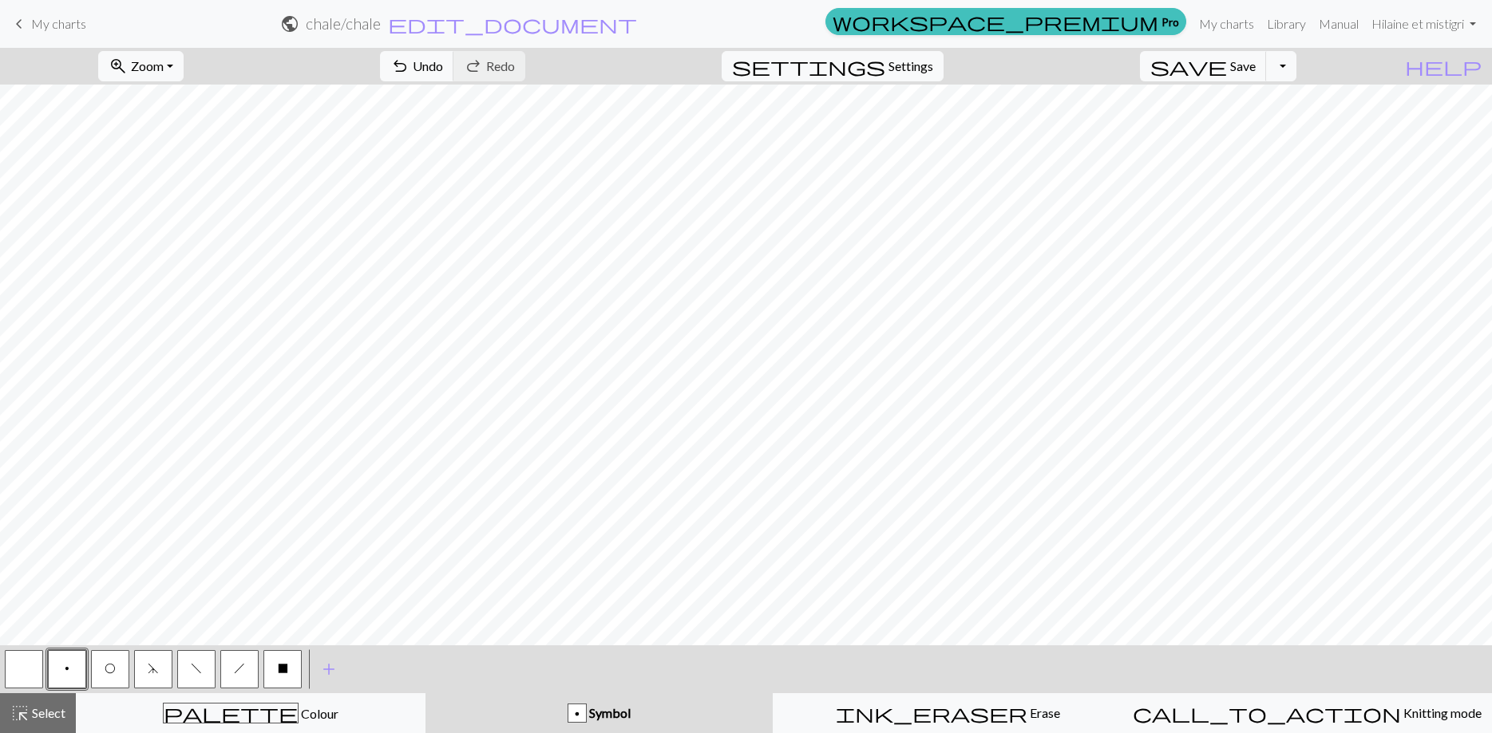
click at [612, 713] on span "Symbol" at bounding box center [609, 712] width 44 height 15
click at [581, 713] on div "p" at bounding box center [577, 714] width 18 height 19
click at [913, 75] on span "Settings" at bounding box center [910, 66] width 45 height 19
select select "aran"
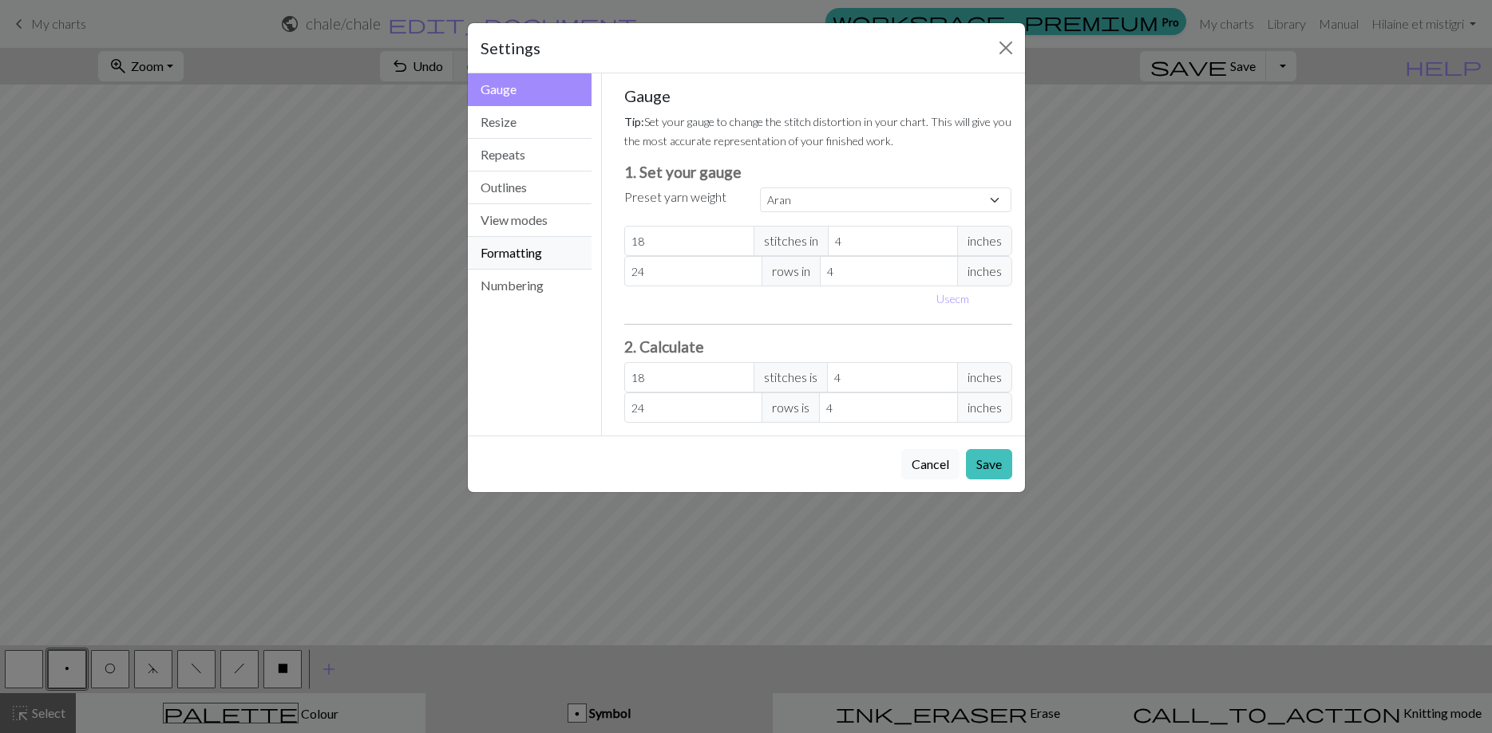
click at [533, 247] on button "Formatting" at bounding box center [530, 253] width 124 height 33
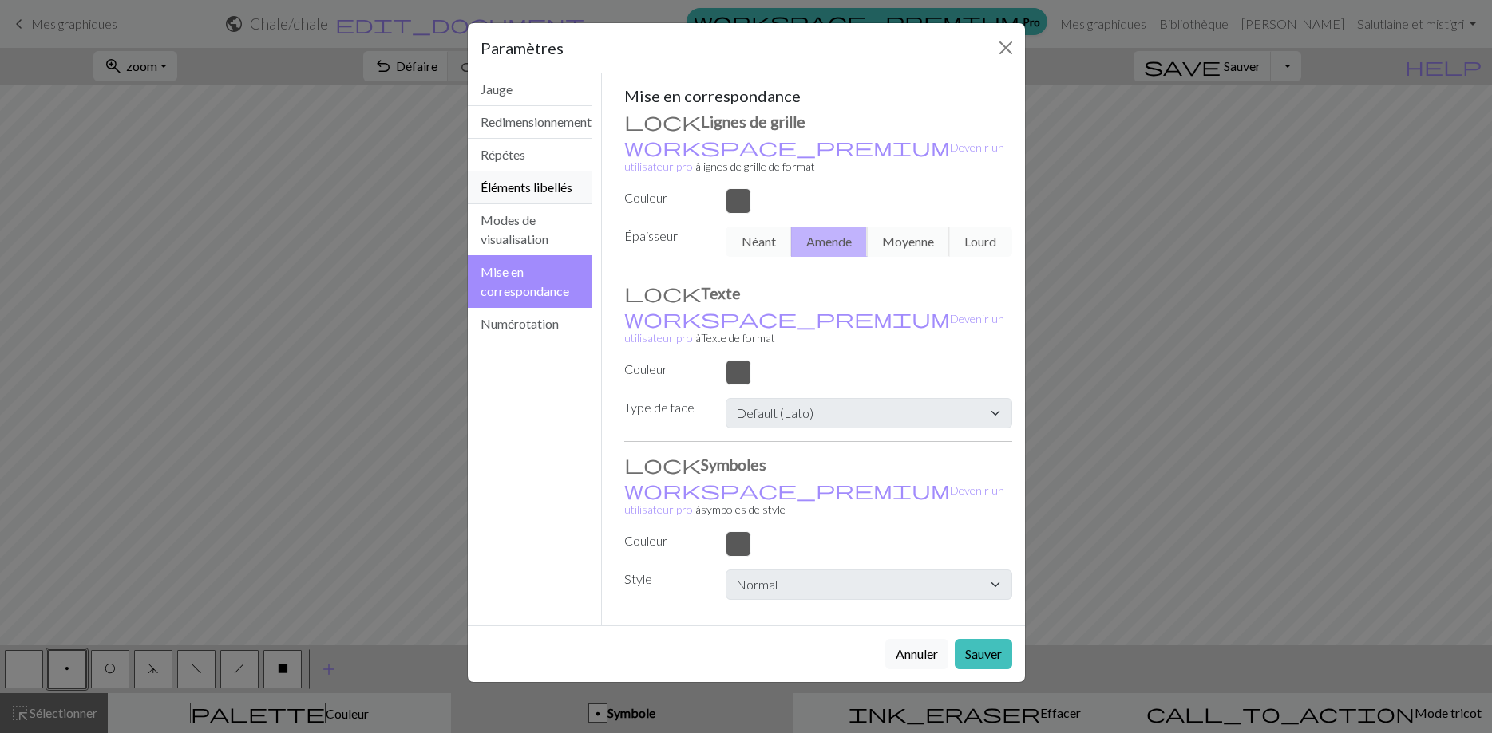
click at [544, 184] on button "Éléments libellés" at bounding box center [530, 188] width 124 height 33
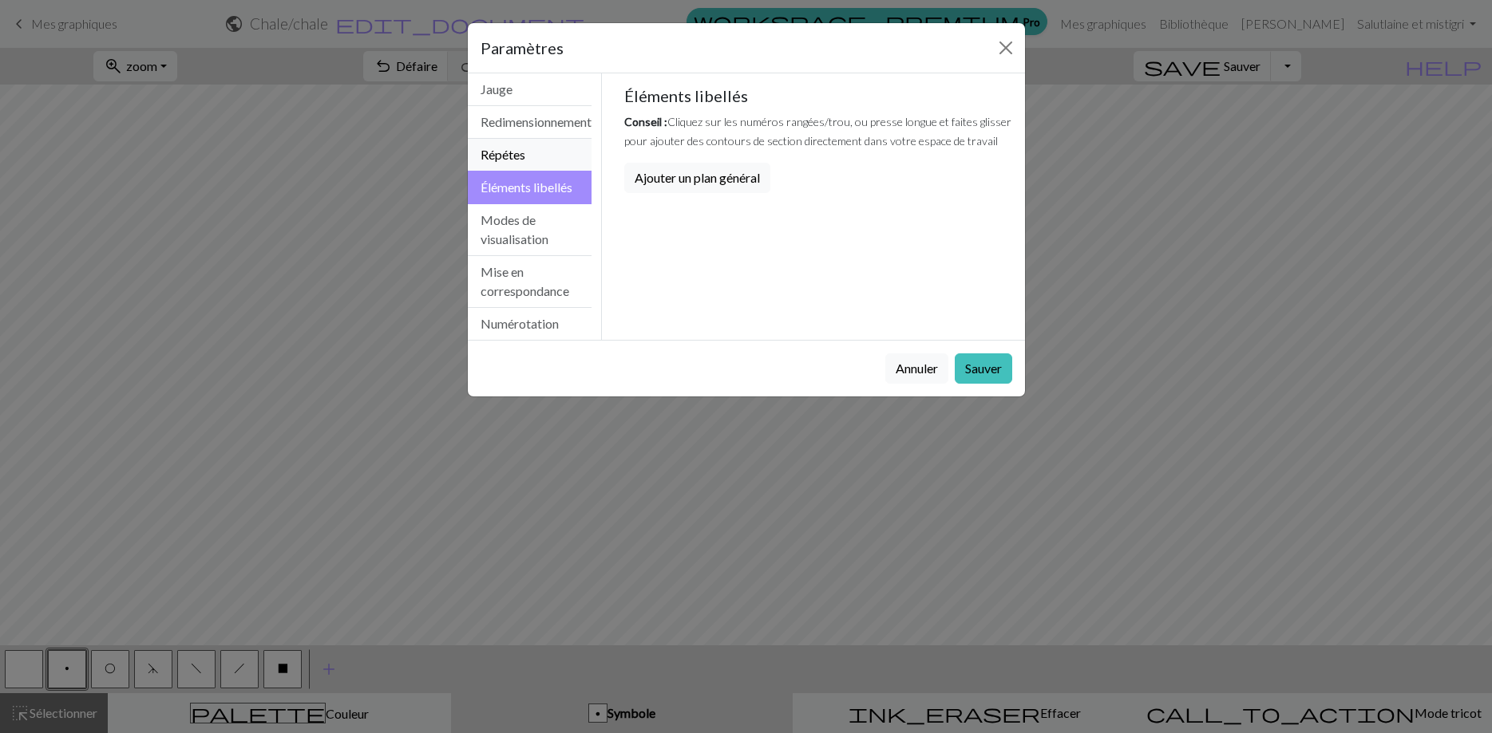
click at [543, 160] on button "Répétes" at bounding box center [530, 155] width 124 height 33
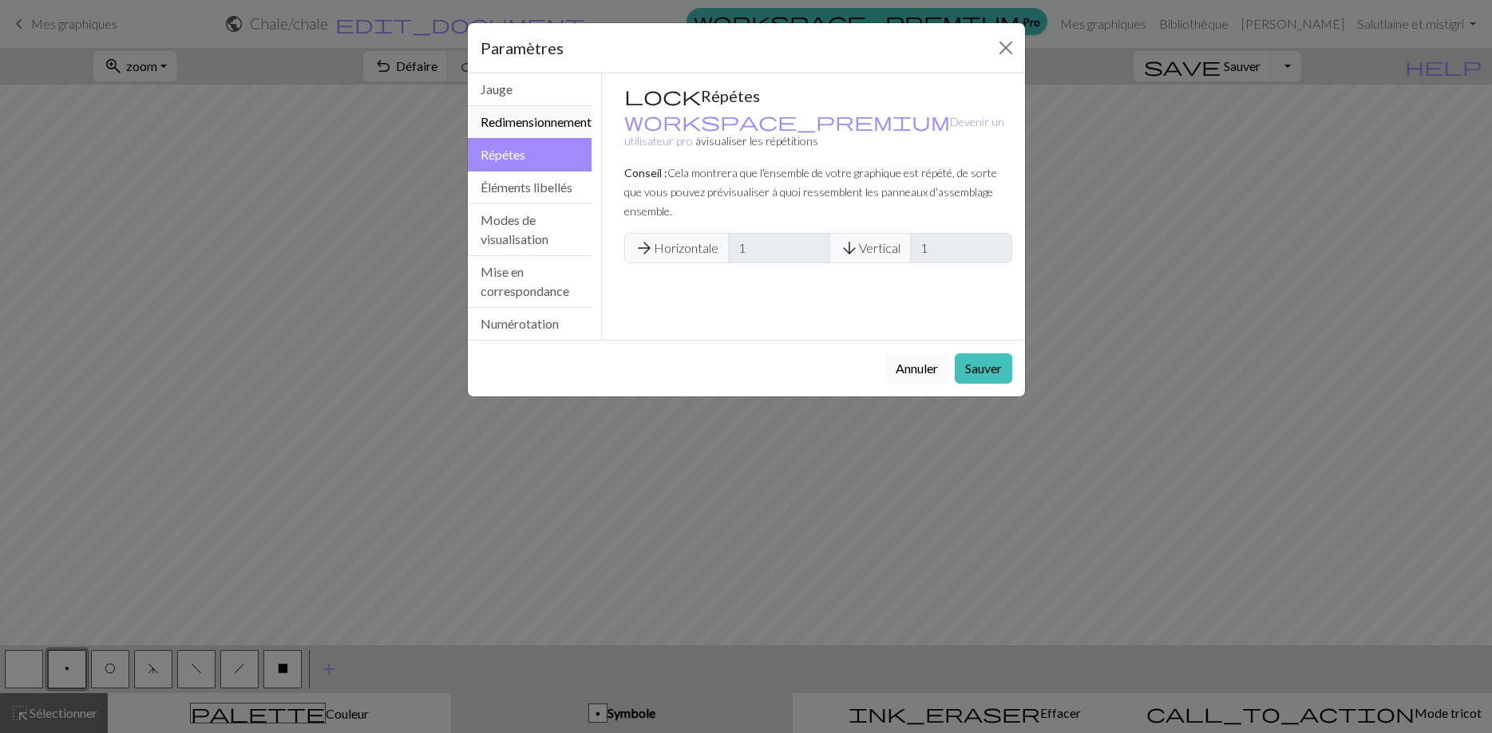
click at [548, 128] on button "Redimensionnement" at bounding box center [530, 122] width 124 height 33
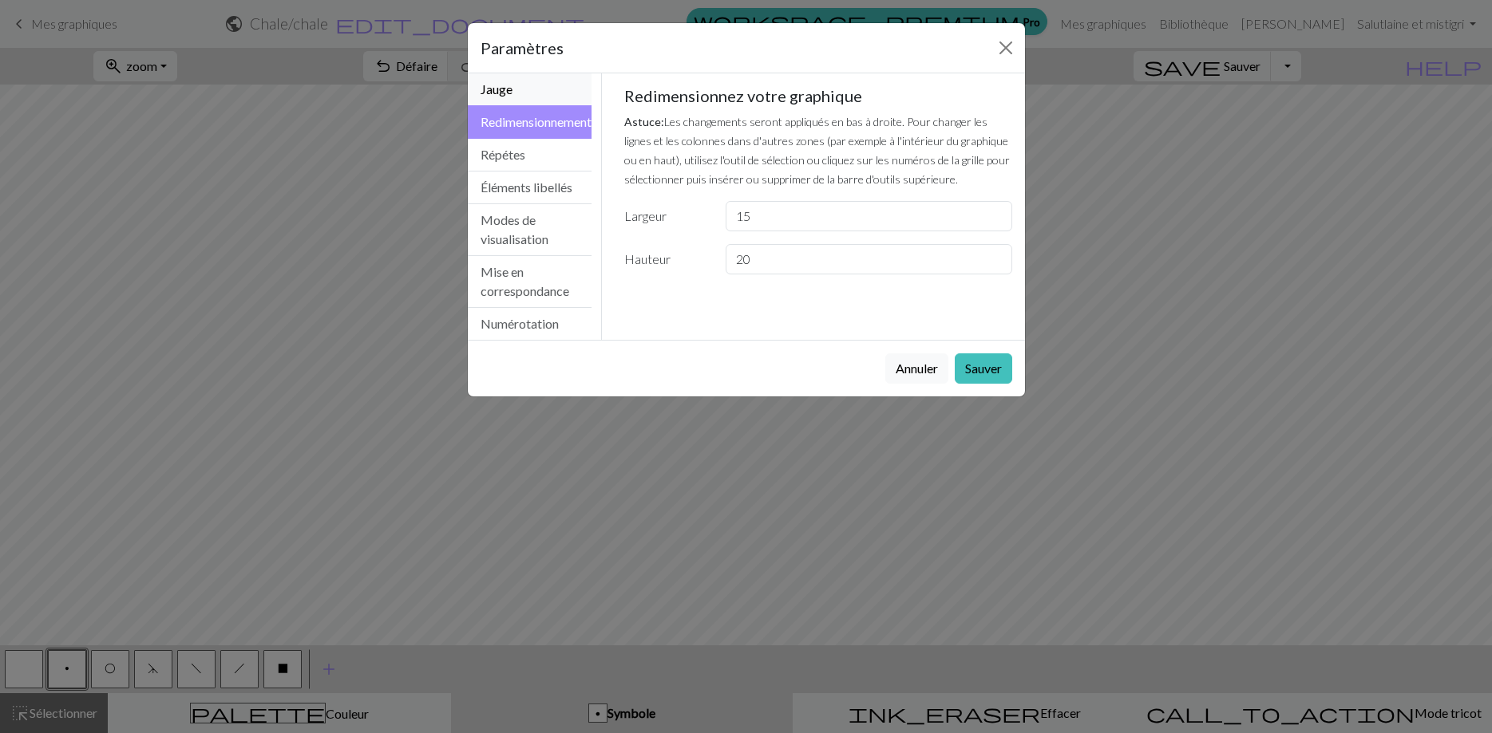
click at [540, 92] on button "Jauge" at bounding box center [530, 89] width 124 height 33
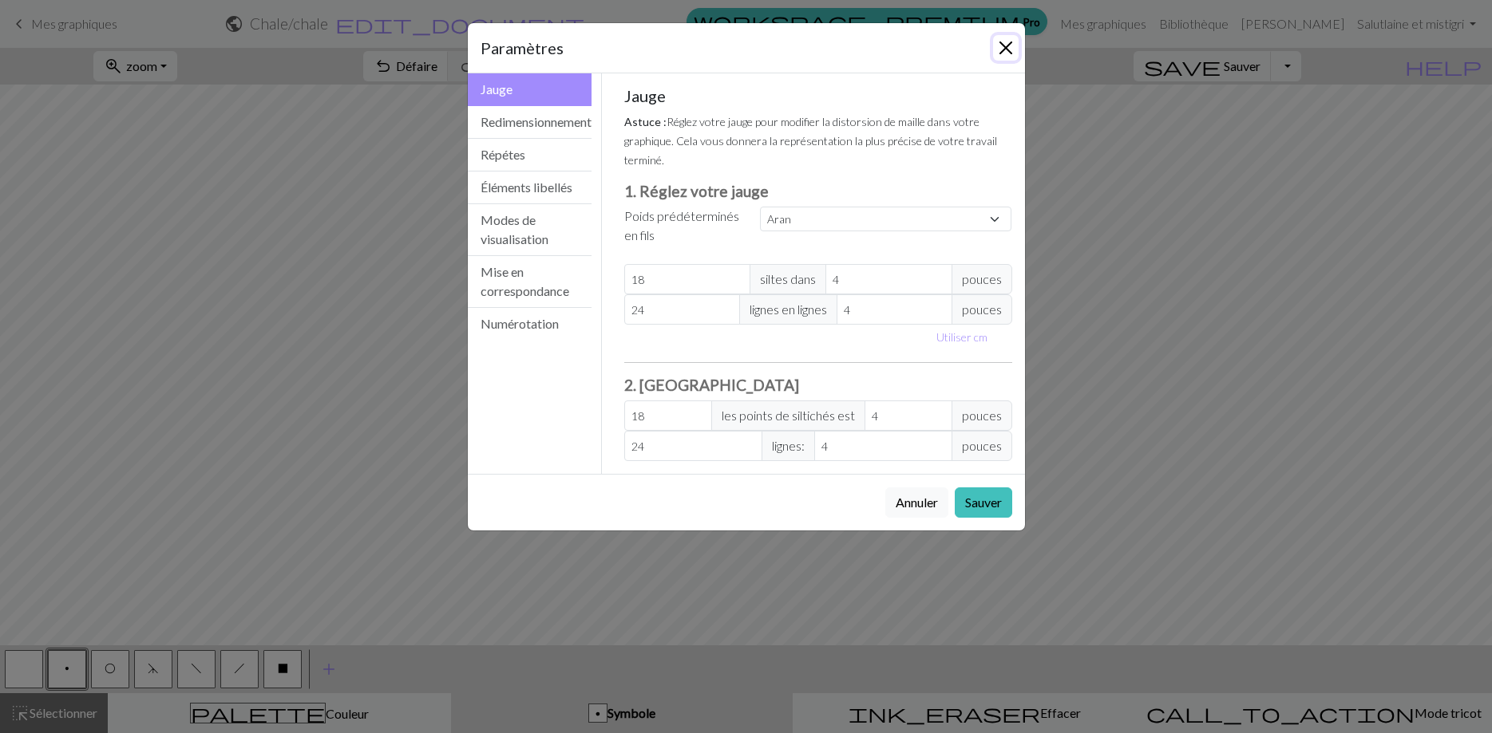
click at [1002, 49] on button "Fermer" at bounding box center [1006, 48] width 26 height 26
